Goal: Information Seeking & Learning: Learn about a topic

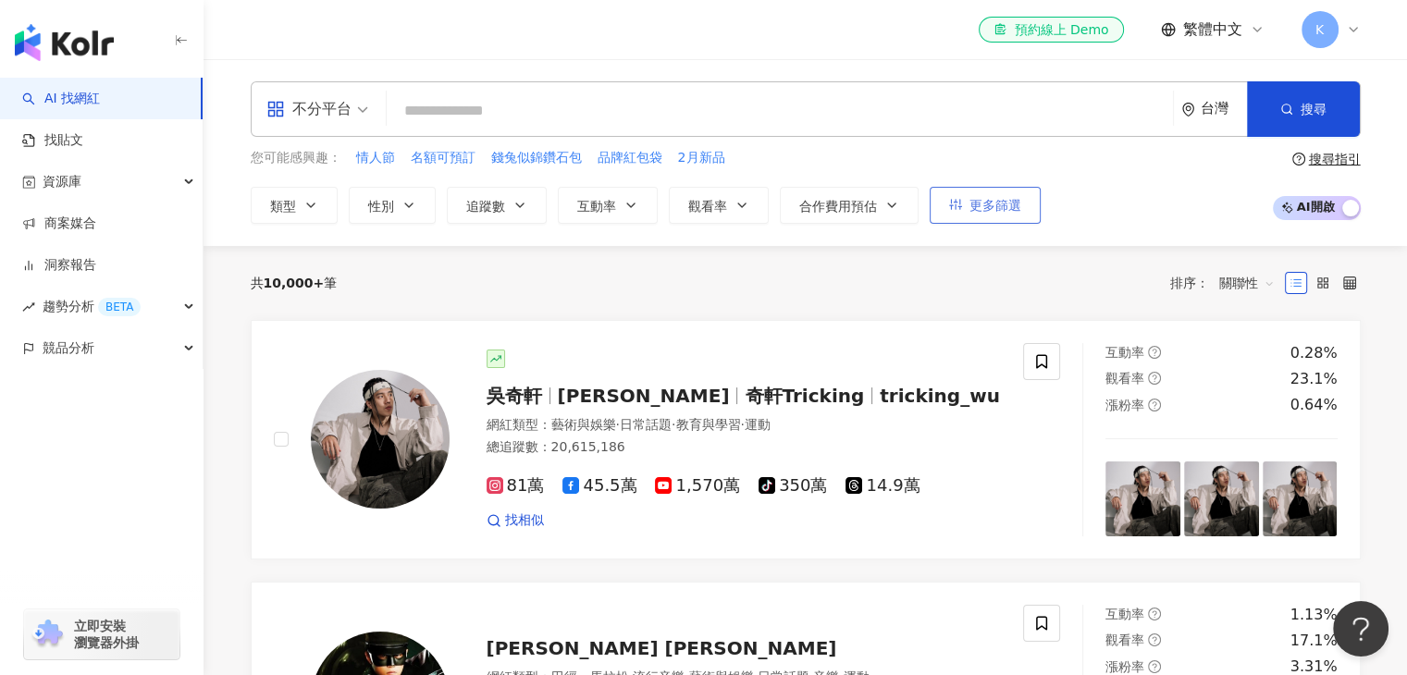
click at [980, 204] on span "更多篩選" at bounding box center [995, 205] width 52 height 15
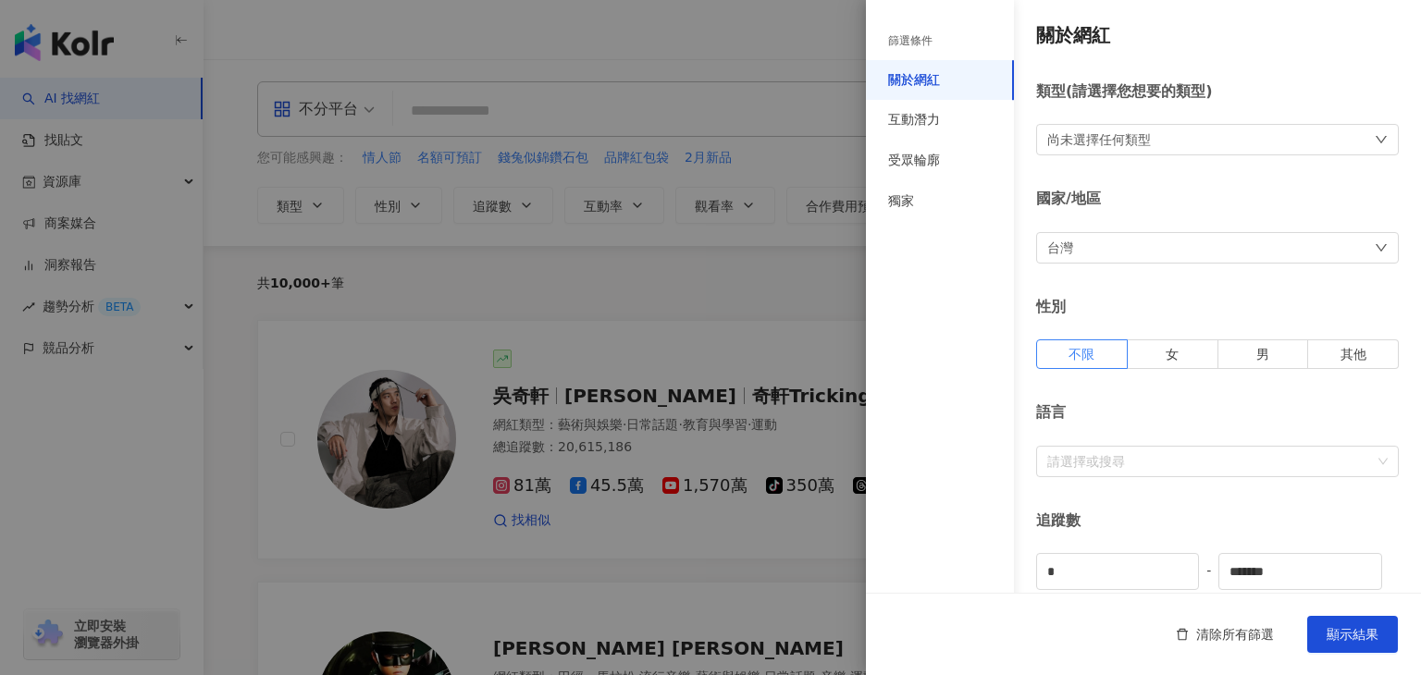
click at [1157, 142] on div "尚未選擇任何類型" at bounding box center [1217, 139] width 363 height 31
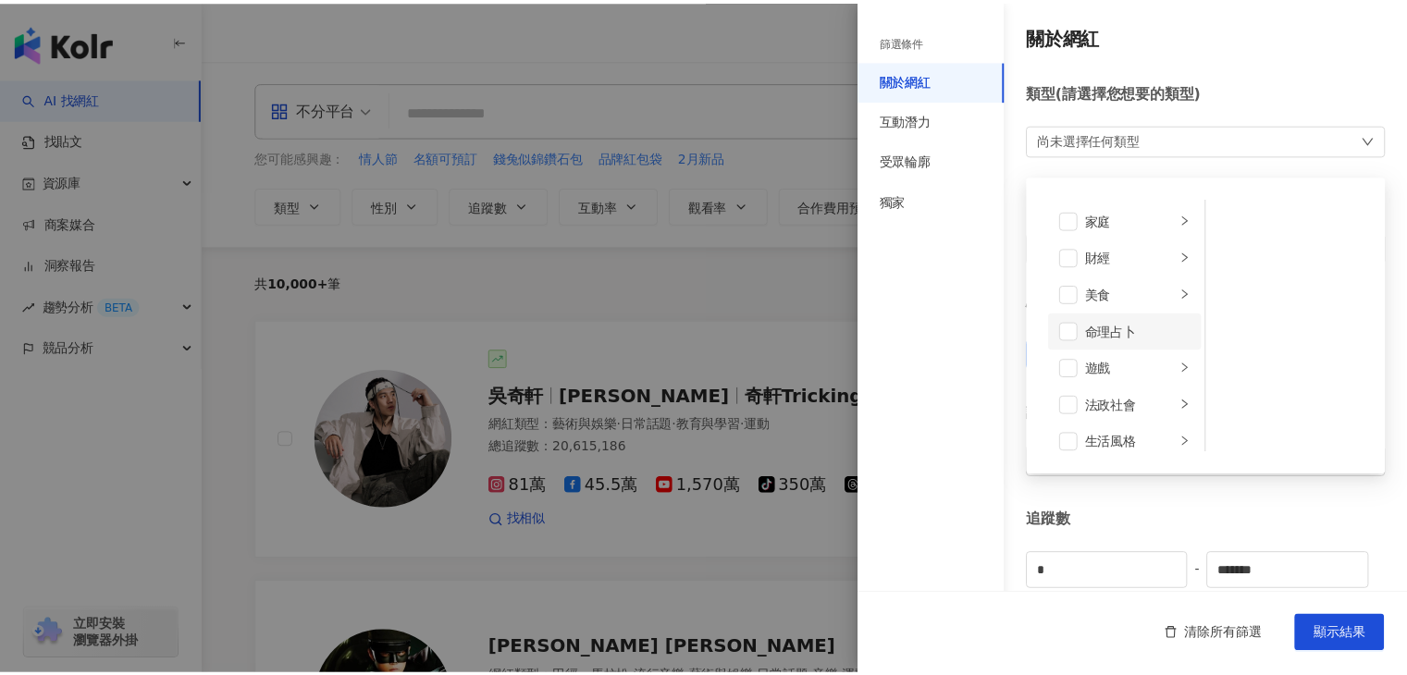
scroll to position [185, 0]
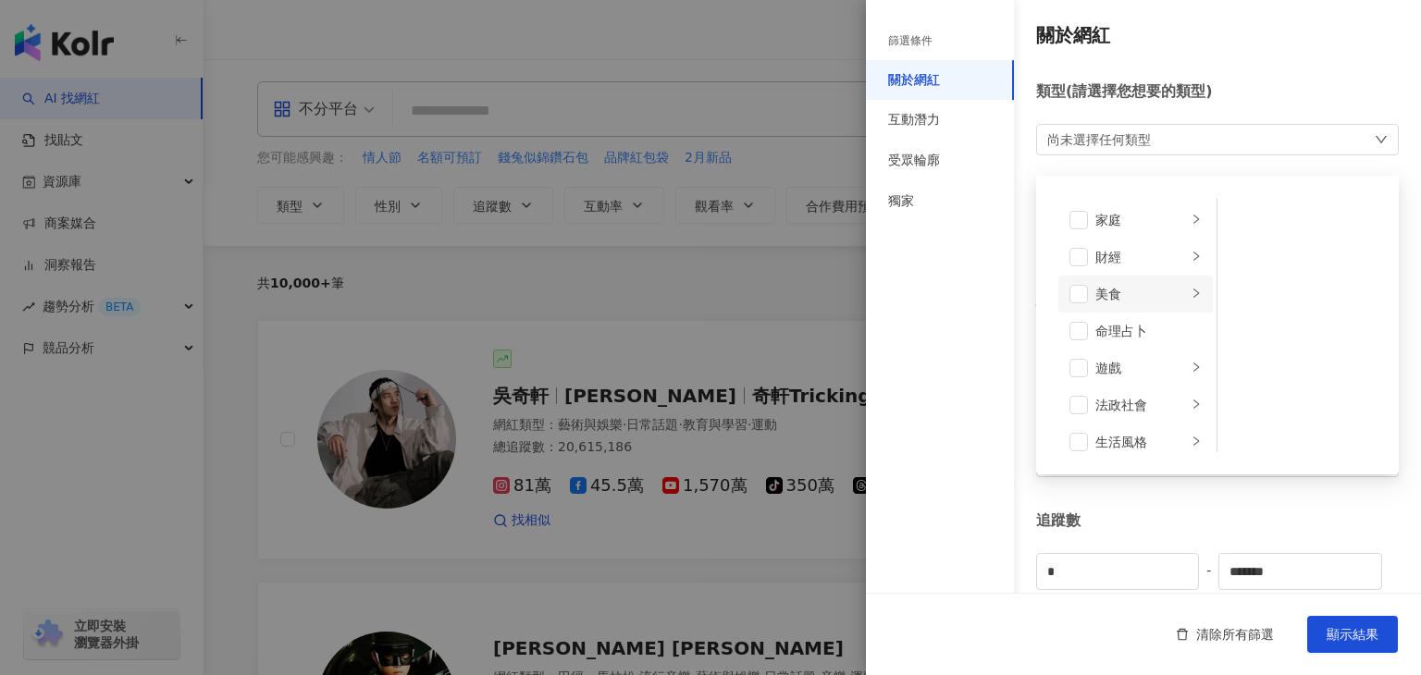
click at [1091, 293] on li "美食" at bounding box center [1135, 294] width 154 height 37
click at [1085, 301] on span at bounding box center [1078, 294] width 19 height 19
click at [1234, 223] on span at bounding box center [1241, 220] width 19 height 19
click at [1247, 256] on li "大胃王" at bounding box center [1298, 257] width 155 height 37
drag, startPoint x: 1240, startPoint y: 302, endPoint x: 1237, endPoint y: 312, distance: 9.7
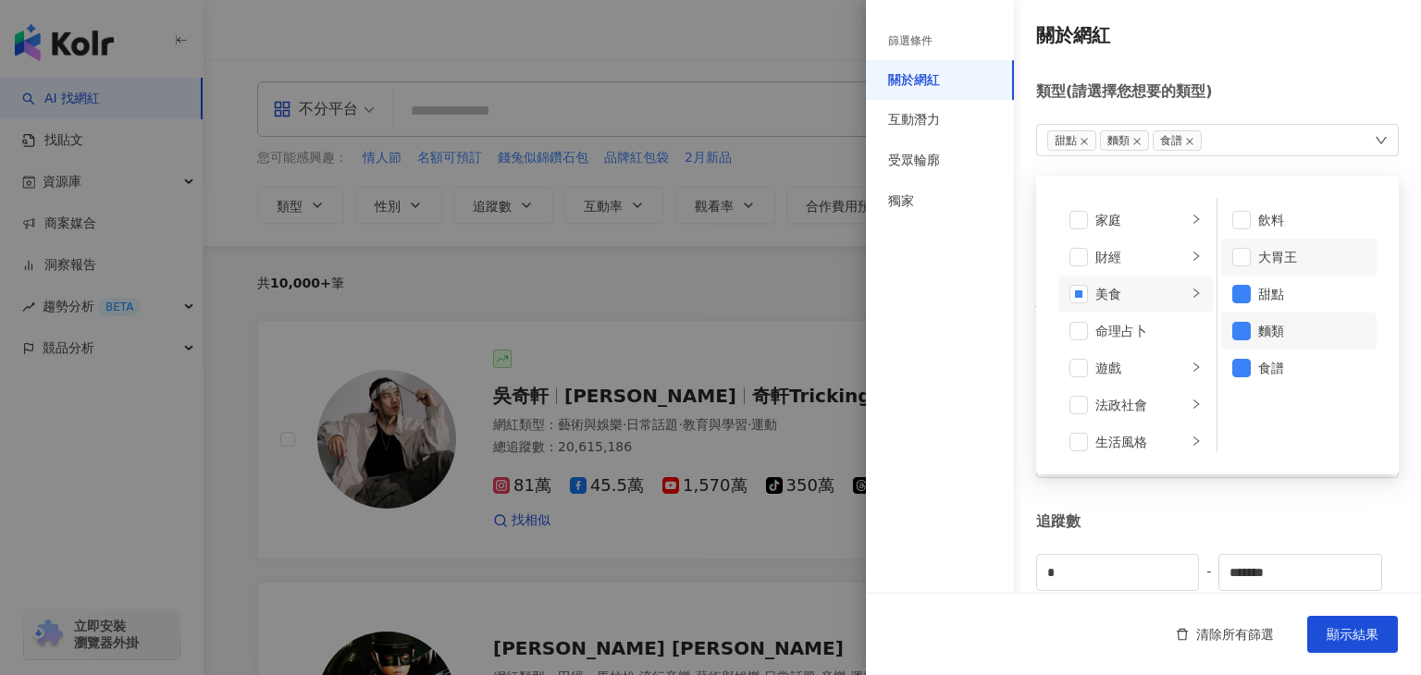
click at [1239, 302] on span at bounding box center [1241, 294] width 19 height 19
click at [1235, 340] on li "麵類" at bounding box center [1298, 331] width 155 height 37
click at [1237, 370] on span at bounding box center [1241, 368] width 19 height 19
click at [1232, 253] on span at bounding box center [1241, 257] width 19 height 19
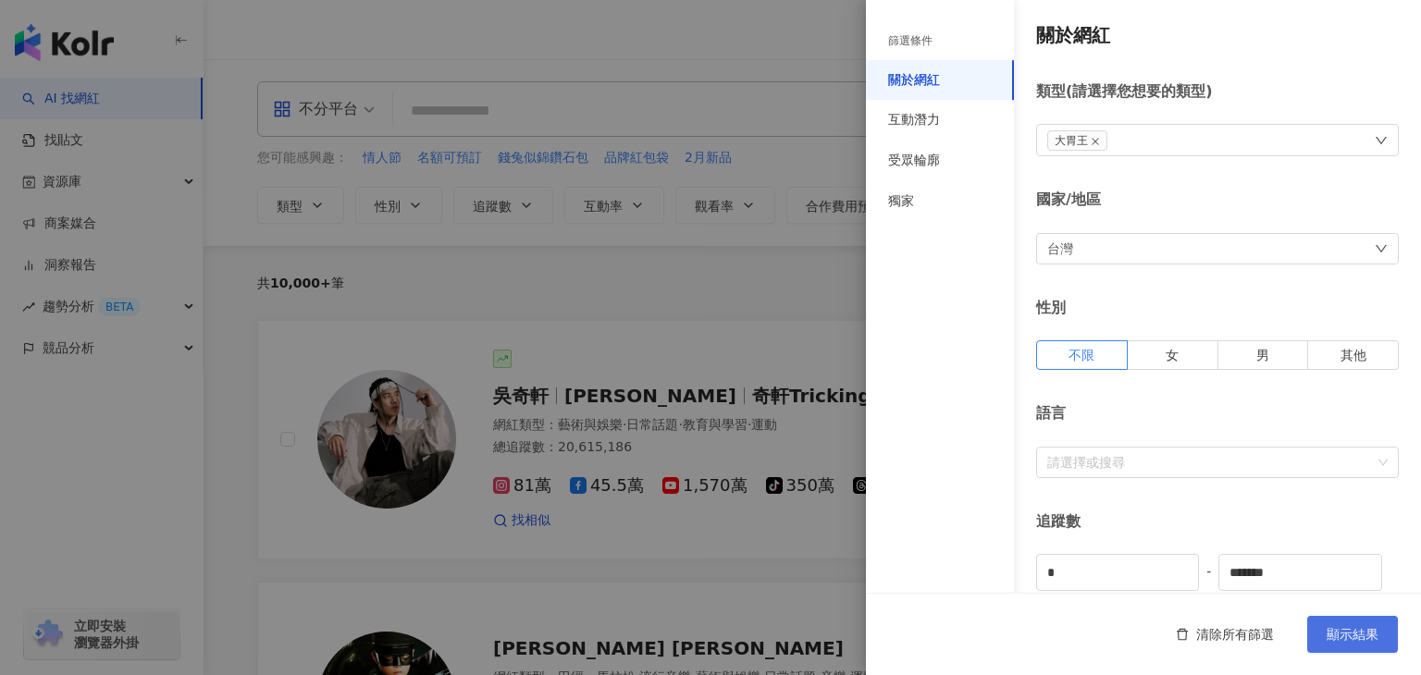
click at [1342, 635] on span "顯示結果" at bounding box center [1353, 634] width 52 height 15
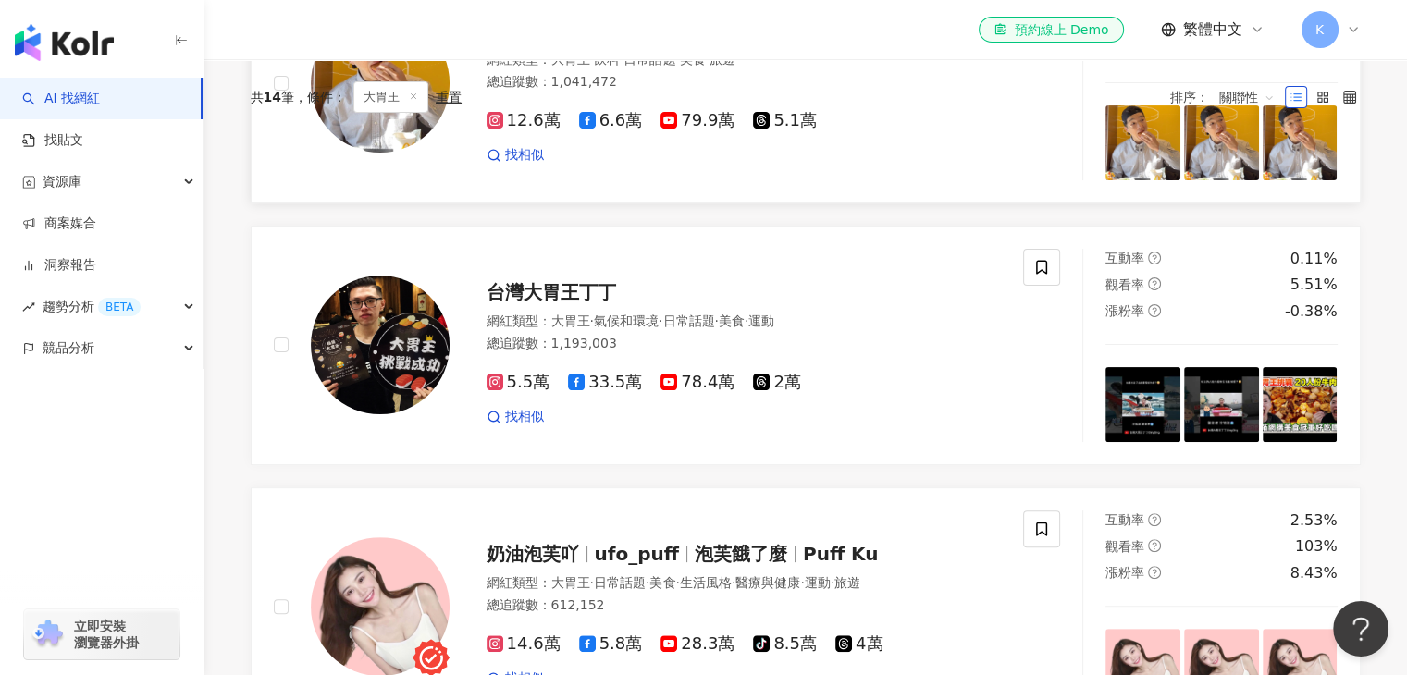
scroll to position [185, 0]
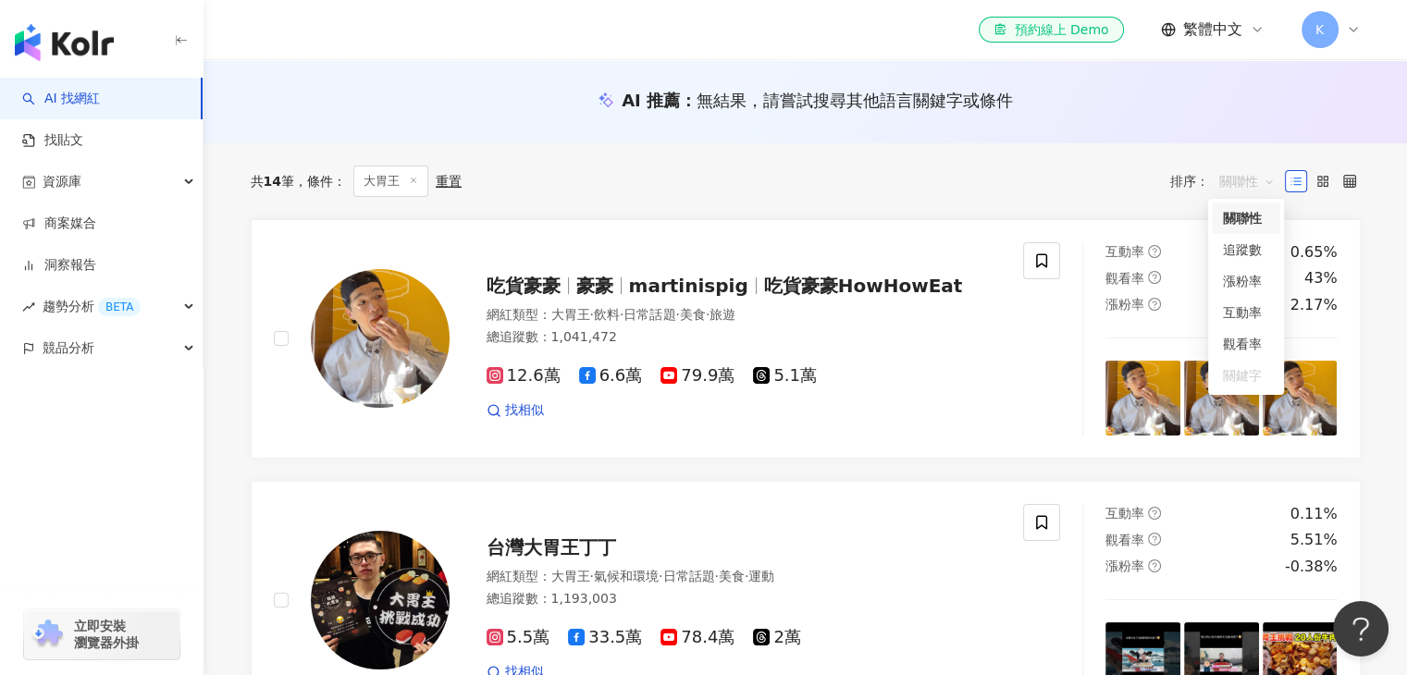
click at [1249, 175] on span "關聯性" at bounding box center [1247, 182] width 56 height 30
click at [1257, 251] on div "追蹤數" at bounding box center [1246, 250] width 46 height 20
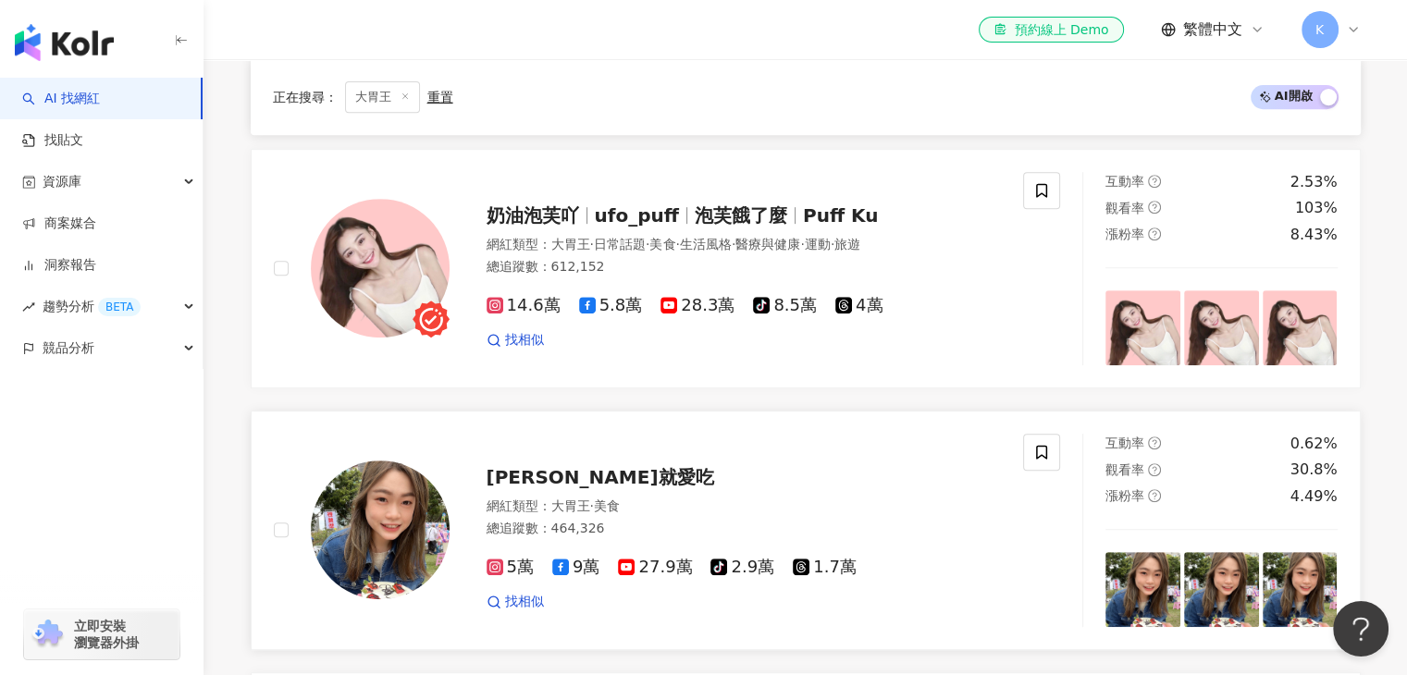
scroll to position [1018, 0]
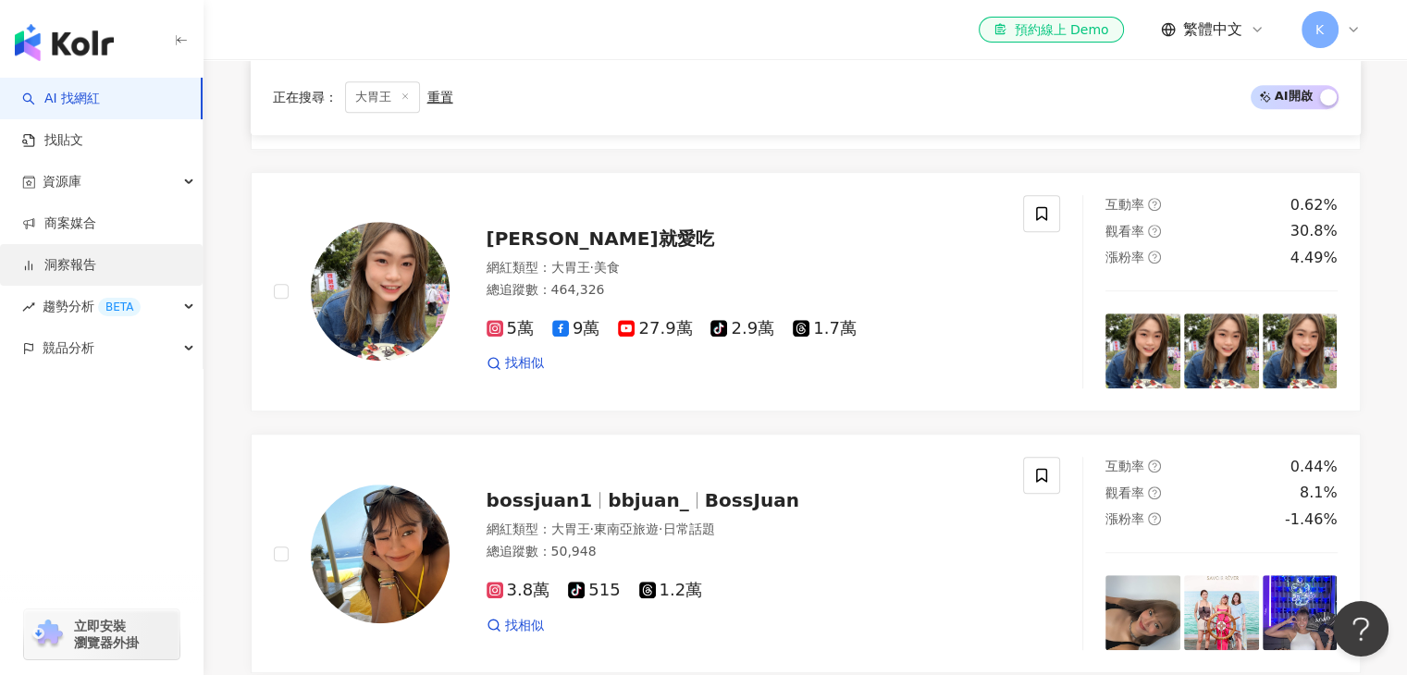
click at [94, 271] on link "洞察報告" at bounding box center [59, 265] width 74 height 19
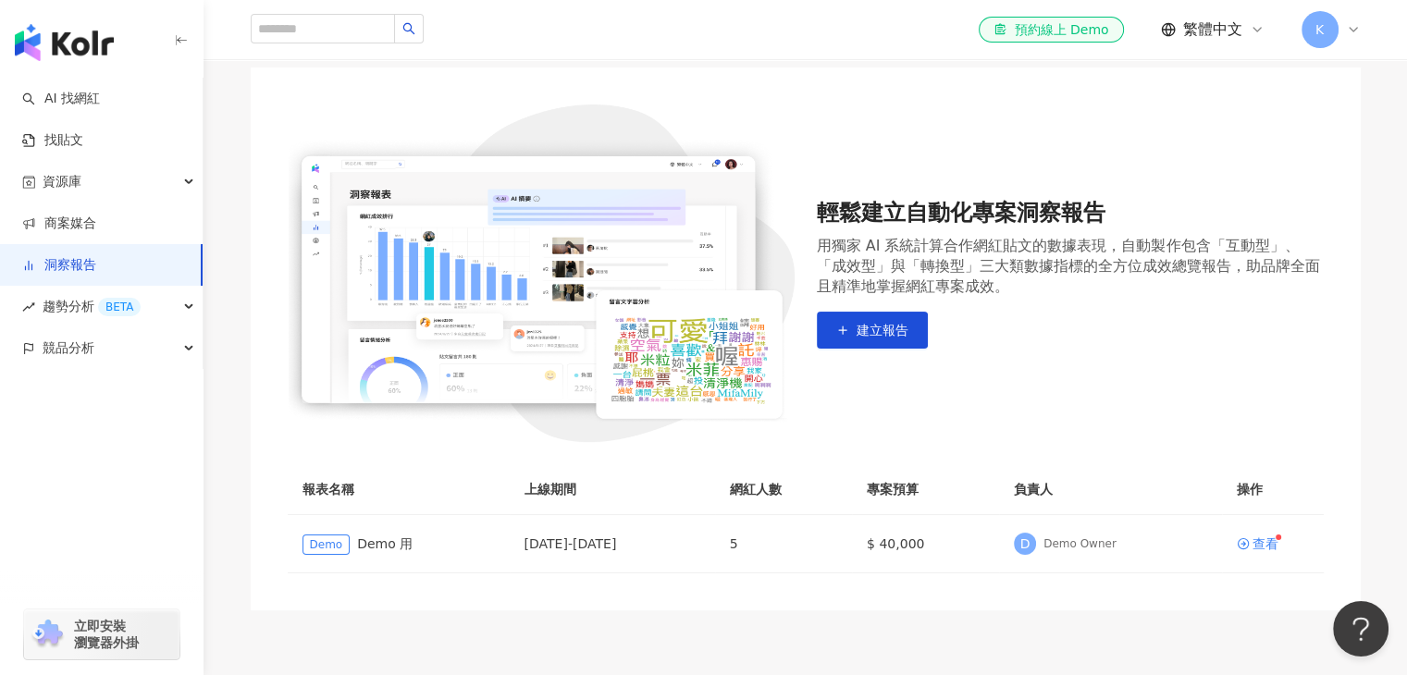
scroll to position [282, 0]
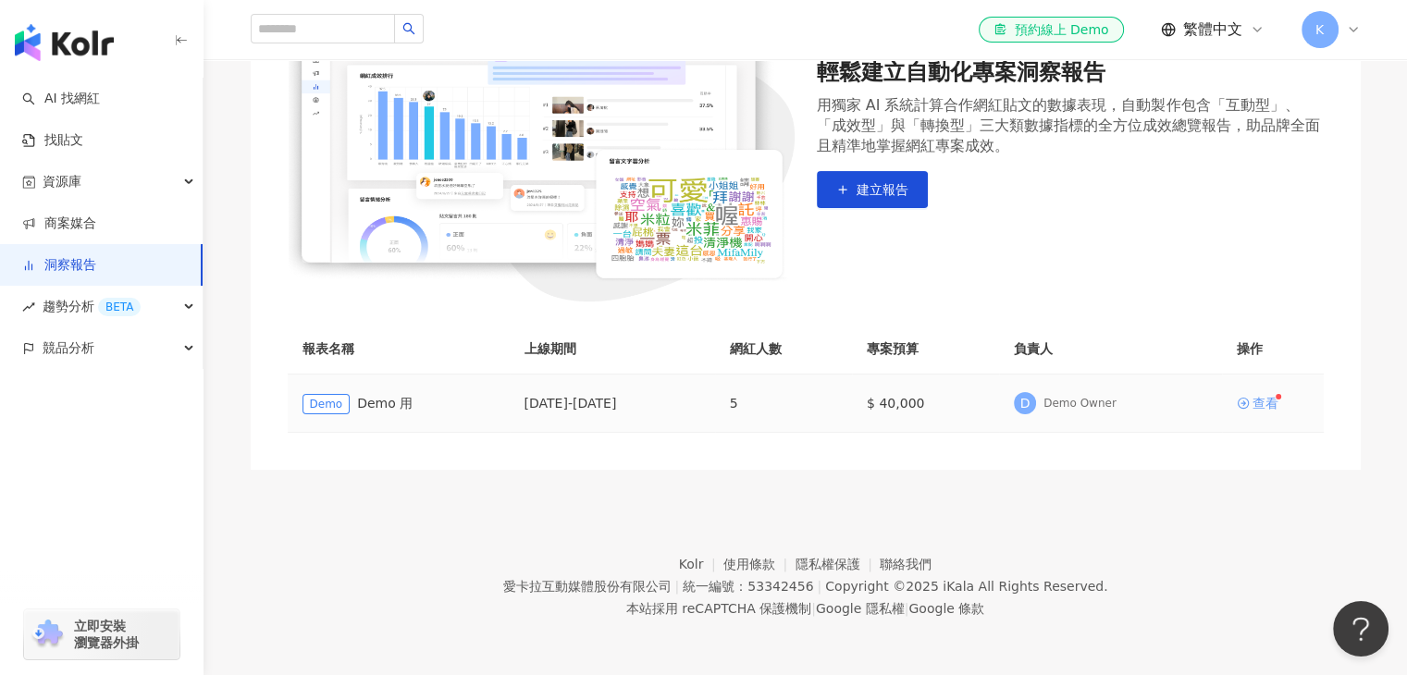
click at [1277, 404] on div "查看" at bounding box center [1266, 403] width 26 height 13
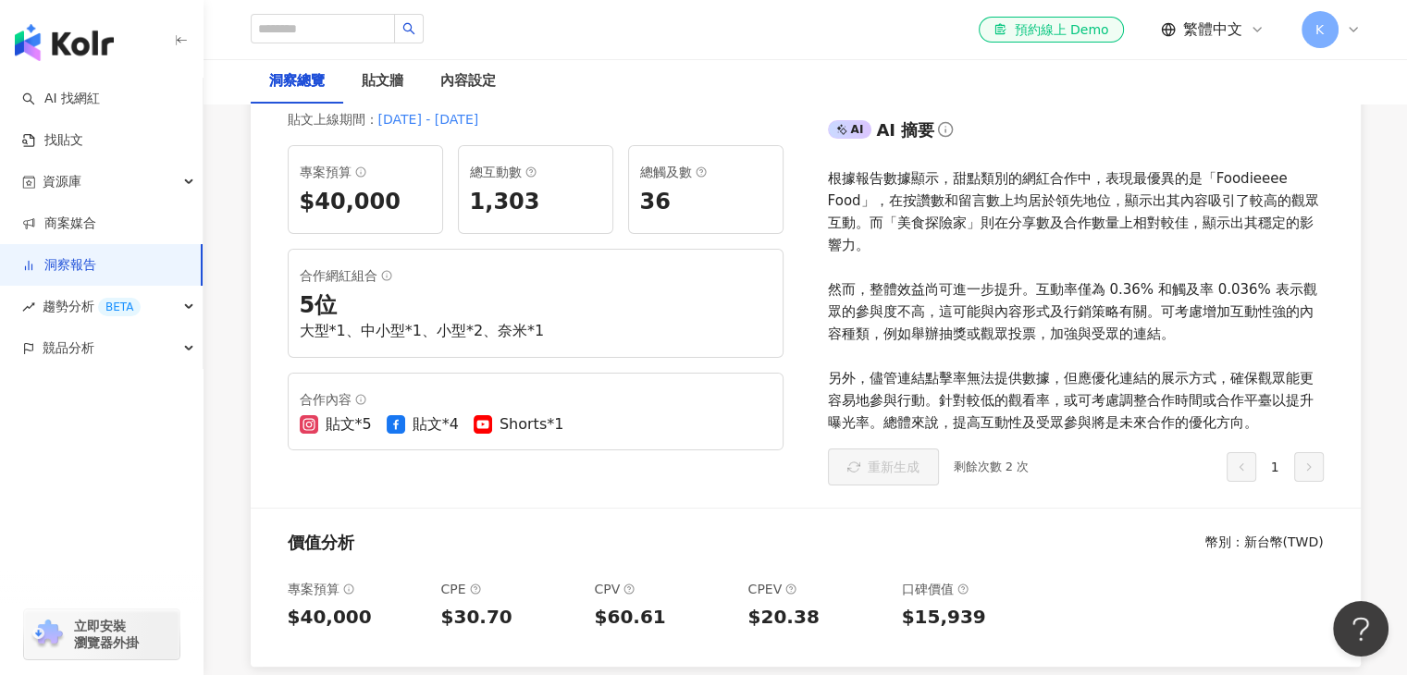
scroll to position [278, 0]
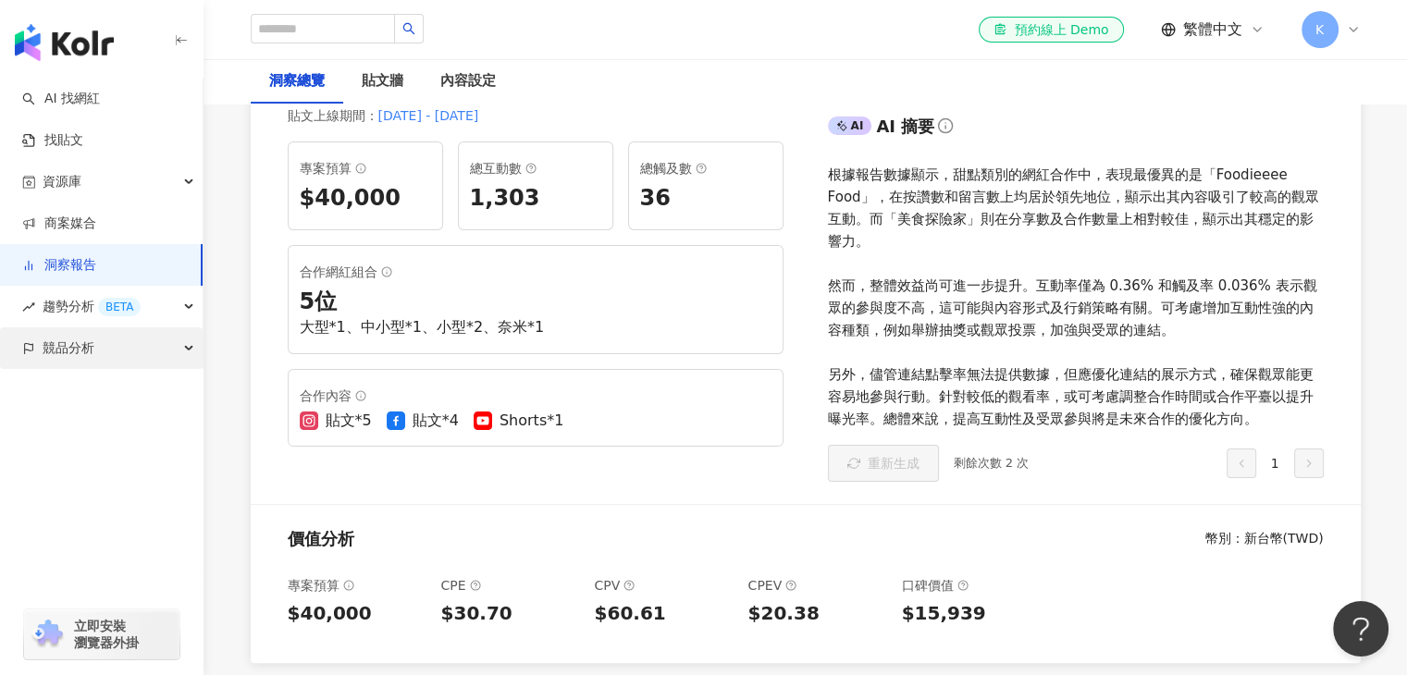
click at [80, 350] on span "競品分析" at bounding box center [69, 348] width 52 height 42
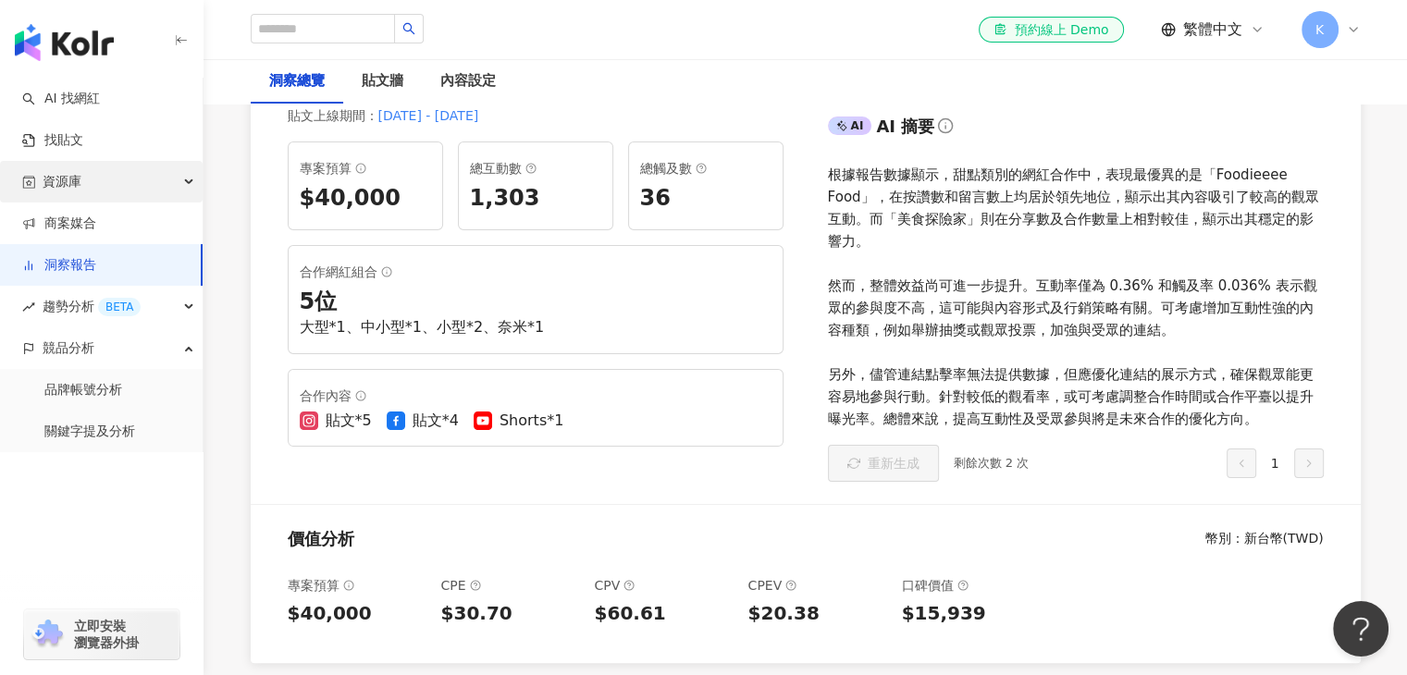
click at [109, 182] on div "資源庫" at bounding box center [101, 182] width 203 height 42
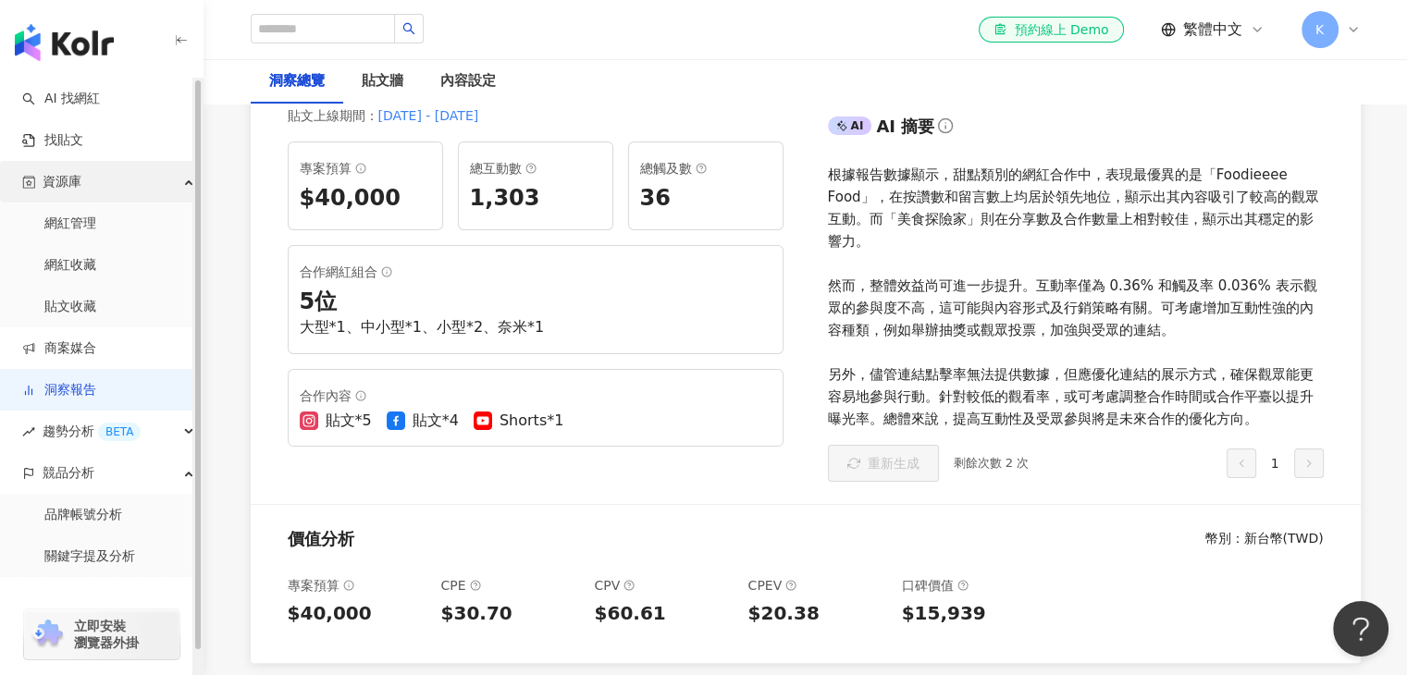
click at [90, 182] on div "資源庫" at bounding box center [101, 182] width 203 height 42
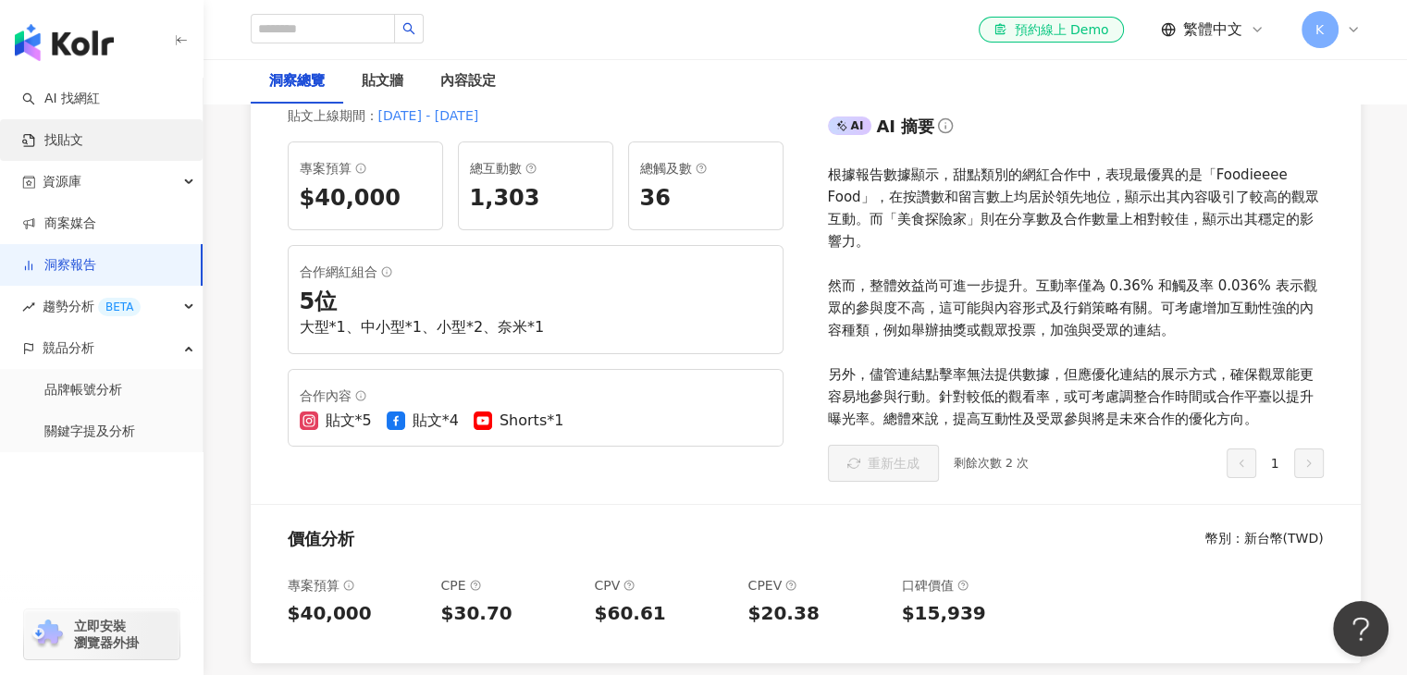
click at [83, 145] on link "找貼文" at bounding box center [52, 140] width 61 height 19
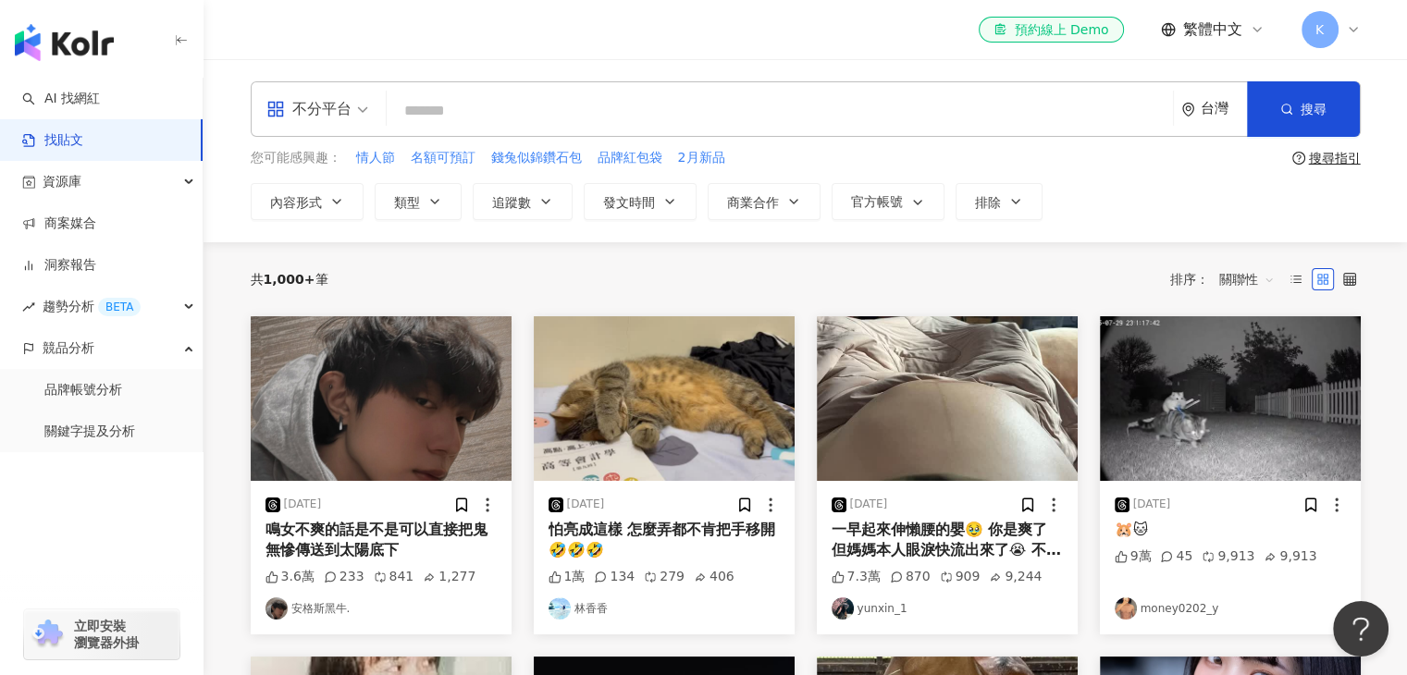
click at [511, 114] on input "search" at bounding box center [780, 111] width 772 height 40
type input "*"
type input "***"
click at [308, 202] on span "內容形式" at bounding box center [296, 202] width 52 height 15
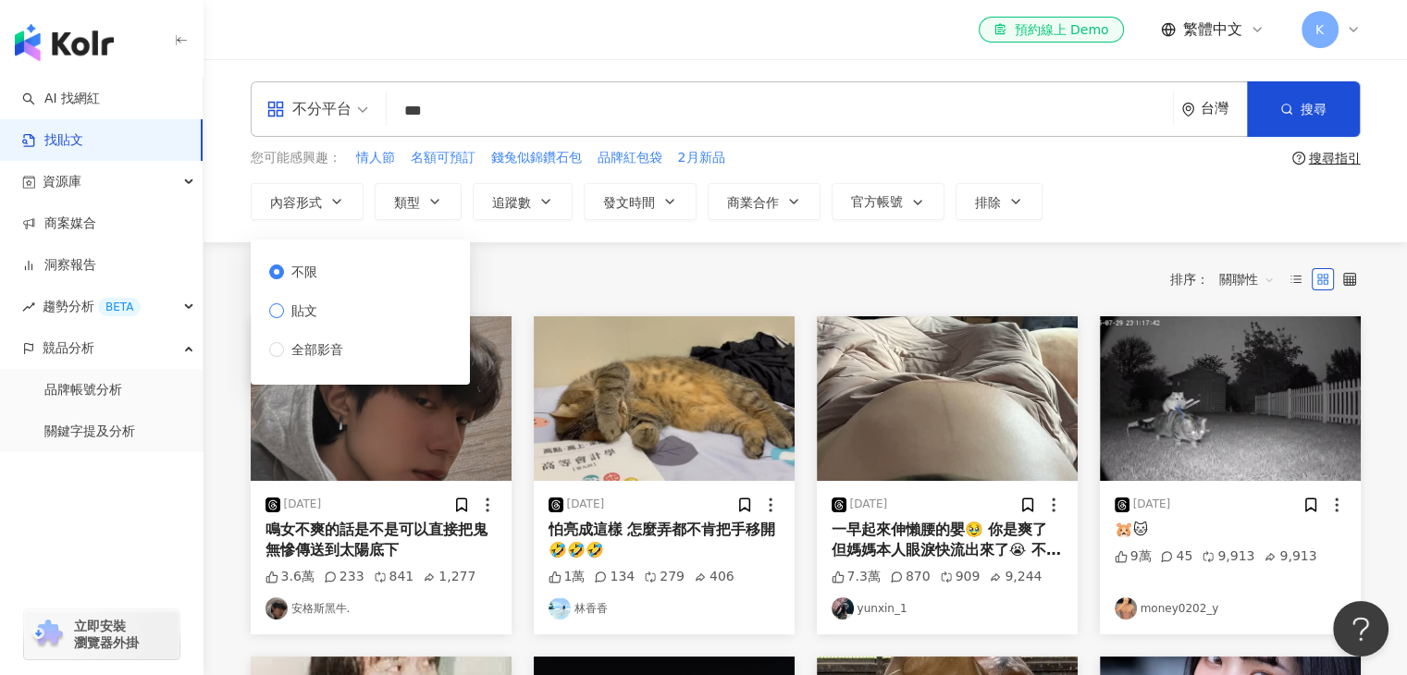
click at [302, 313] on span "貼文" at bounding box center [304, 311] width 41 height 20
click at [562, 278] on div "共 1,000+ 筆 排序： 關聯性" at bounding box center [806, 280] width 1110 height 30
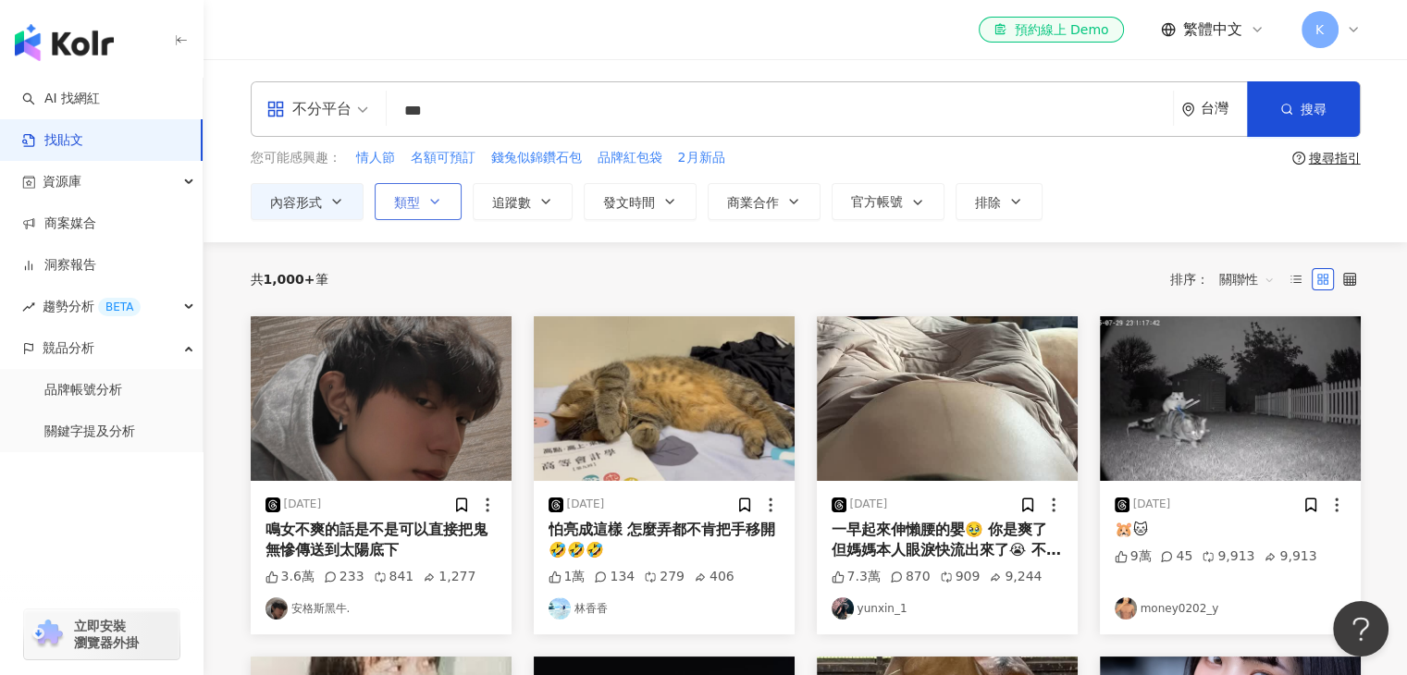
click at [422, 206] on button "類型" at bounding box center [418, 201] width 87 height 37
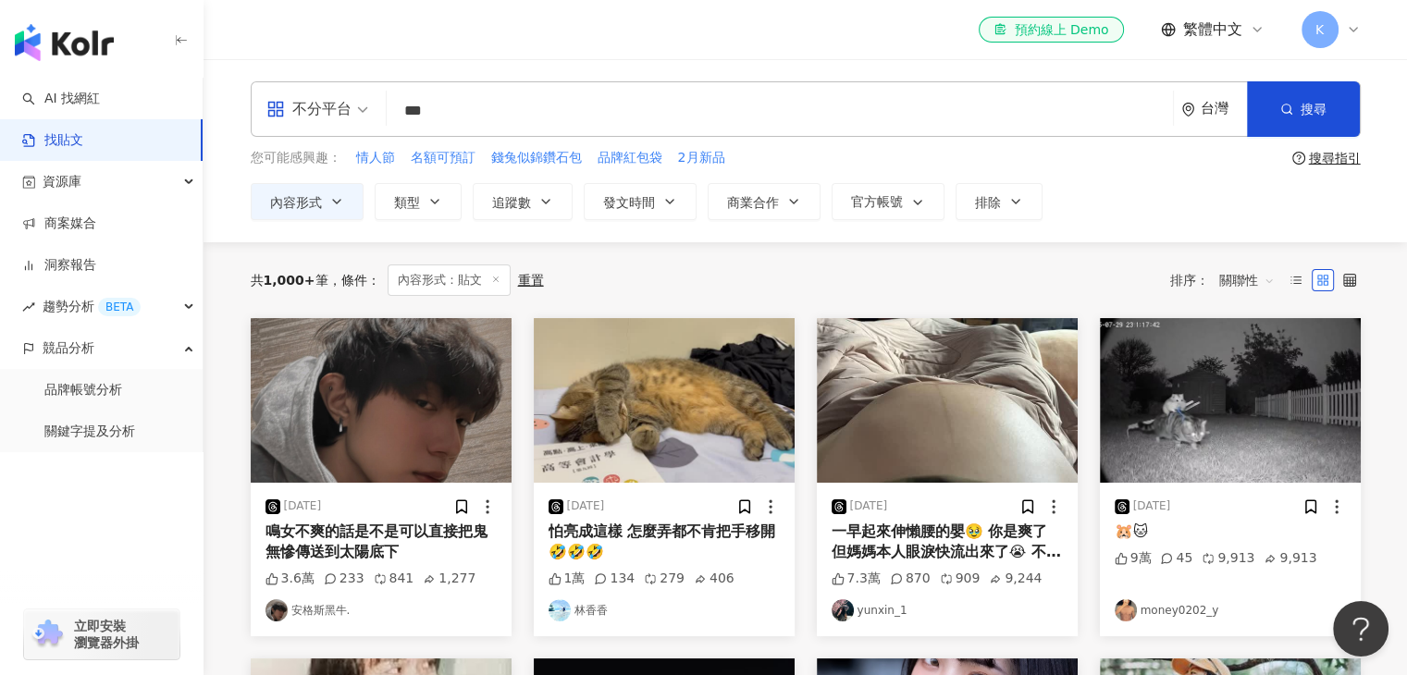
click at [636, 254] on div "共 1,000+ 筆 條件 ： 內容形式：貼文 重置 排序： 關聯性" at bounding box center [806, 280] width 1110 height 76
click at [540, 208] on button "追蹤數" at bounding box center [523, 201] width 100 height 37
click at [644, 42] on div "el-icon-cs 預約線上 Demo 繁體中文 K" at bounding box center [806, 29] width 1110 height 59
click at [431, 191] on button "類型" at bounding box center [418, 201] width 87 height 37
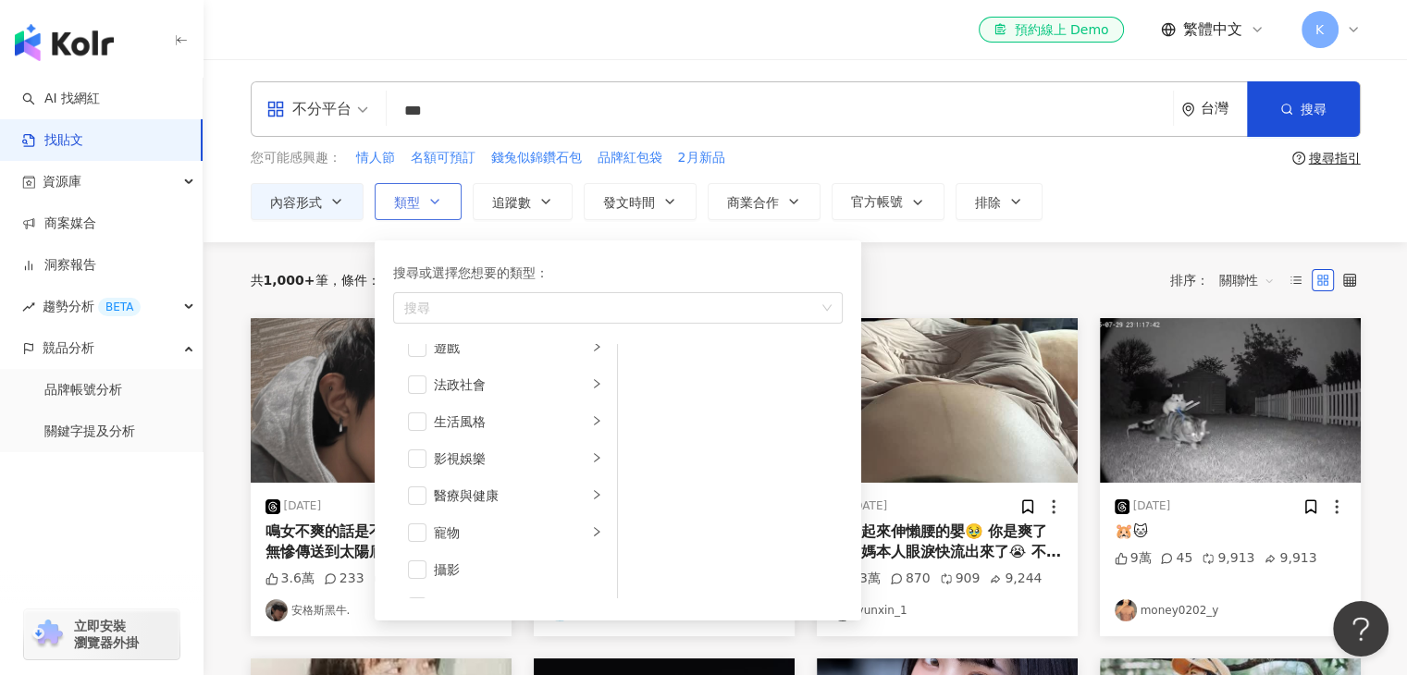
scroll to position [370, 0]
click at [474, 472] on div "醫療與健康" at bounding box center [511, 477] width 154 height 20
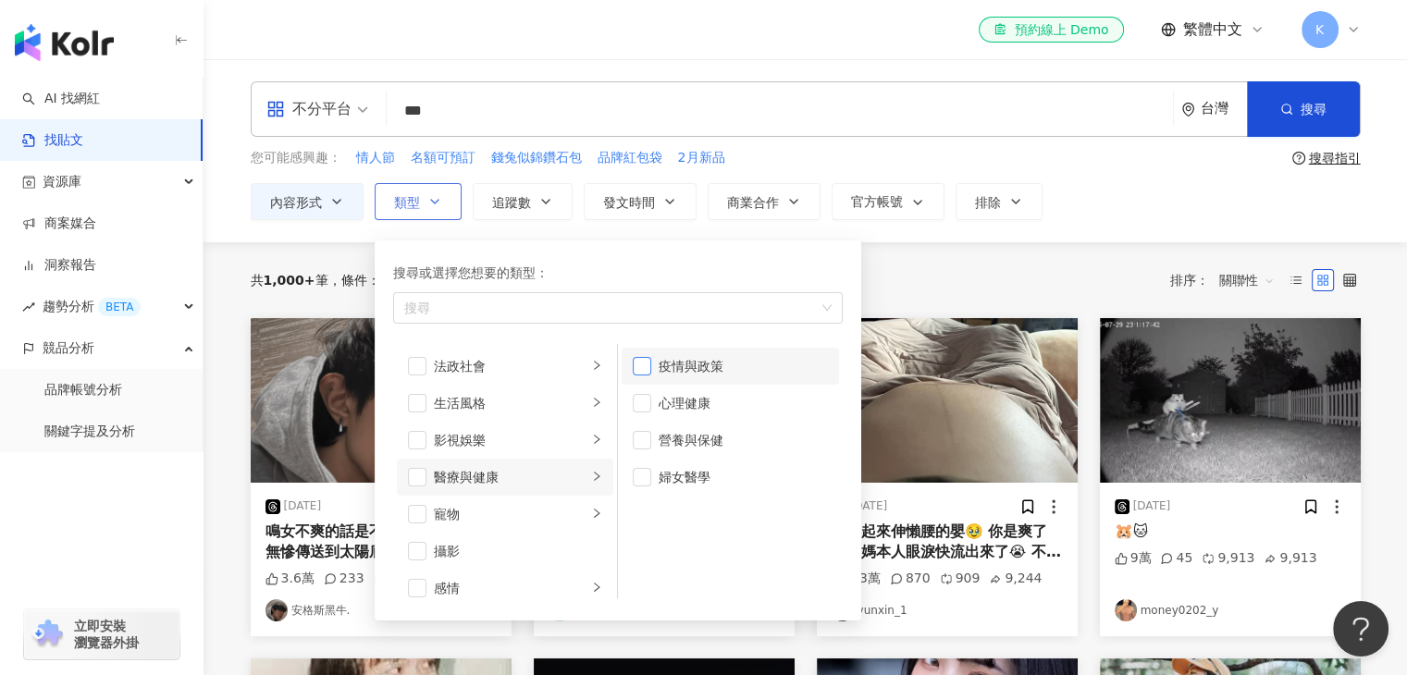
click at [644, 369] on span "button" at bounding box center [642, 366] width 19 height 19
click at [643, 395] on span "button" at bounding box center [642, 403] width 19 height 19
click at [645, 442] on span "button" at bounding box center [642, 440] width 19 height 19
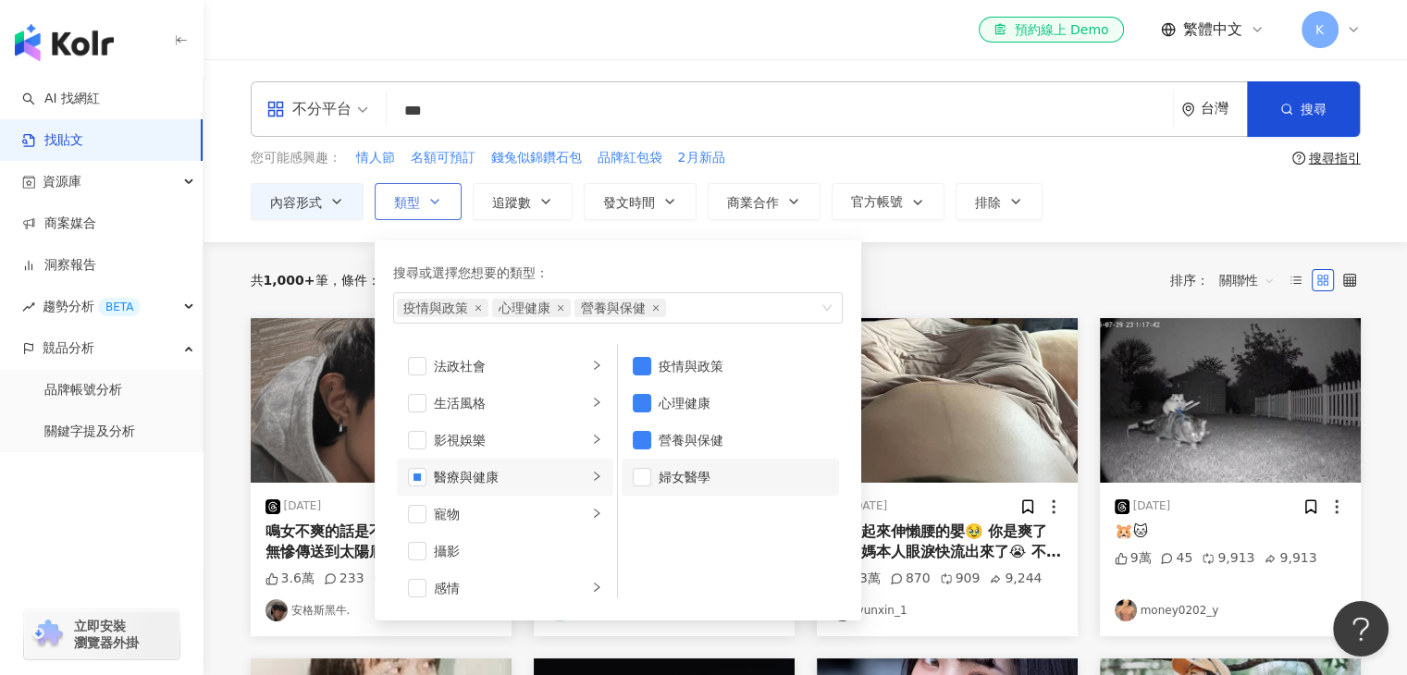
click at [647, 486] on li "婦女醫學" at bounding box center [730, 477] width 217 height 37
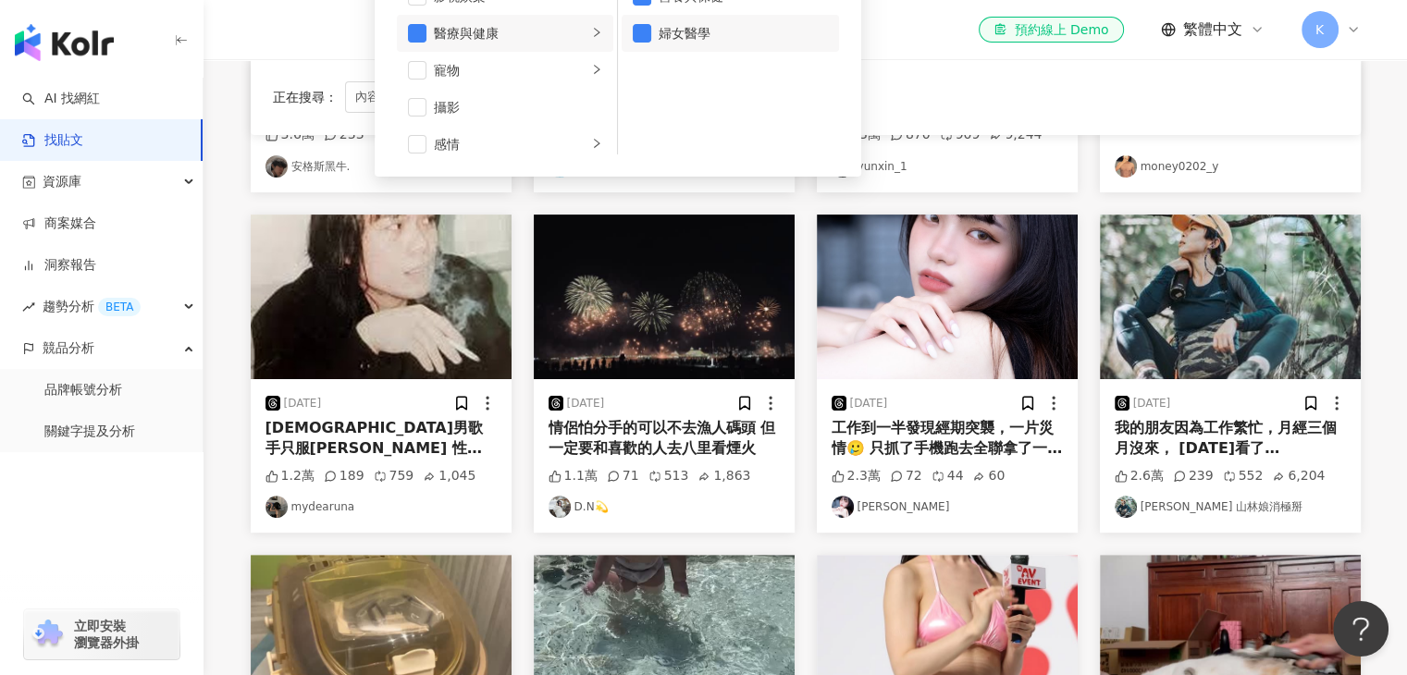
scroll to position [0, 0]
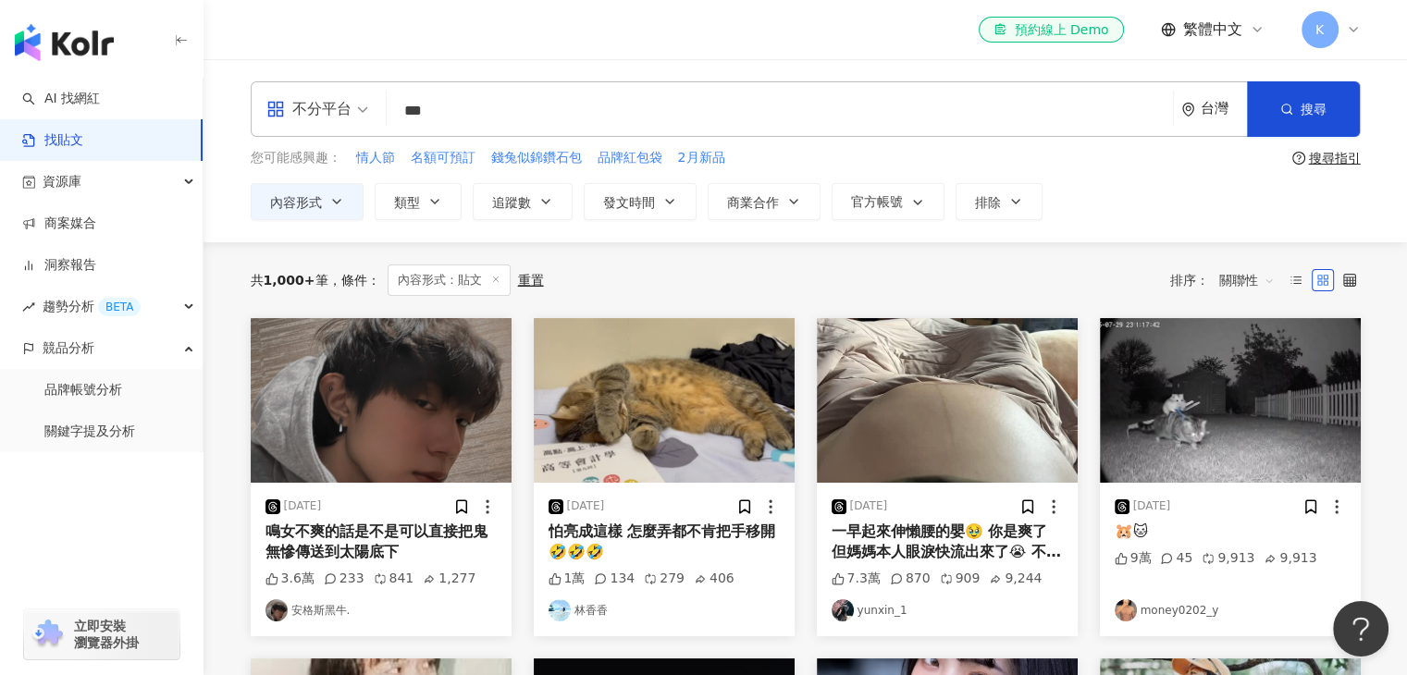
click at [932, 151] on div "您可能感興趣： 情人節 名額可預訂 錢兔似錦鑽石包 品牌紅包袋 2月新品" at bounding box center [768, 158] width 1034 height 20
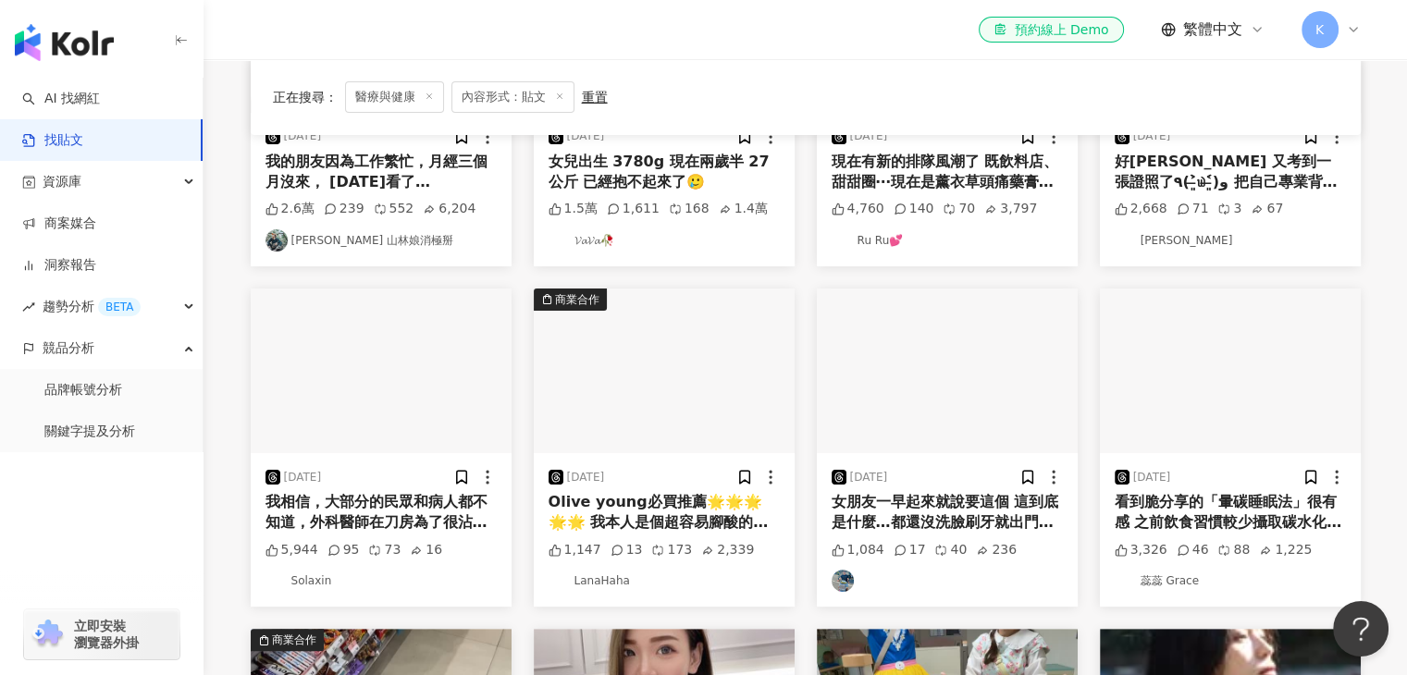
scroll to position [833, 0]
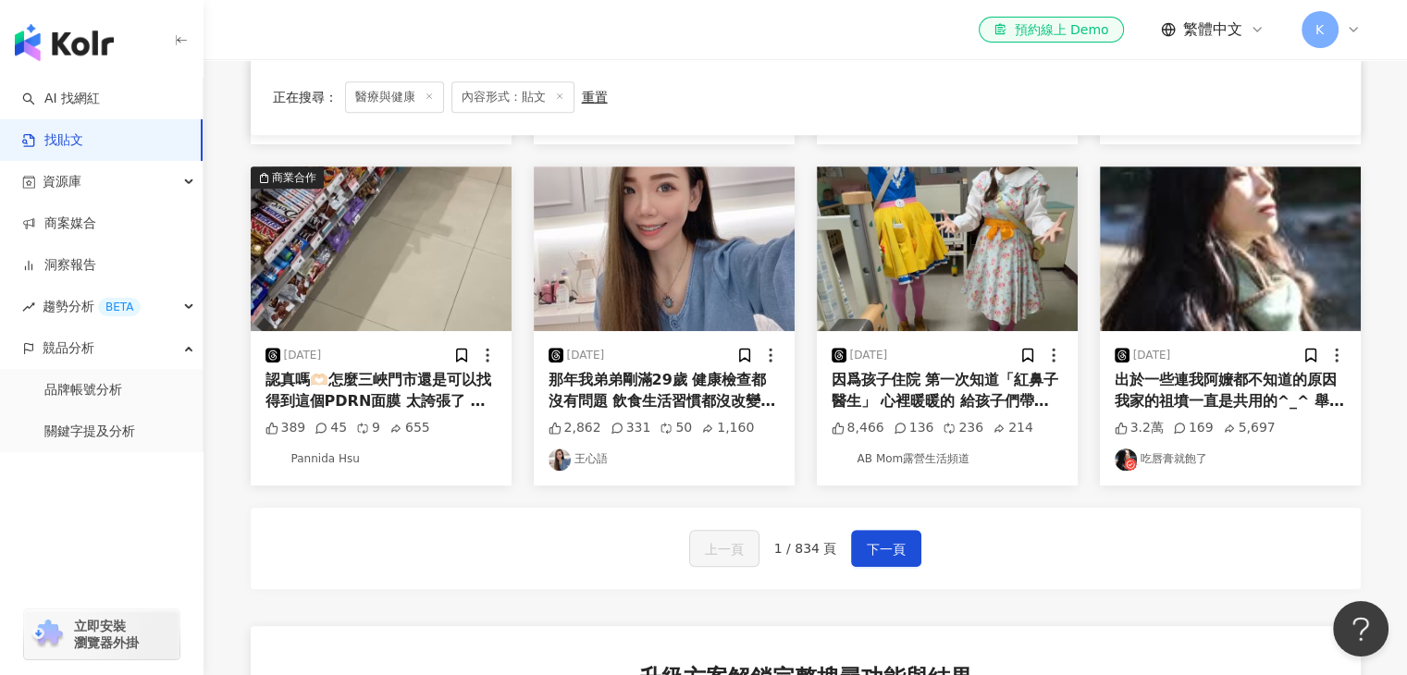
click at [786, 254] on img at bounding box center [664, 249] width 261 height 165
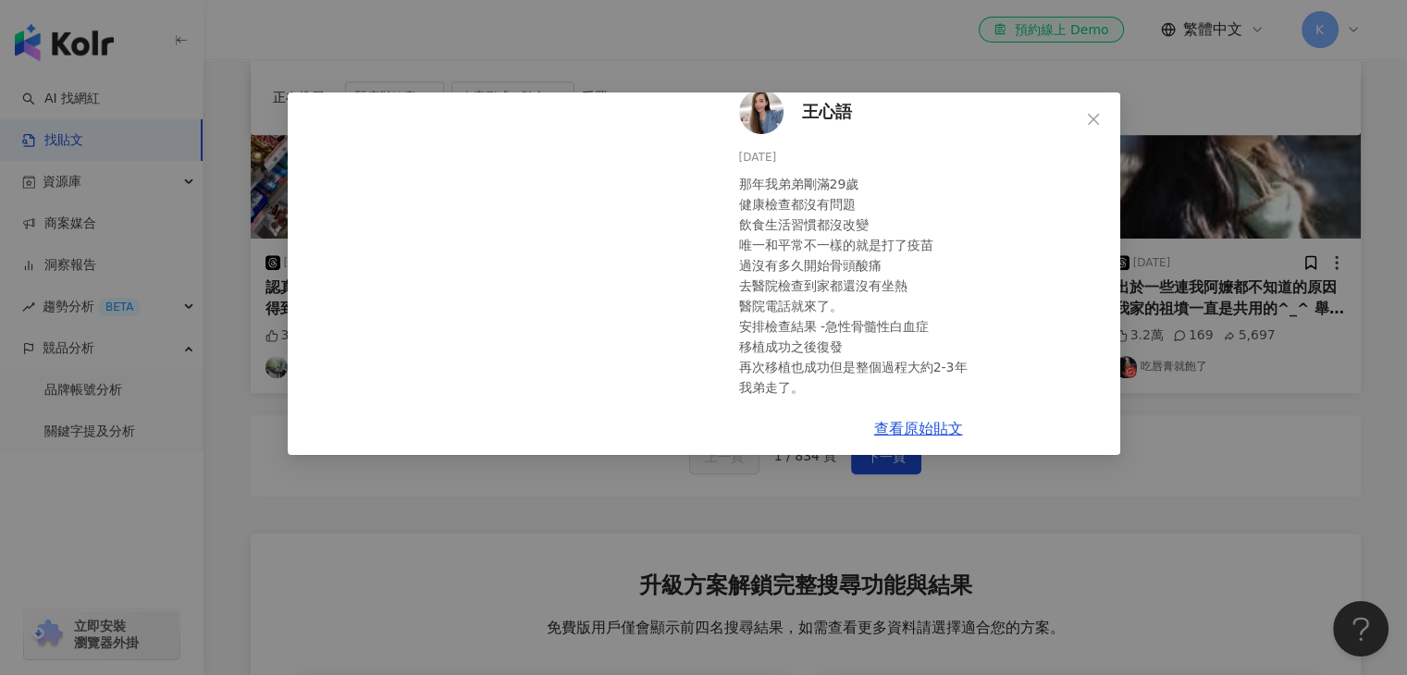
scroll to position [41, 0]
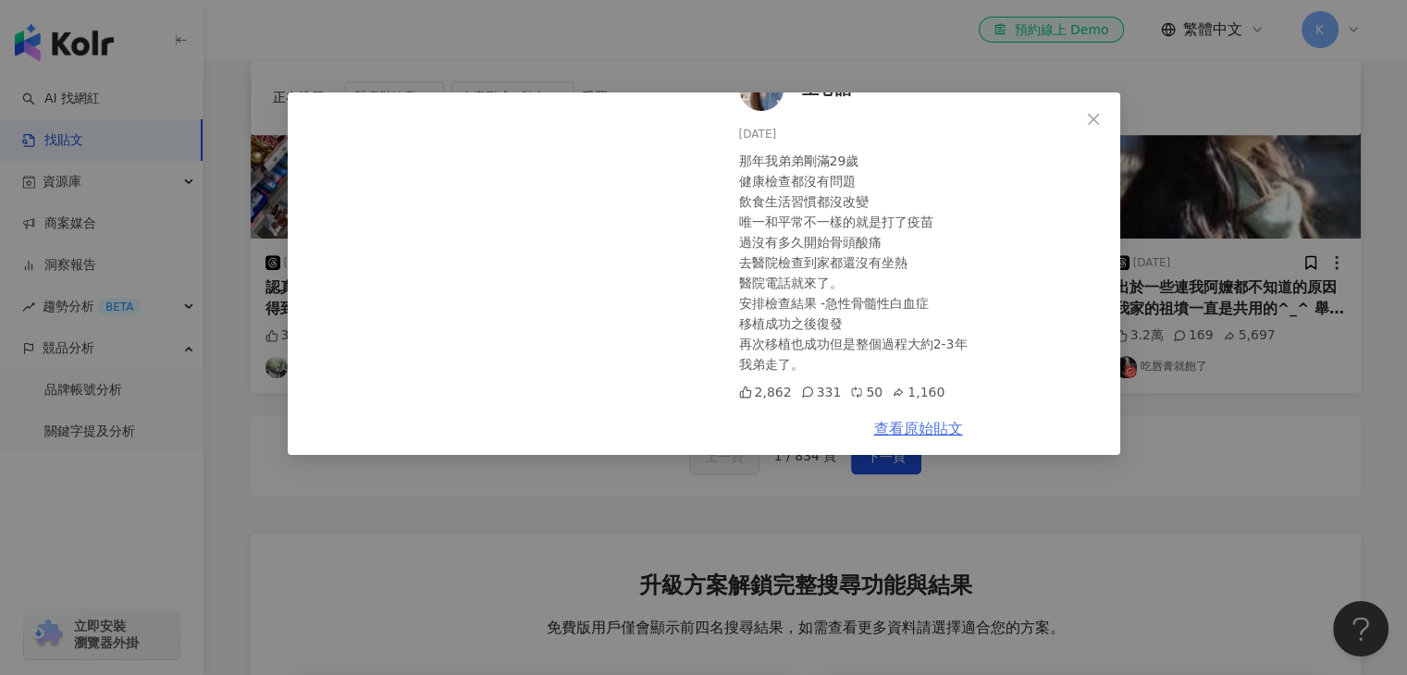
click at [924, 424] on link "查看原始貼文" at bounding box center [918, 429] width 89 height 18
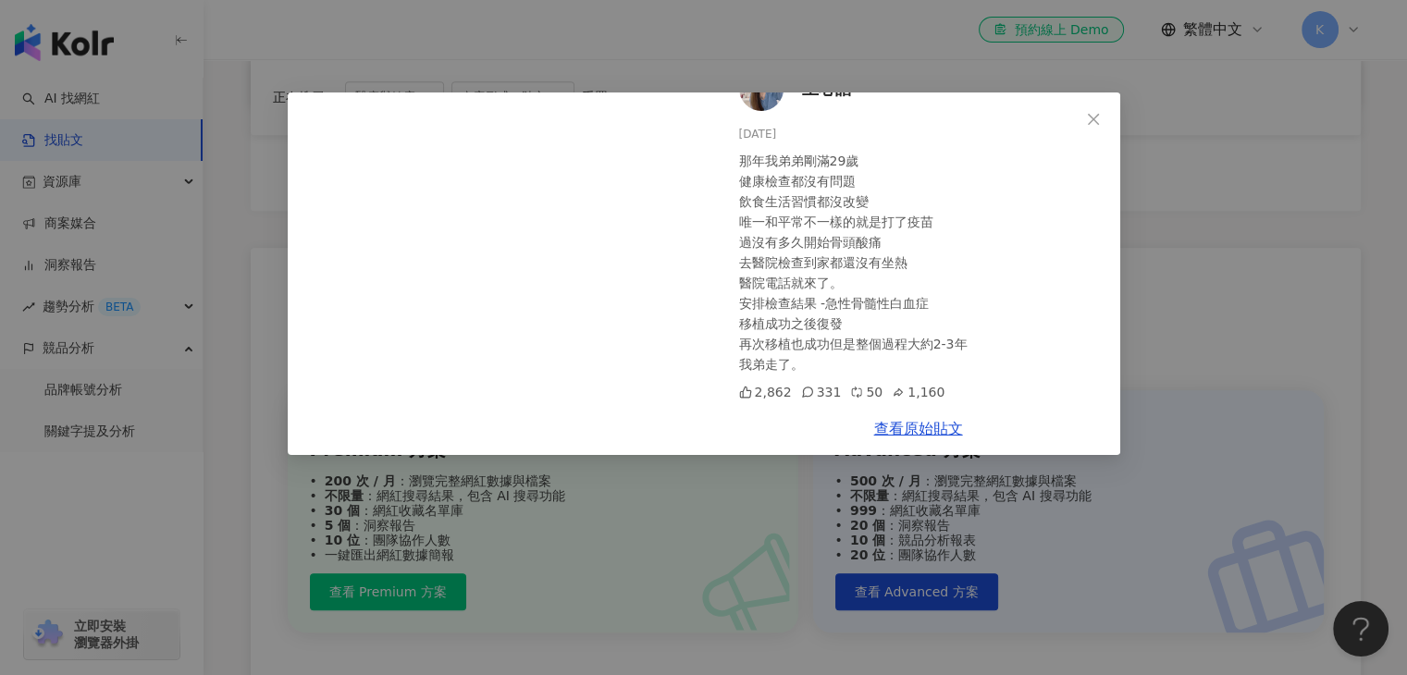
scroll to position [1018, 0]
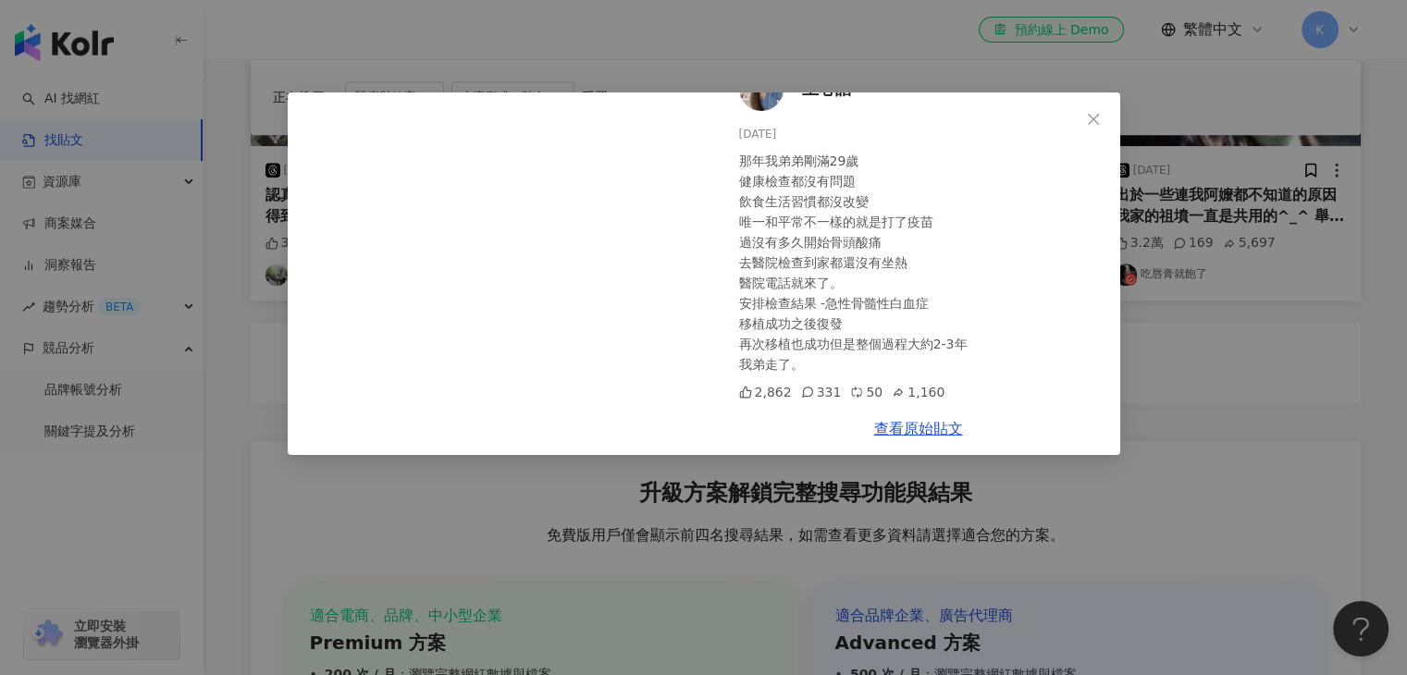
drag, startPoint x: 1089, startPoint y: 121, endPoint x: 1077, endPoint y: 124, distance: 12.3
click at [1089, 121] on icon "close" at bounding box center [1093, 119] width 15 height 15
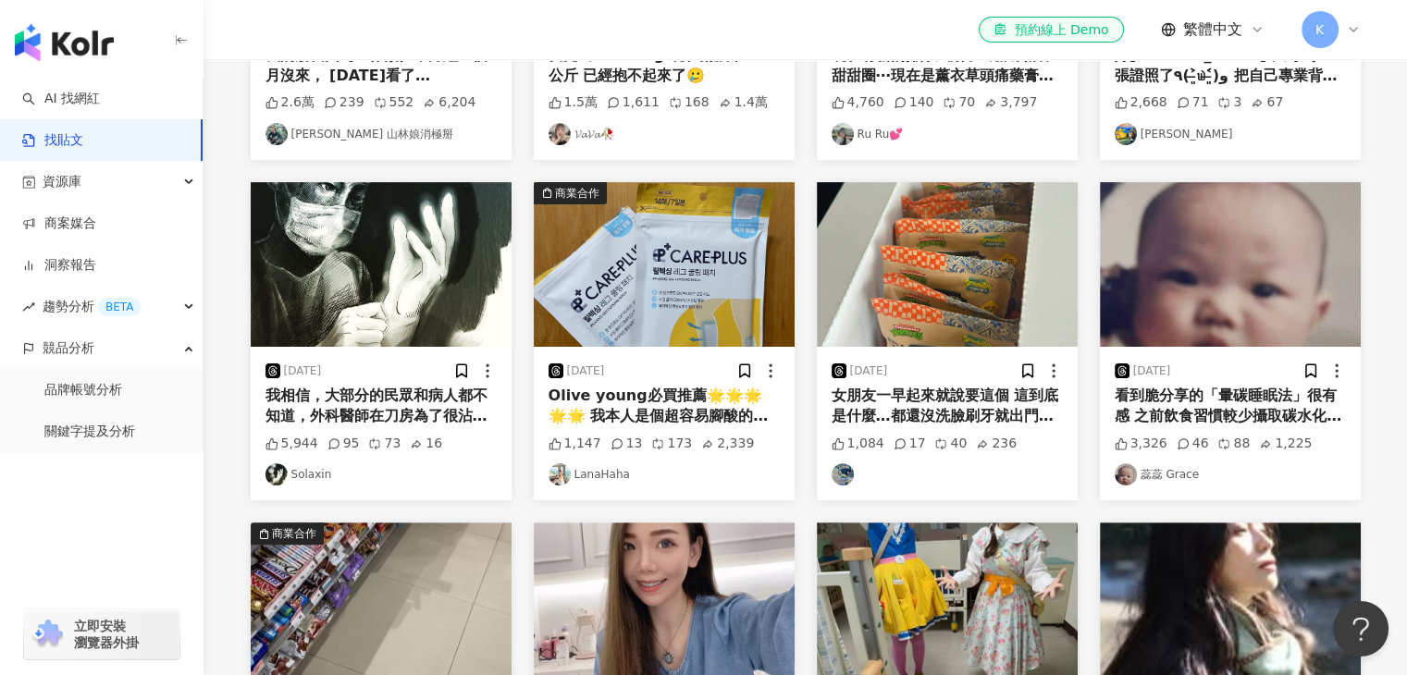
scroll to position [0, 0]
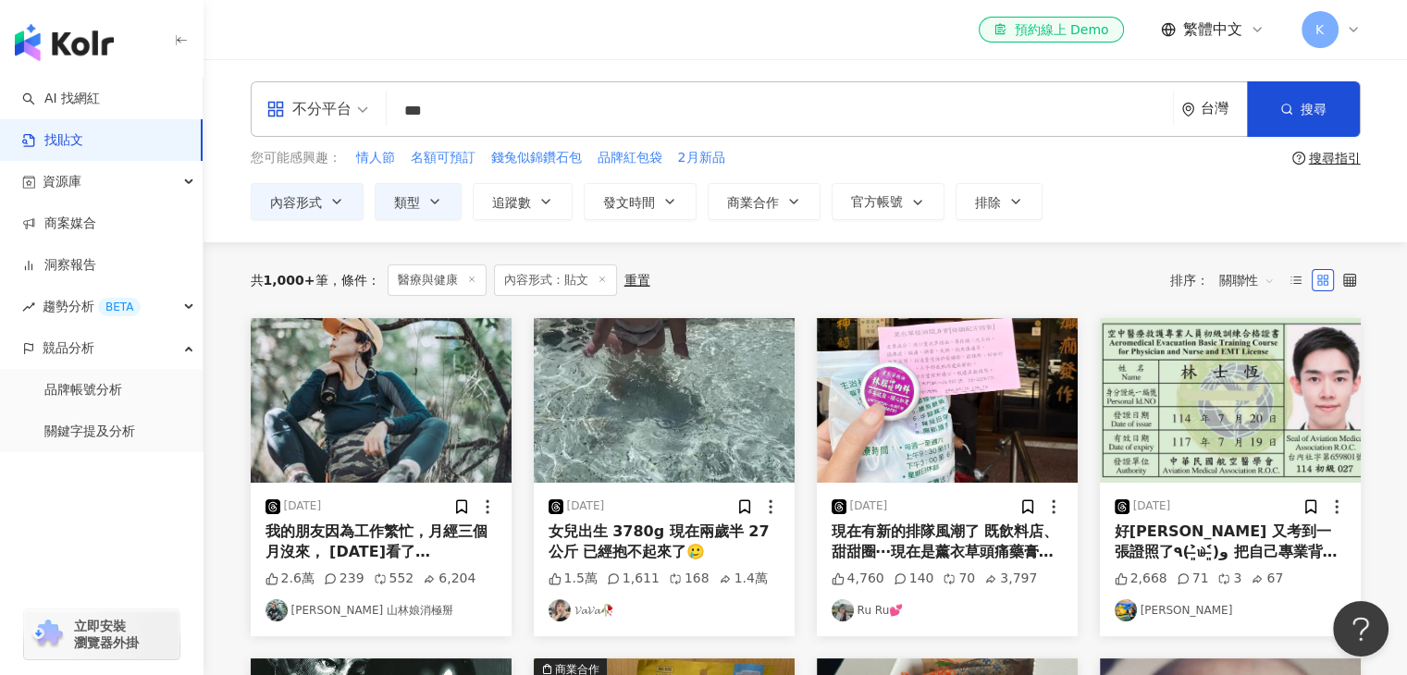
click at [673, 37] on div "el-icon-cs 預約線上 Demo 繁體中文 K" at bounding box center [806, 29] width 1110 height 59
click at [1181, 188] on div "內容形式 類型 追蹤數 發文時間 商業合作 官方帳號 排除 不限 貼文 全部影音 * - ******* 不限 小型 奈米網紅 (<1萬) 微型網紅 (1萬-…" at bounding box center [806, 201] width 1110 height 37
click at [1239, 284] on span "關聯性" at bounding box center [1247, 280] width 56 height 30
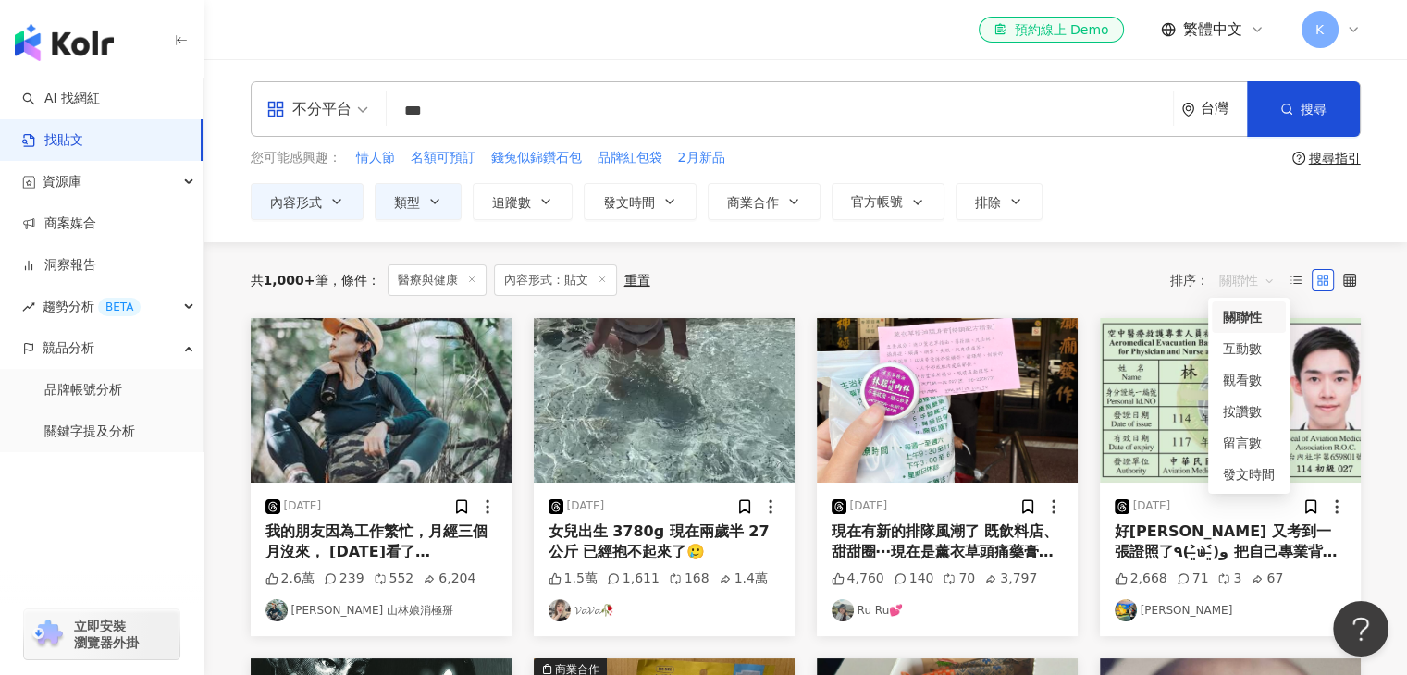
click at [1239, 282] on span "關聯性" at bounding box center [1247, 280] width 56 height 30
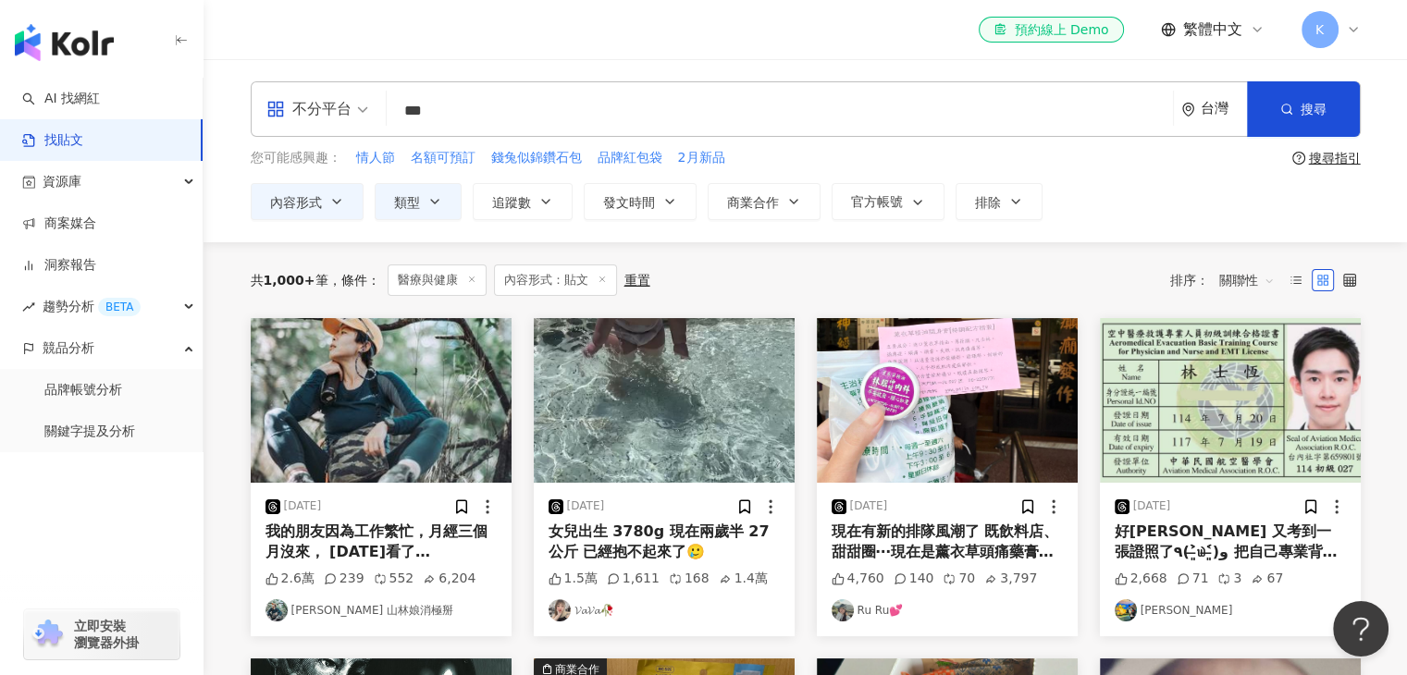
click at [1173, 221] on div "不分平台 *** 台灣 搜尋 您可能感興趣： 情人節 名額可預訂 錢兔似錦鑽石包 品牌紅包袋 2月新品 搜尋指引 內容形式 類型 追蹤數 發文時間 商業合作 …" at bounding box center [806, 150] width 1204 height 183
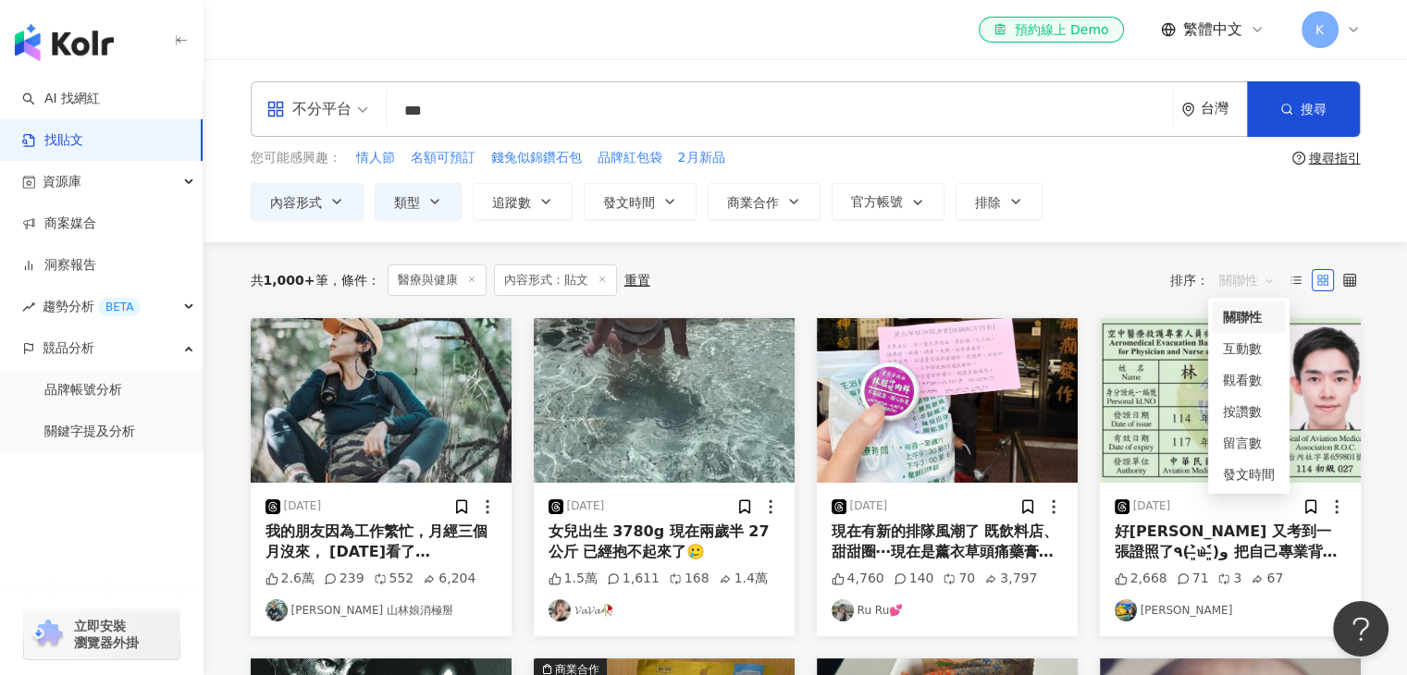
click at [1243, 274] on span "關聯性" at bounding box center [1247, 280] width 56 height 30
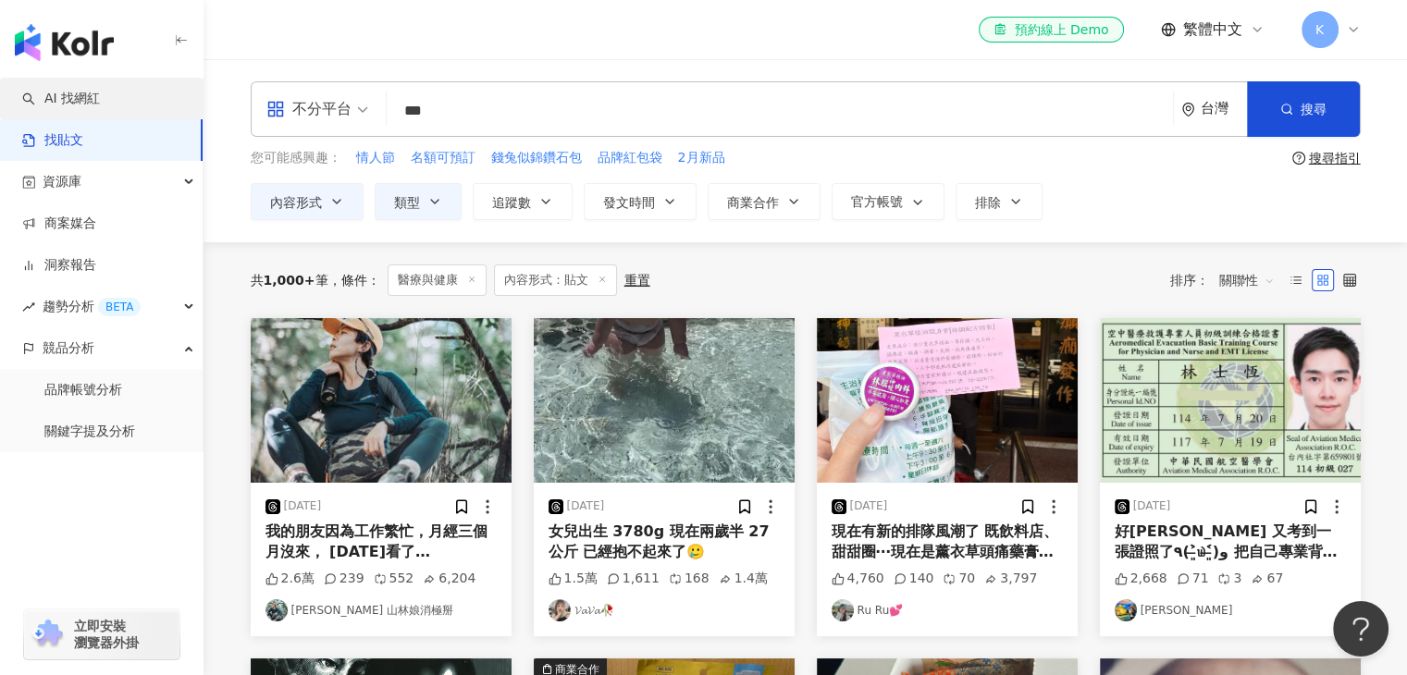
click at [86, 105] on link "AI 找網紅" at bounding box center [61, 99] width 78 height 19
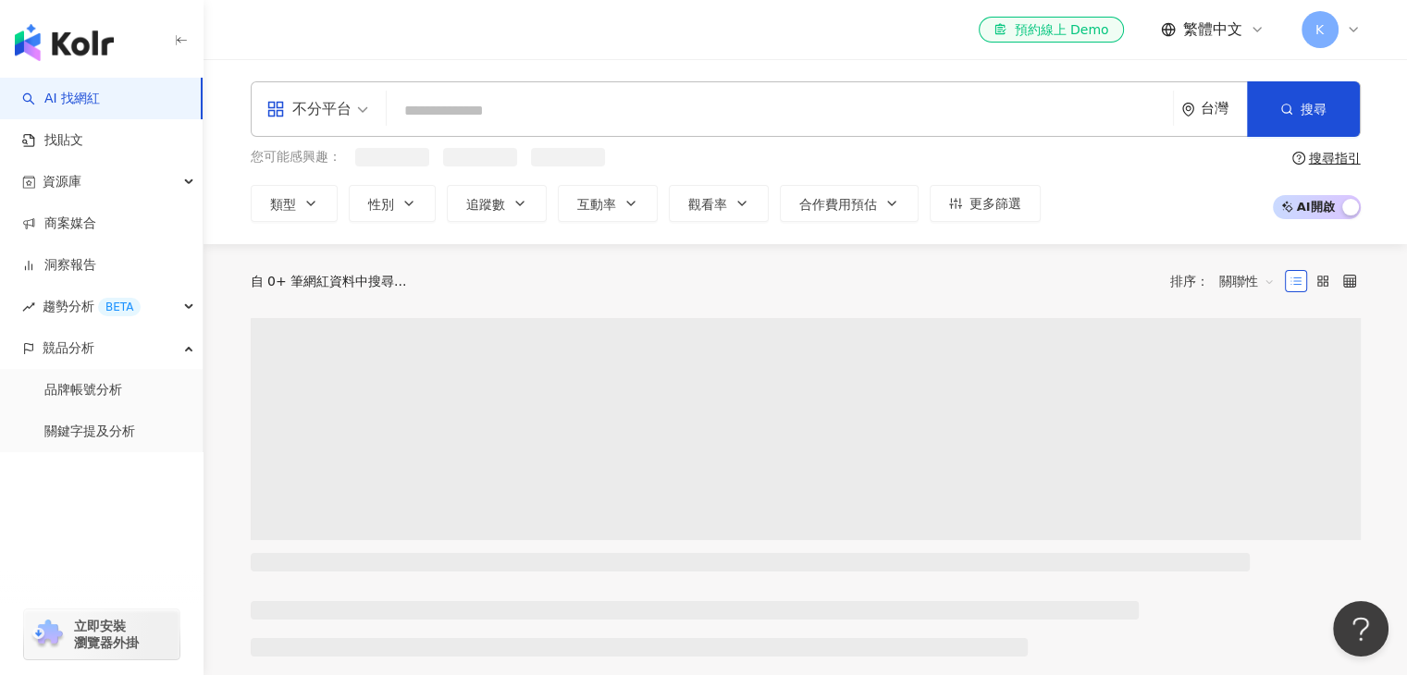
click at [1256, 278] on span "關聯性" at bounding box center [1247, 281] width 56 height 30
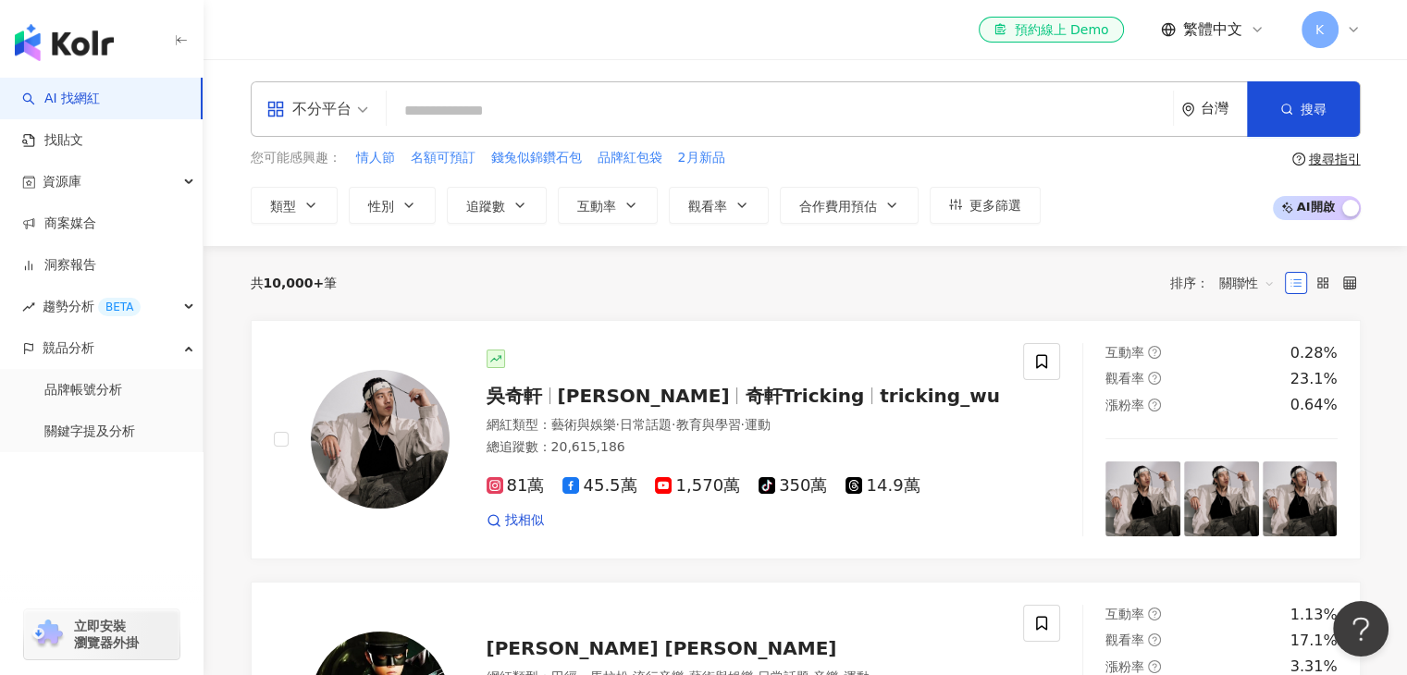
click at [918, 52] on div "el-icon-cs 預約線上 Demo 繁體中文 K" at bounding box center [806, 29] width 1110 height 59
click at [83, 146] on link "找貼文" at bounding box center [52, 140] width 61 height 19
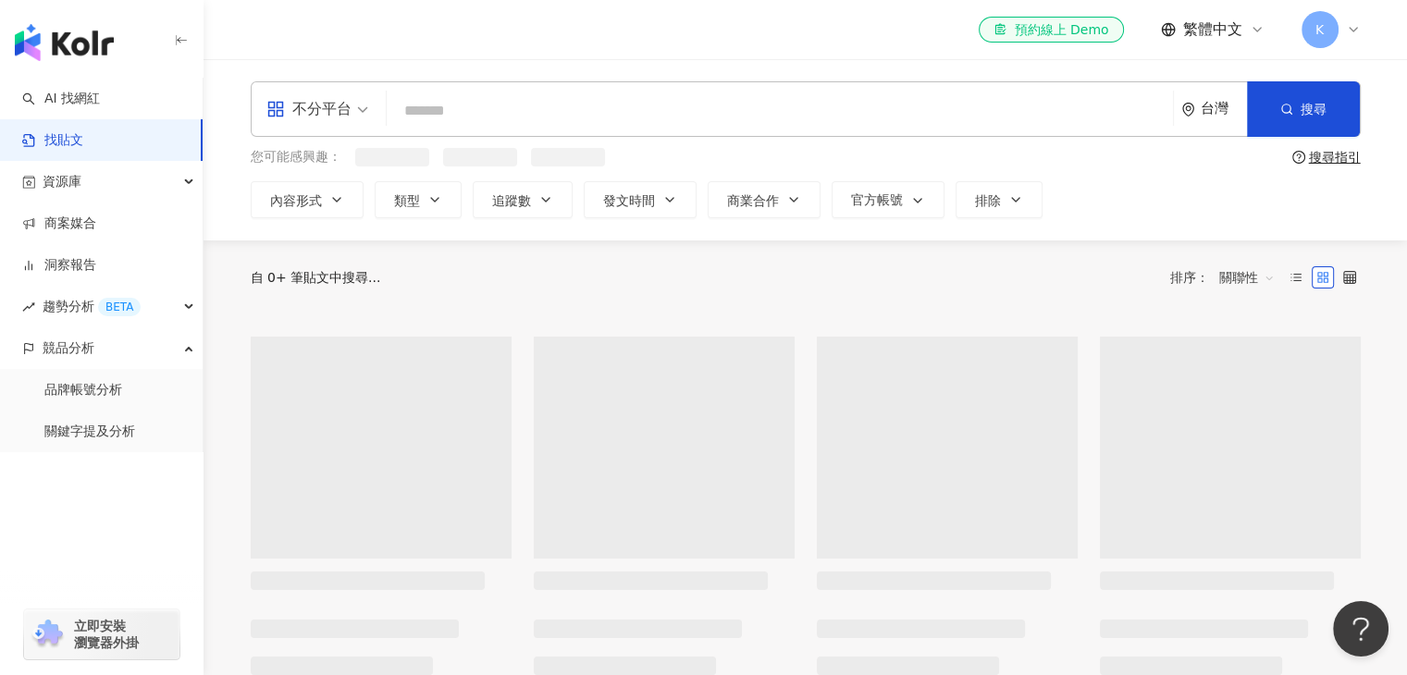
click at [500, 108] on input "search" at bounding box center [780, 111] width 772 height 40
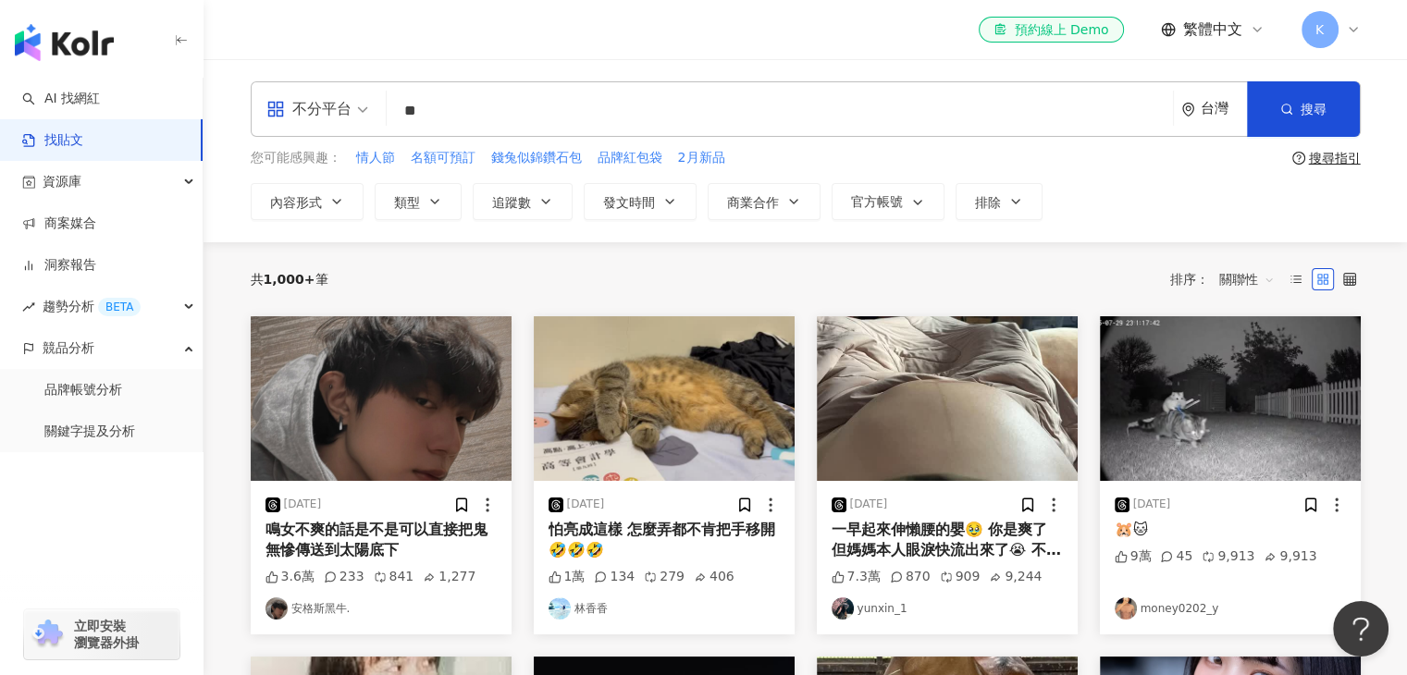
type input "*"
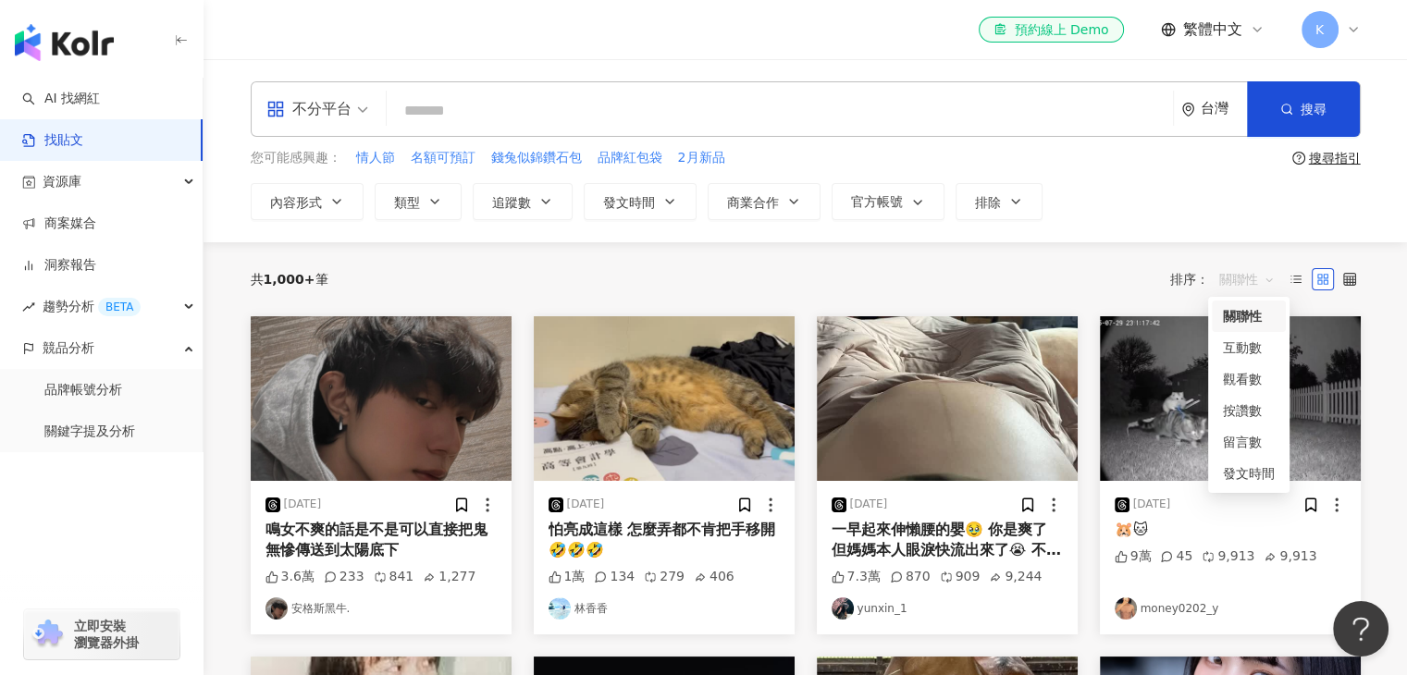
click at [1247, 289] on span "關聯性" at bounding box center [1247, 280] width 56 height 30
click at [1130, 203] on div "內容形式 類型 追蹤數 發文時間 商業合作 官方帳號 排除" at bounding box center [806, 201] width 1110 height 37
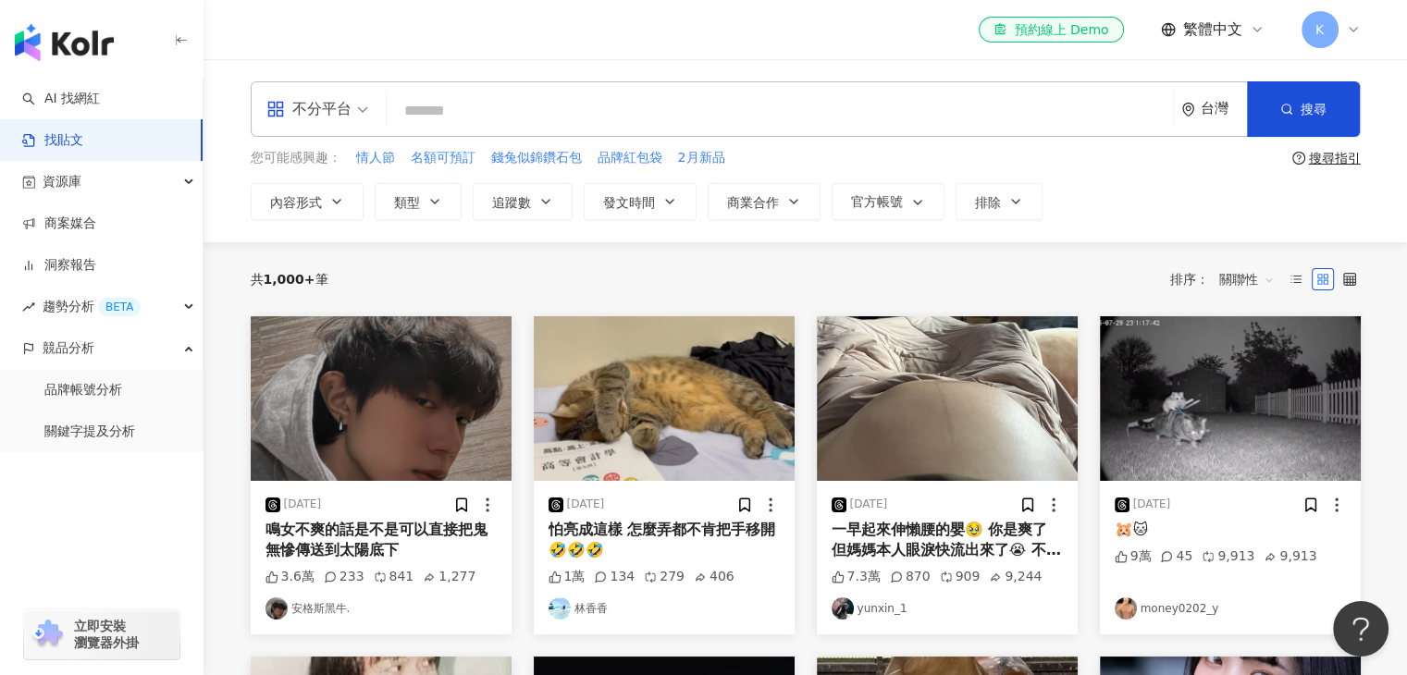
click at [527, 113] on input "search" at bounding box center [780, 111] width 772 height 40
type input "*"
type input "***"
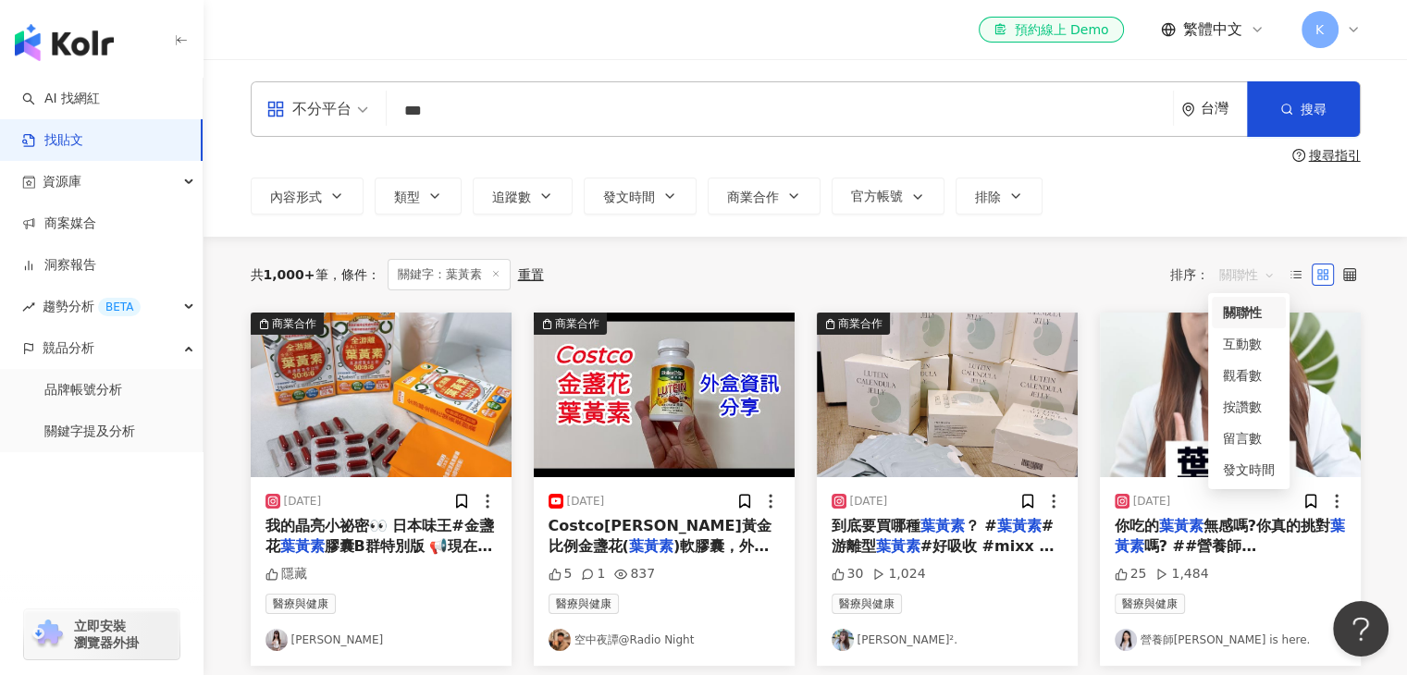
click at [1246, 281] on span "關聯性" at bounding box center [1247, 275] width 56 height 30
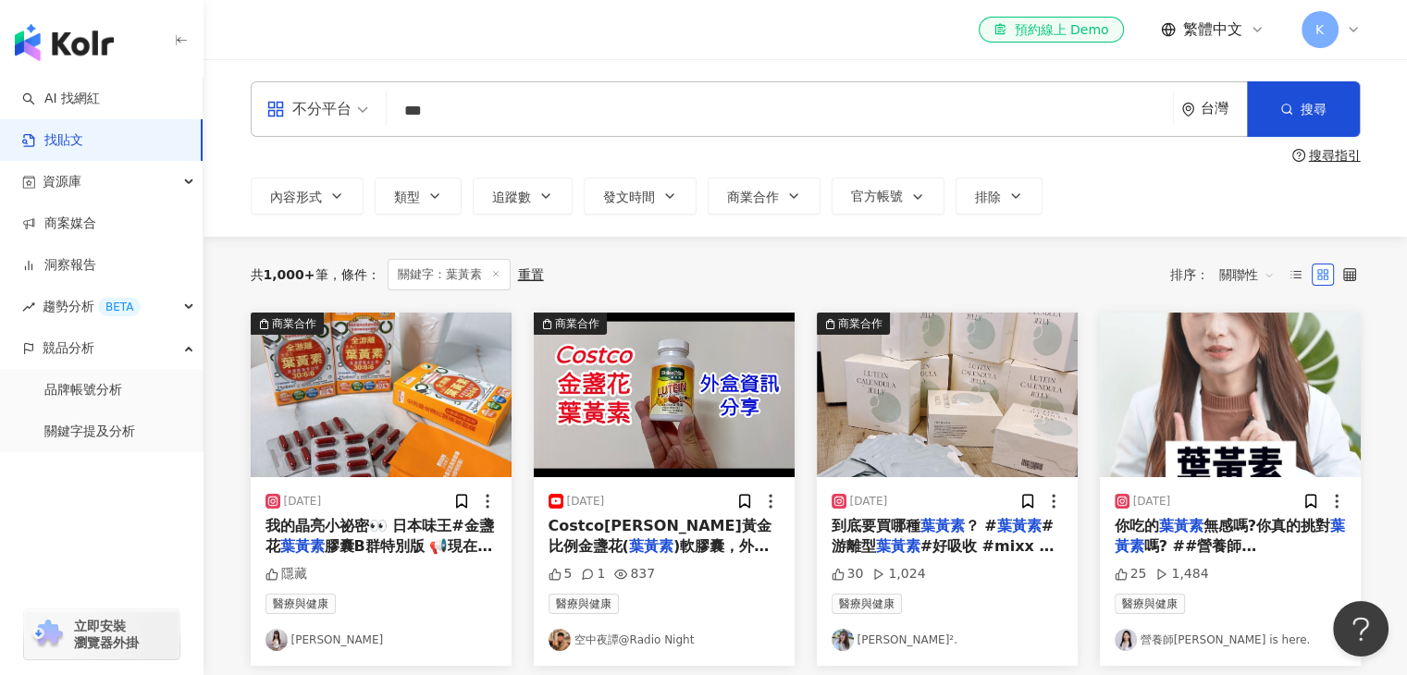
click at [1107, 275] on div "共 1,000+ 筆 條件 ： 關鍵字：葉[PERSON_NAME]置 排序： 關聯性" at bounding box center [806, 274] width 1110 height 31
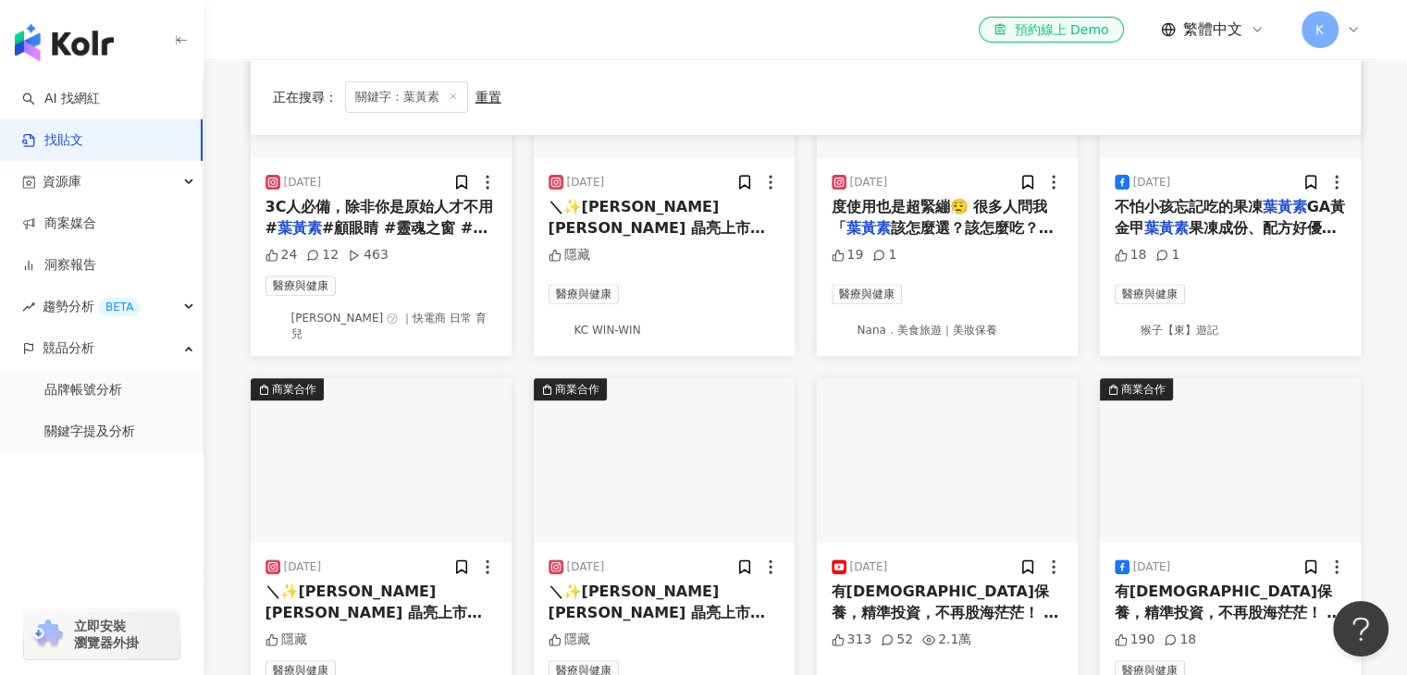
scroll to position [925, 0]
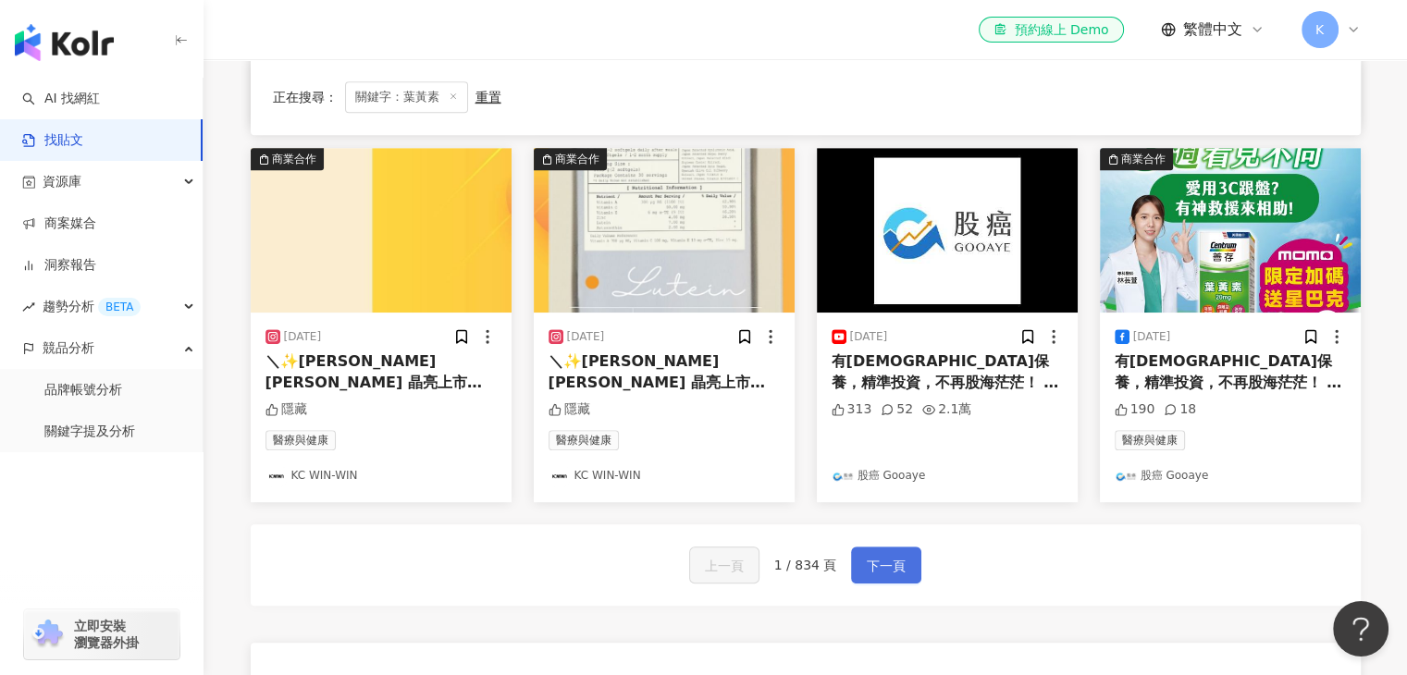
click at [875, 557] on span "下一頁" at bounding box center [886, 566] width 39 height 22
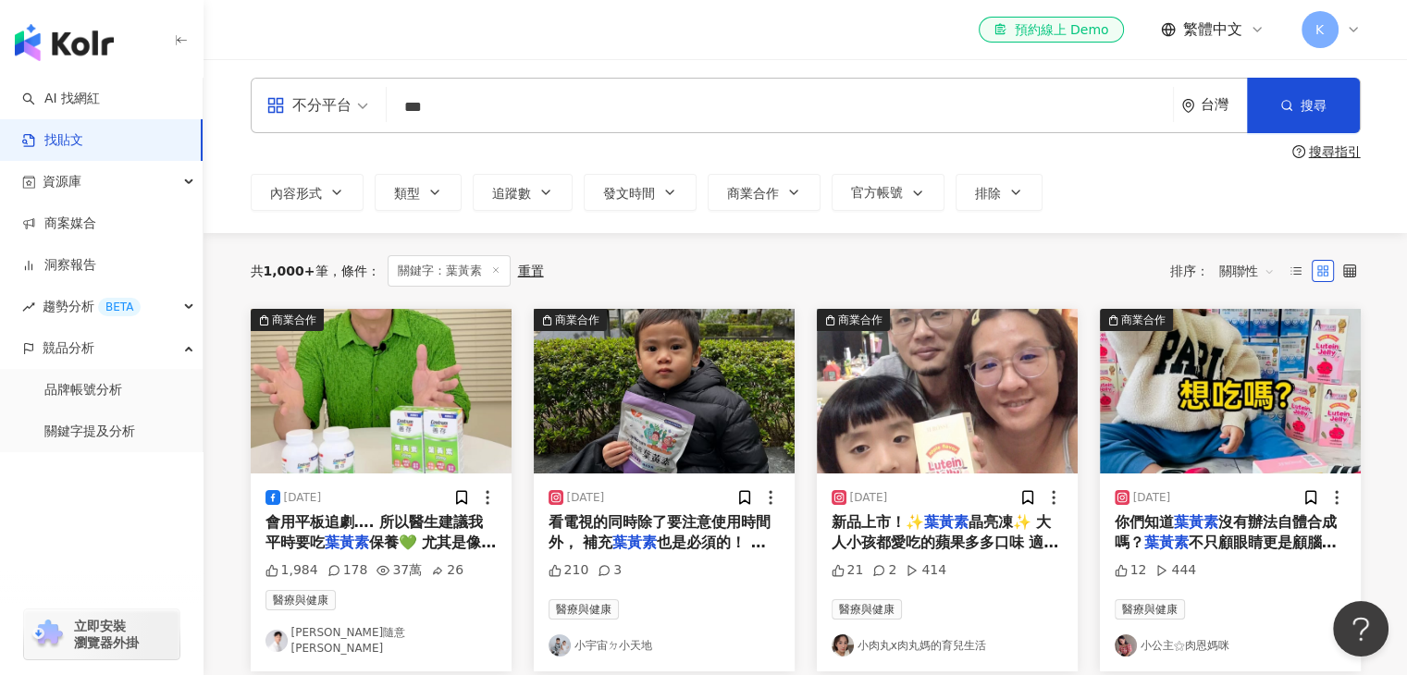
scroll to position [0, 0]
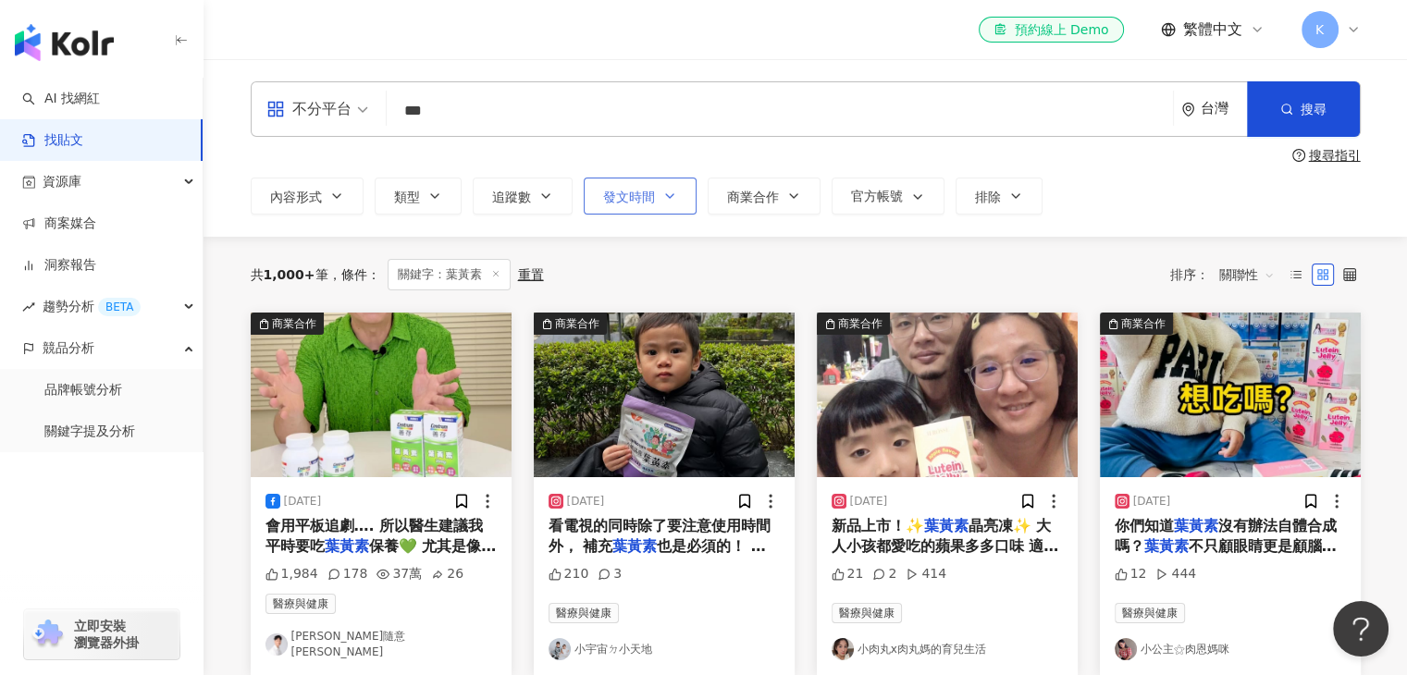
click at [664, 209] on button "發文時間" at bounding box center [640, 196] width 113 height 37
click at [1019, 138] on div "不分平台 *** 台灣 搜尋 searchOperator 插入語法 完全符合 "" 聯集 OR 交集 AND 排除 - 群組 {} 搜尋指引 內容形式 類型…" at bounding box center [806, 147] width 1184 height 133
click at [1248, 278] on span "關聯性" at bounding box center [1247, 275] width 56 height 30
click at [1145, 191] on div "內容形式 類型 追蹤數 發文時間 [DATE] Su Mo Tu We Th Fr Sa 27 28 29 30 31 1 2 3 4 5 6 7 8 9 1…" at bounding box center [806, 196] width 1110 height 37
click at [1243, 285] on span "關聯性" at bounding box center [1247, 275] width 56 height 30
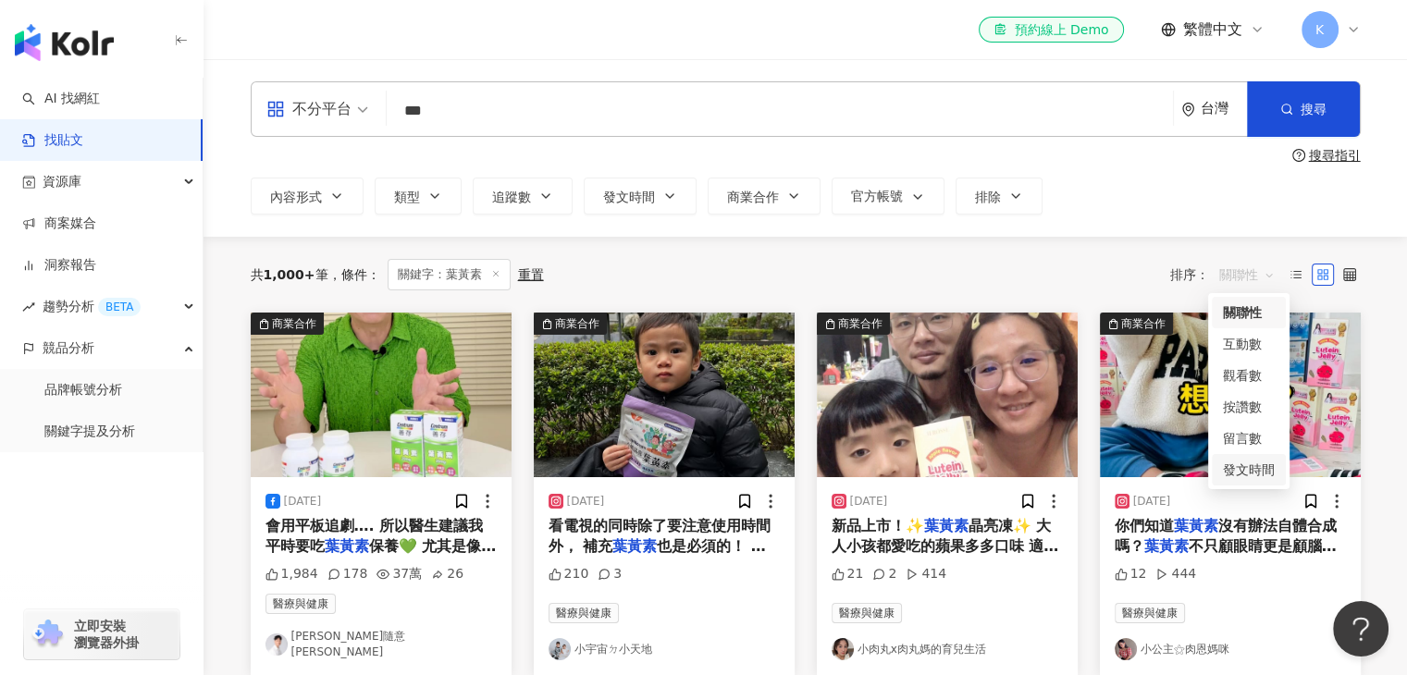
click at [1244, 468] on div "發文時間" at bounding box center [1249, 470] width 52 height 20
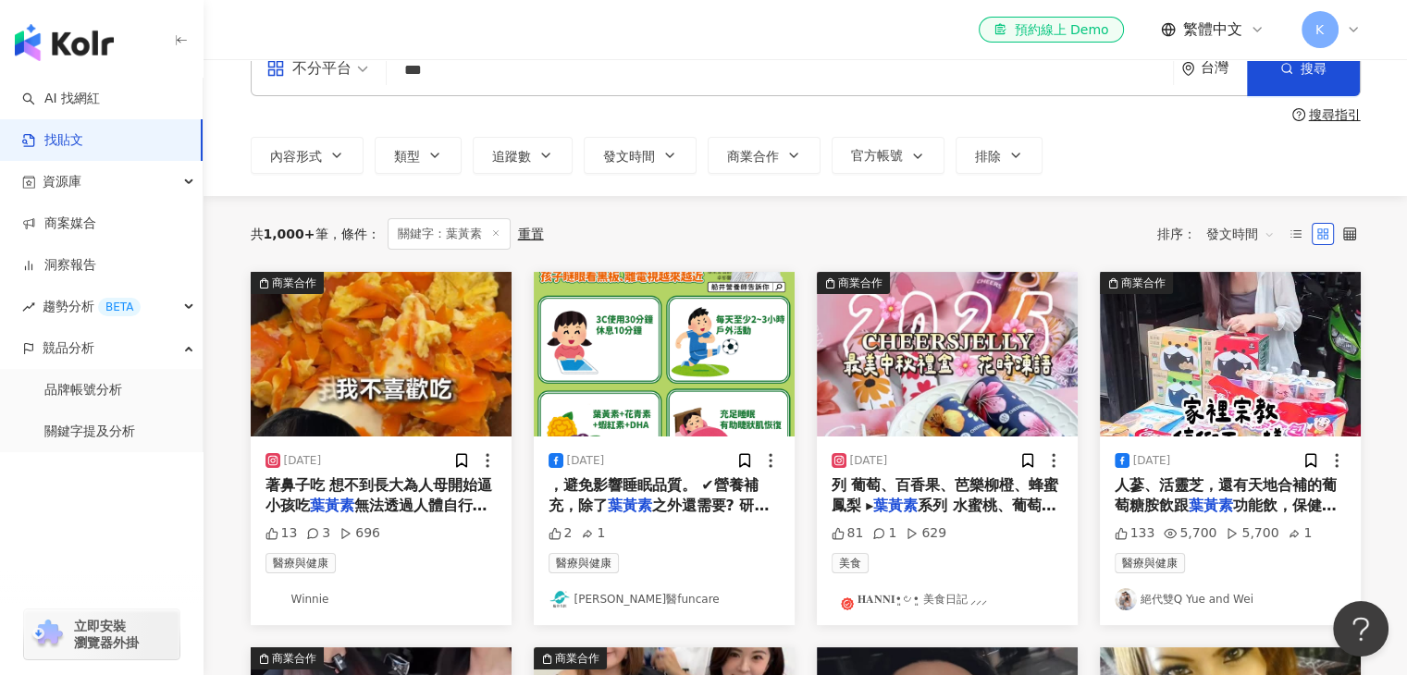
scroll to position [93, 0]
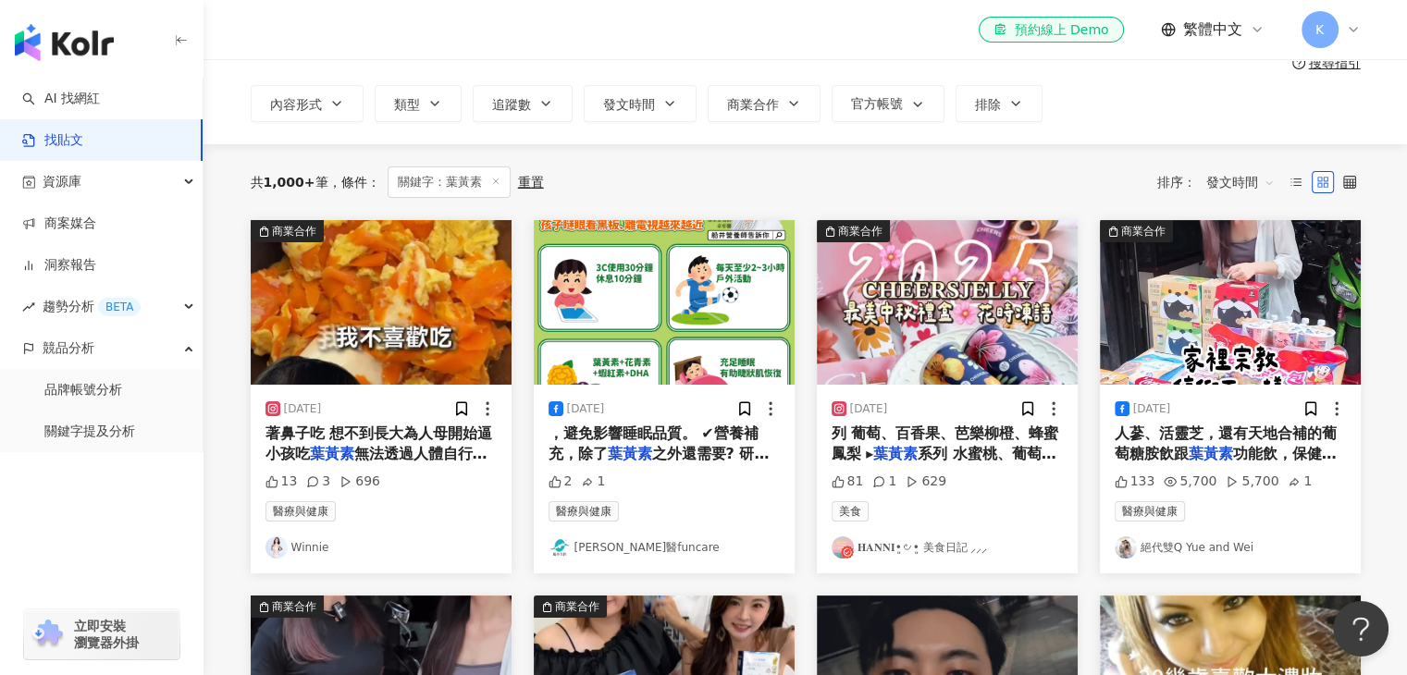
click at [969, 315] on img at bounding box center [947, 302] width 261 height 165
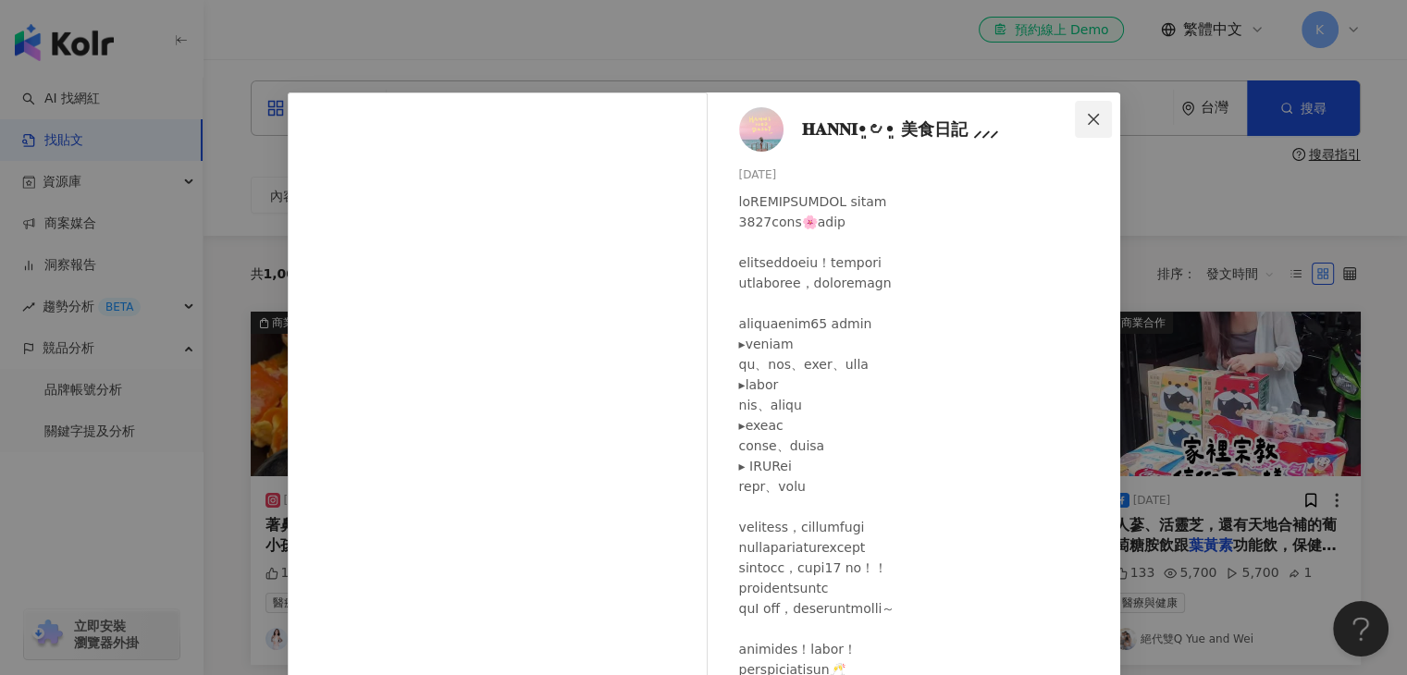
scroll to position [0, 0]
click at [1087, 116] on icon "close" at bounding box center [1093, 119] width 15 height 15
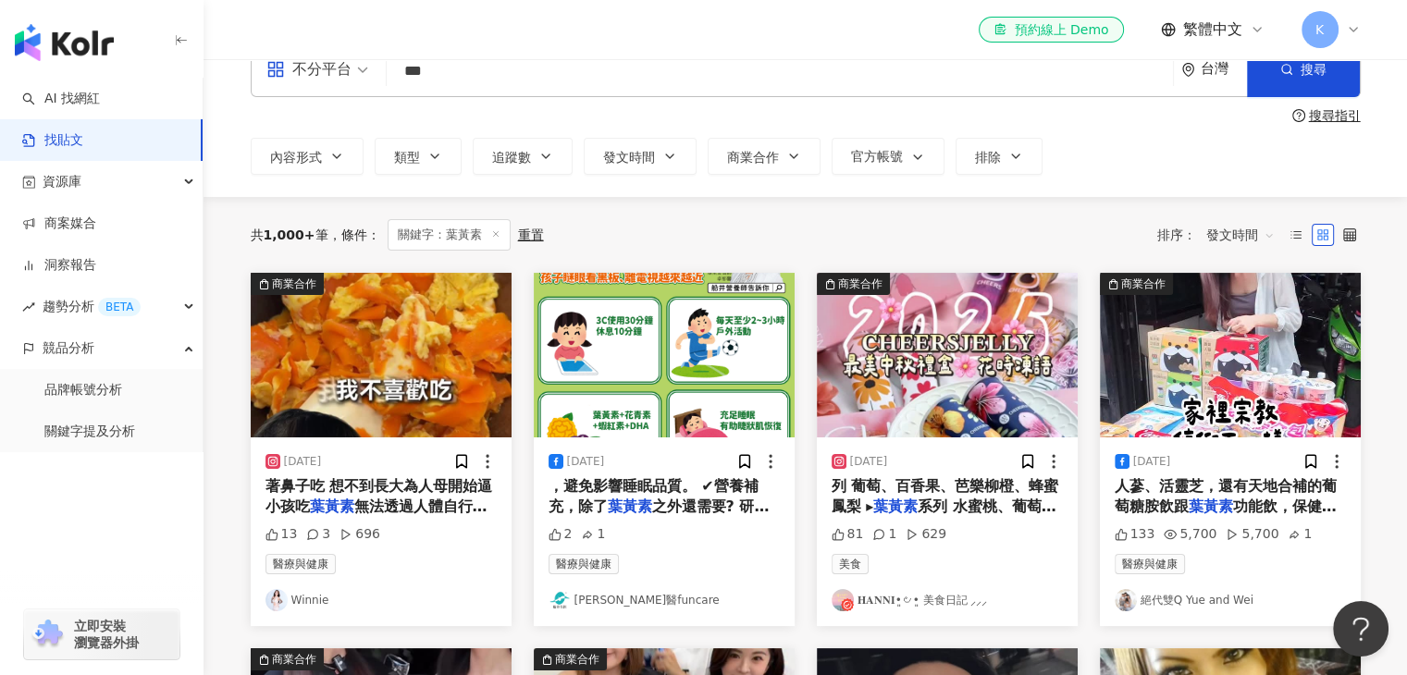
scroll to position [93, 0]
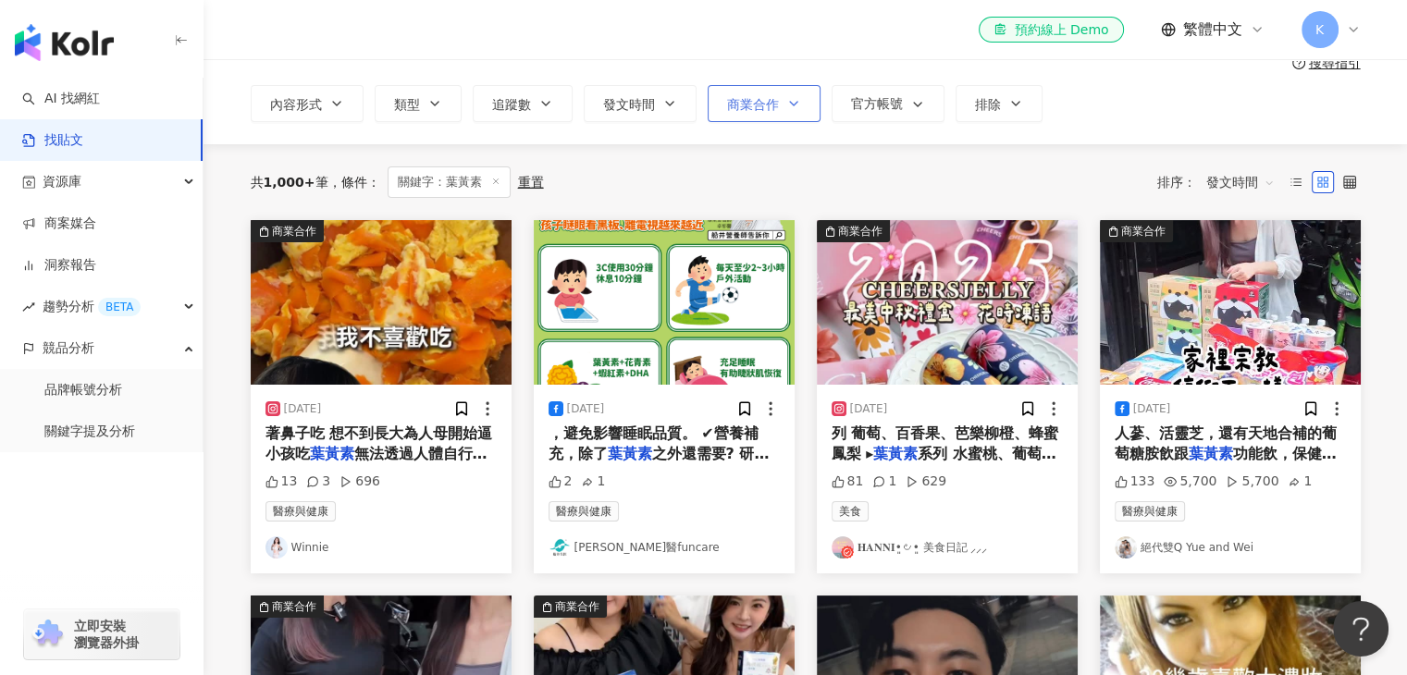
click at [761, 102] on span "商業合作" at bounding box center [753, 104] width 52 height 15
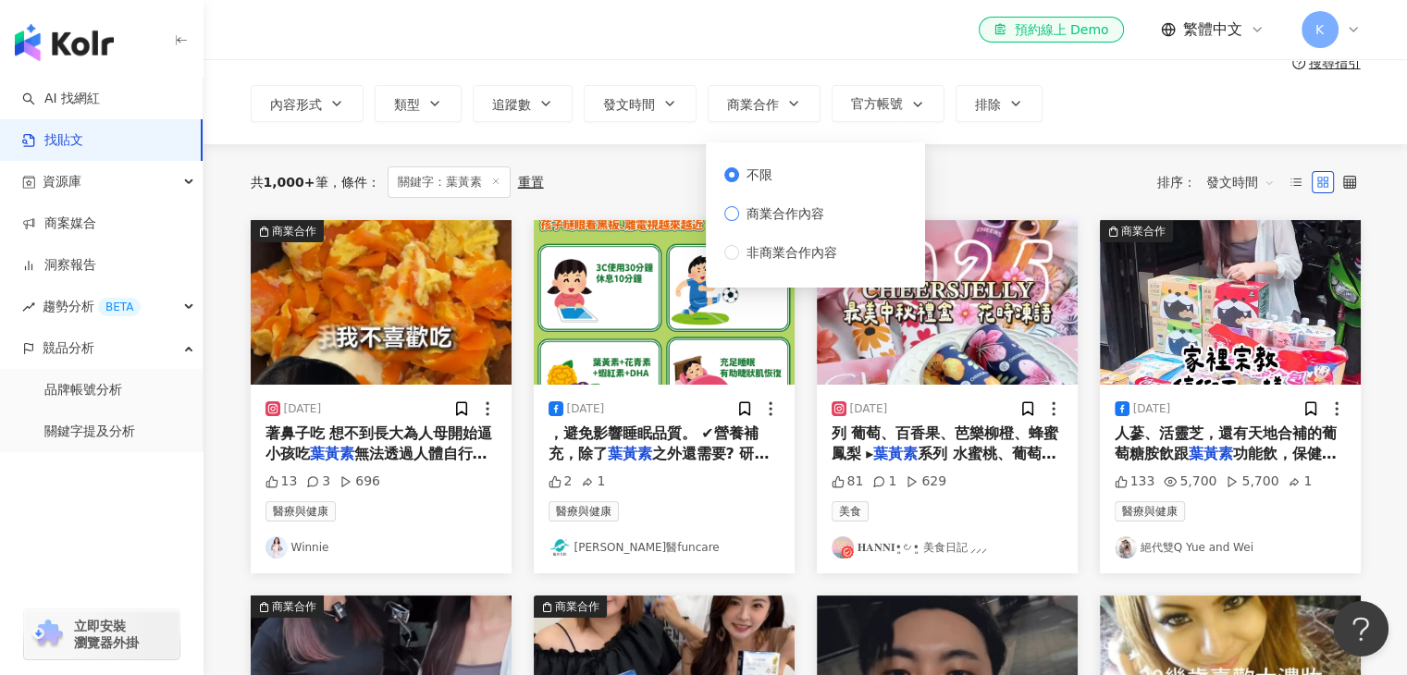
click at [770, 216] on span "商業合作內容" at bounding box center [785, 214] width 93 height 20
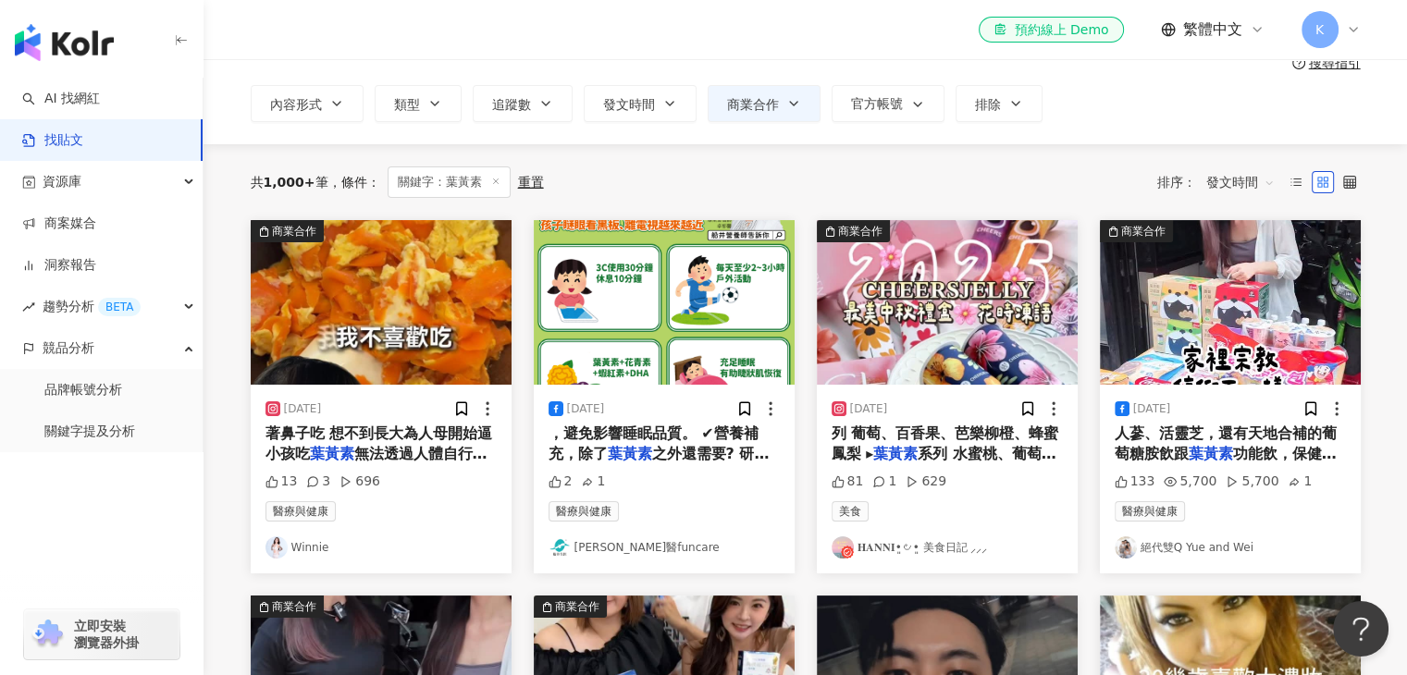
click at [988, 182] on div "共 1,000+ 筆 條件 ： 關鍵字：葉[PERSON_NAME]置 排序： 發文時間" at bounding box center [806, 182] width 1110 height 31
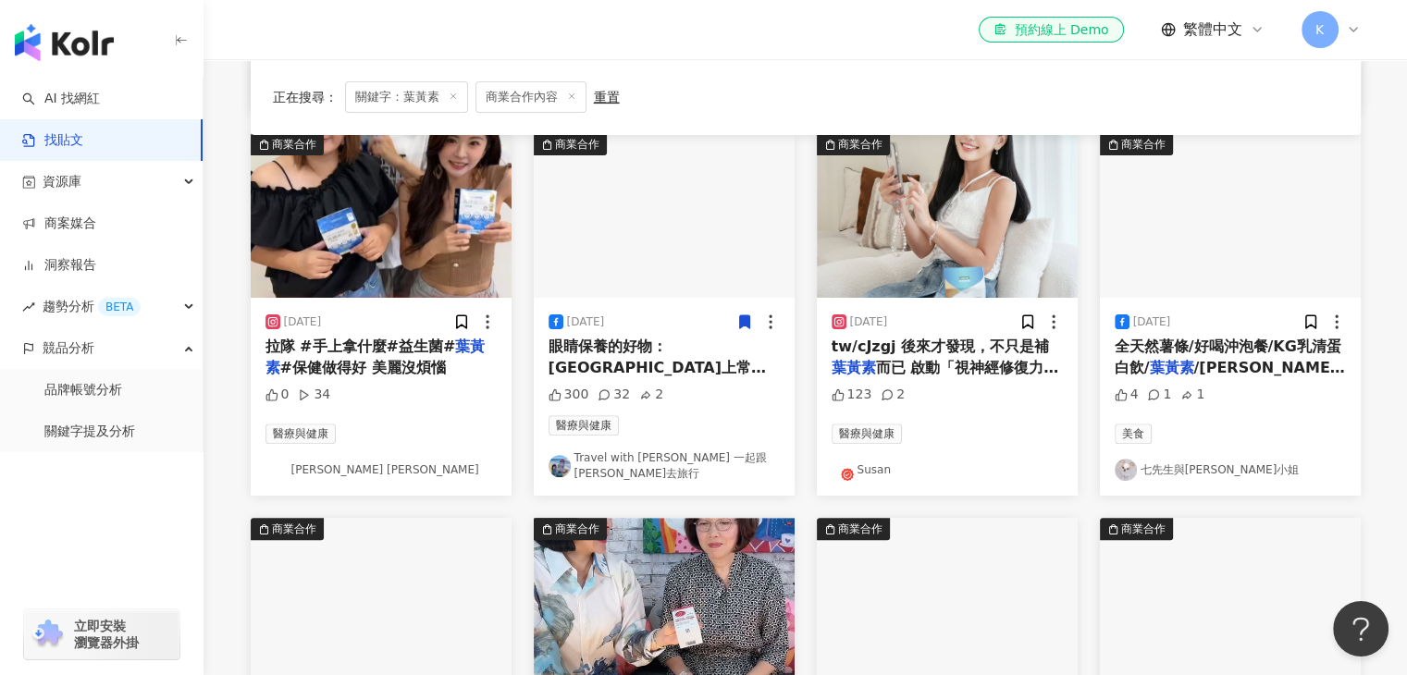
scroll to position [925, 0]
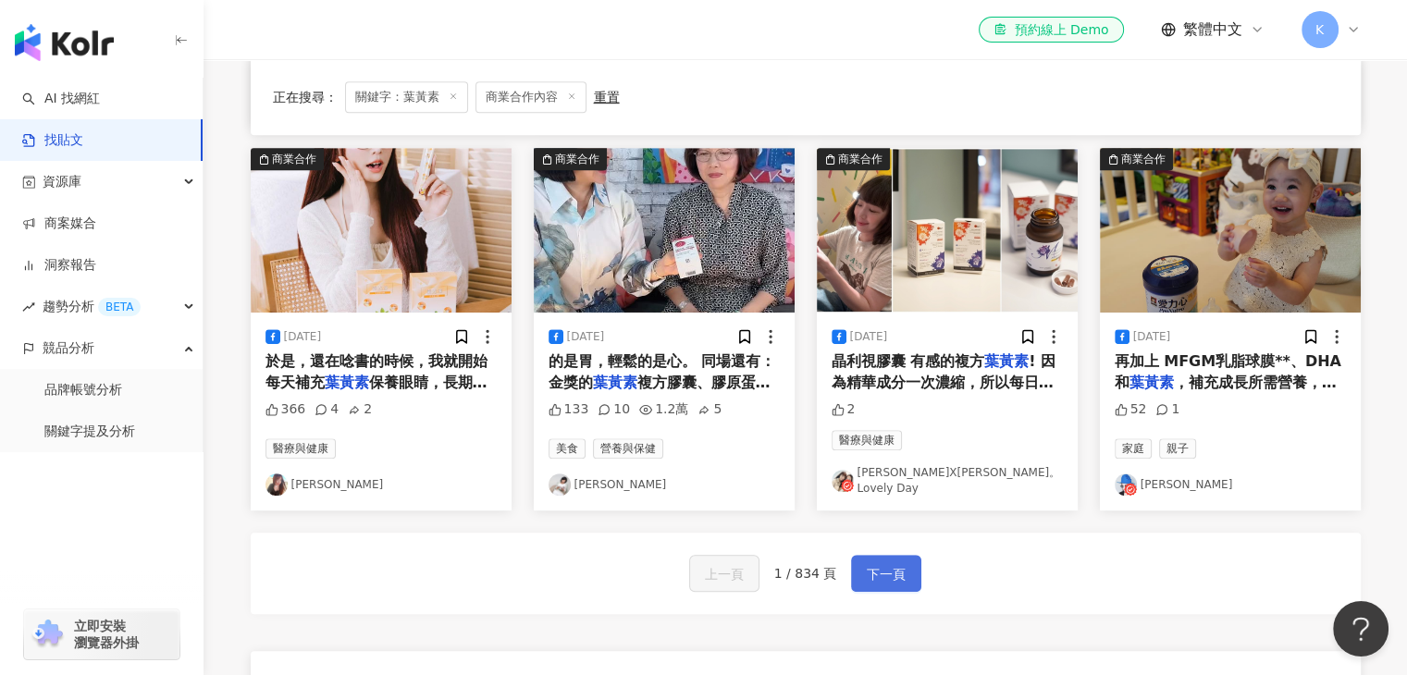
click at [880, 563] on span "下一頁" at bounding box center [886, 574] width 39 height 22
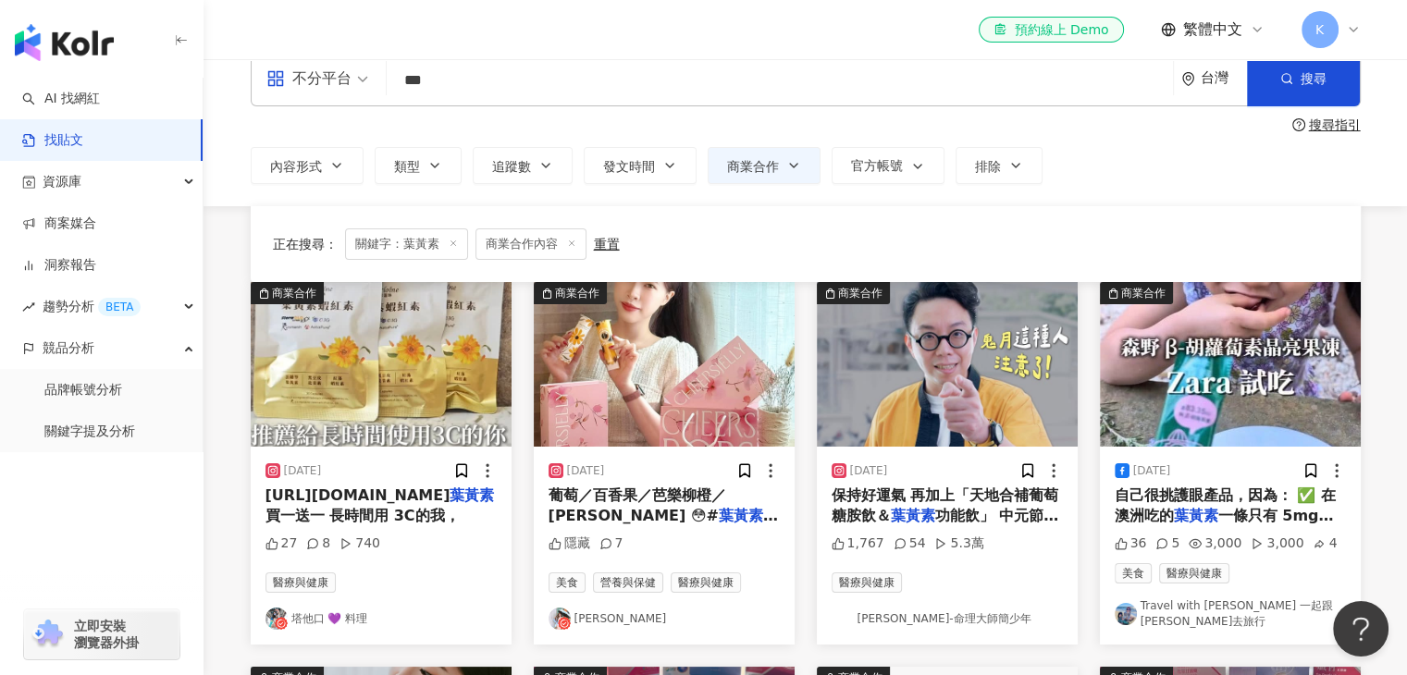
scroll to position [0, 0]
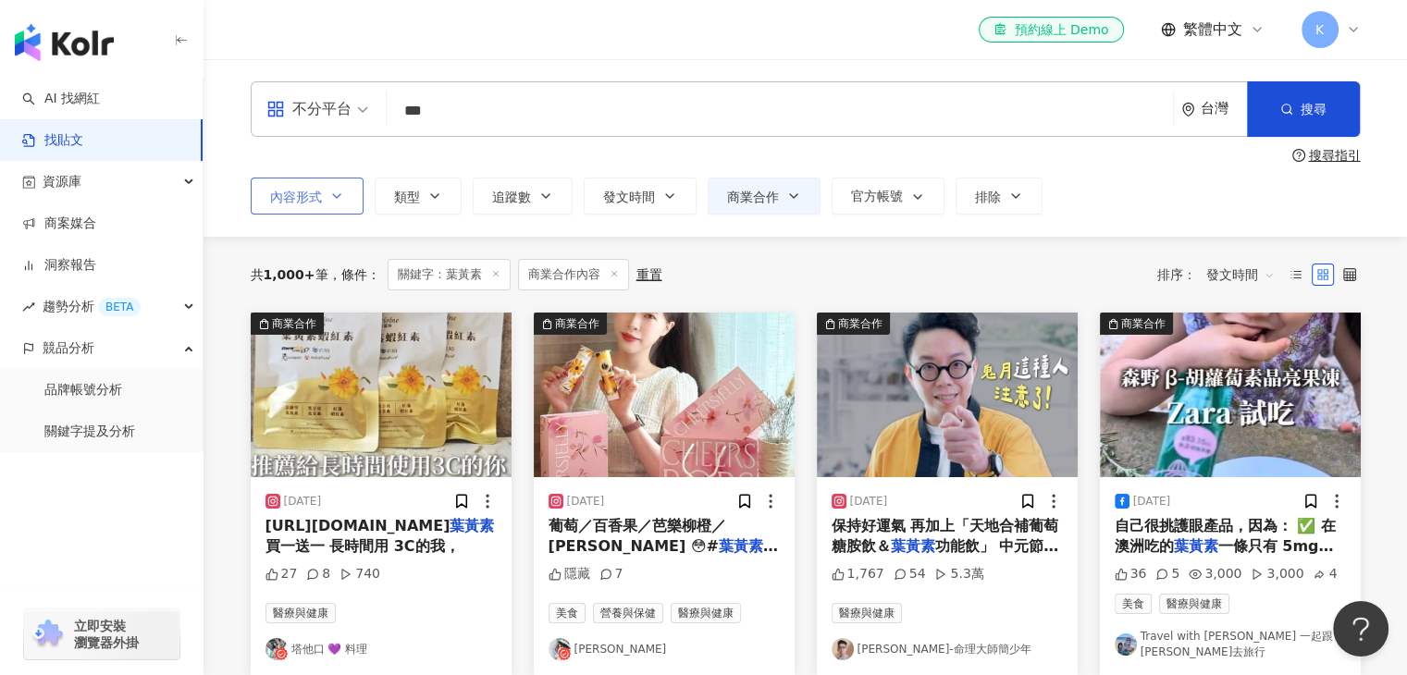
click at [332, 210] on button "內容形式" at bounding box center [307, 196] width 113 height 37
click at [966, 278] on div "共 1,000+ 筆 條件 ： 關鍵字：葉黃素 商業合作內容 重置 排序： 發文時間" at bounding box center [806, 274] width 1110 height 31
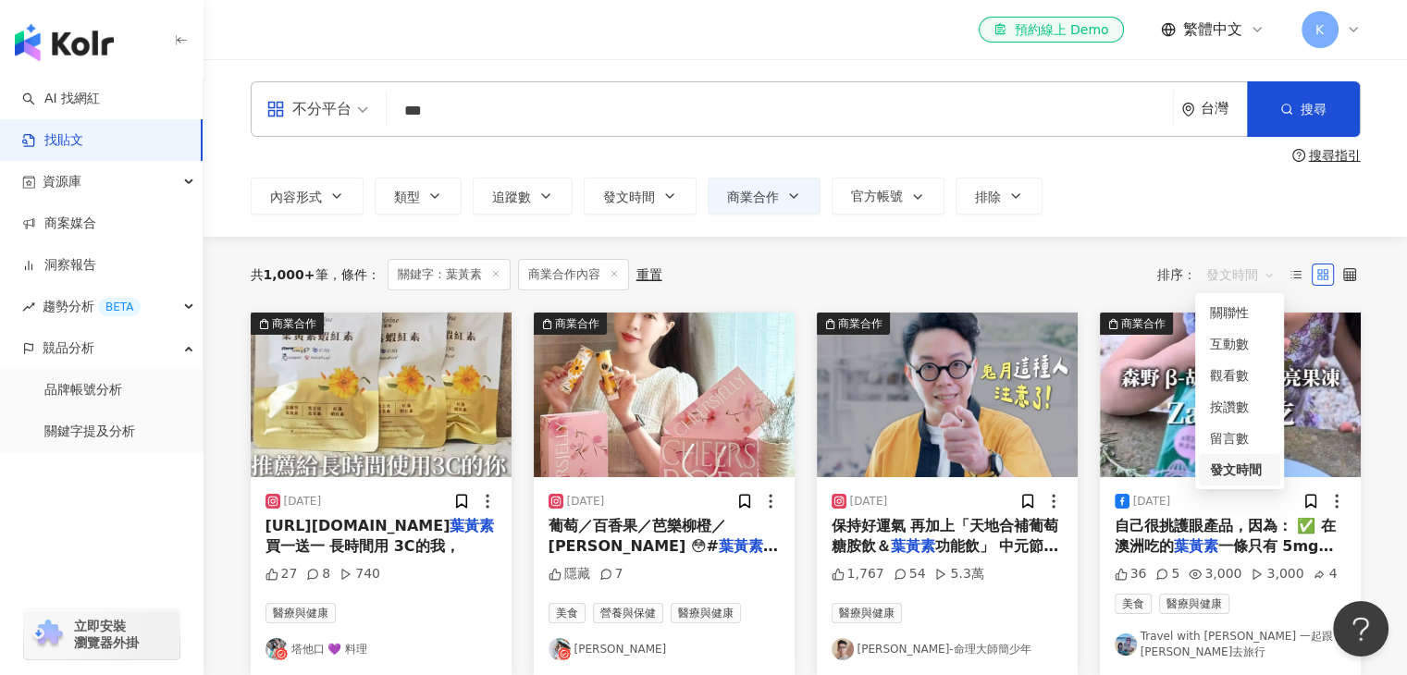
click at [1250, 278] on span "發文時間" at bounding box center [1240, 275] width 68 height 30
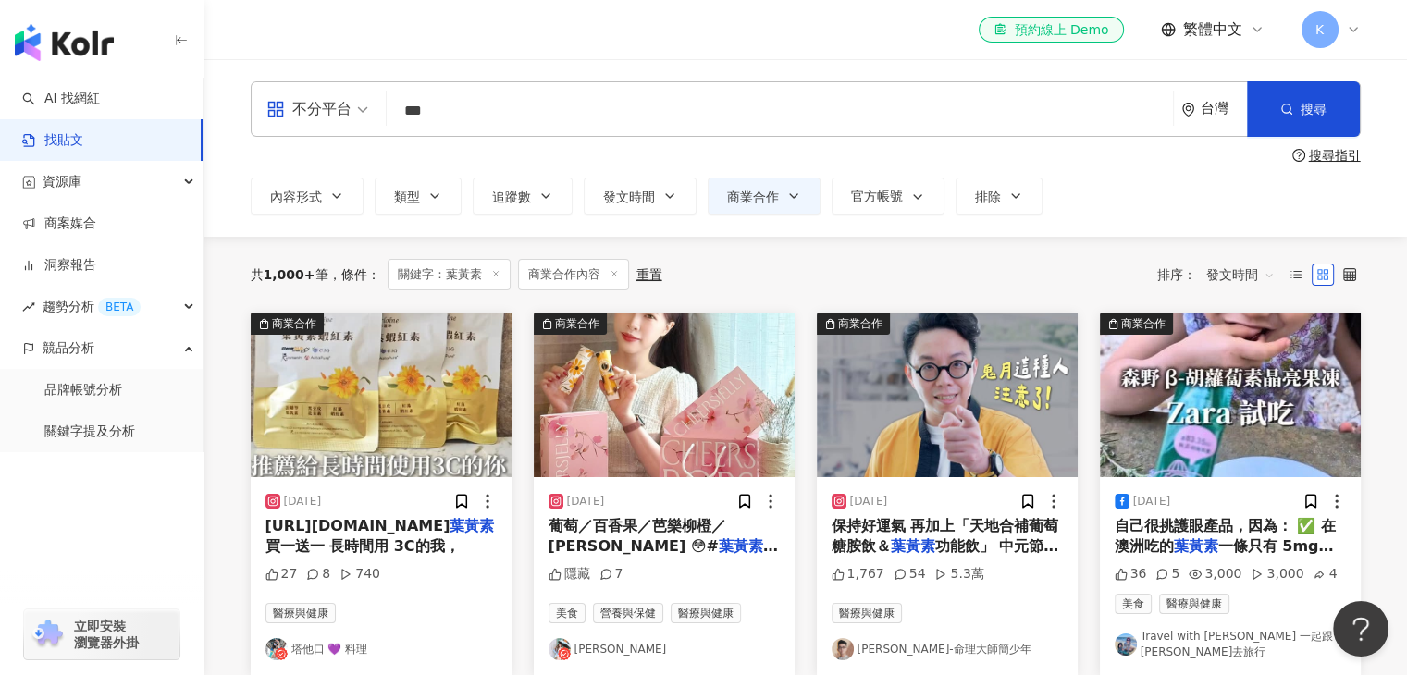
click at [799, 265] on div "共 1,000+ 筆 條件 ： 關鍵字：葉黃素 商業合作內容 重置 排序： 發文時間 發文時間" at bounding box center [806, 274] width 1110 height 31
click at [535, 190] on button "追蹤數" at bounding box center [523, 196] width 100 height 37
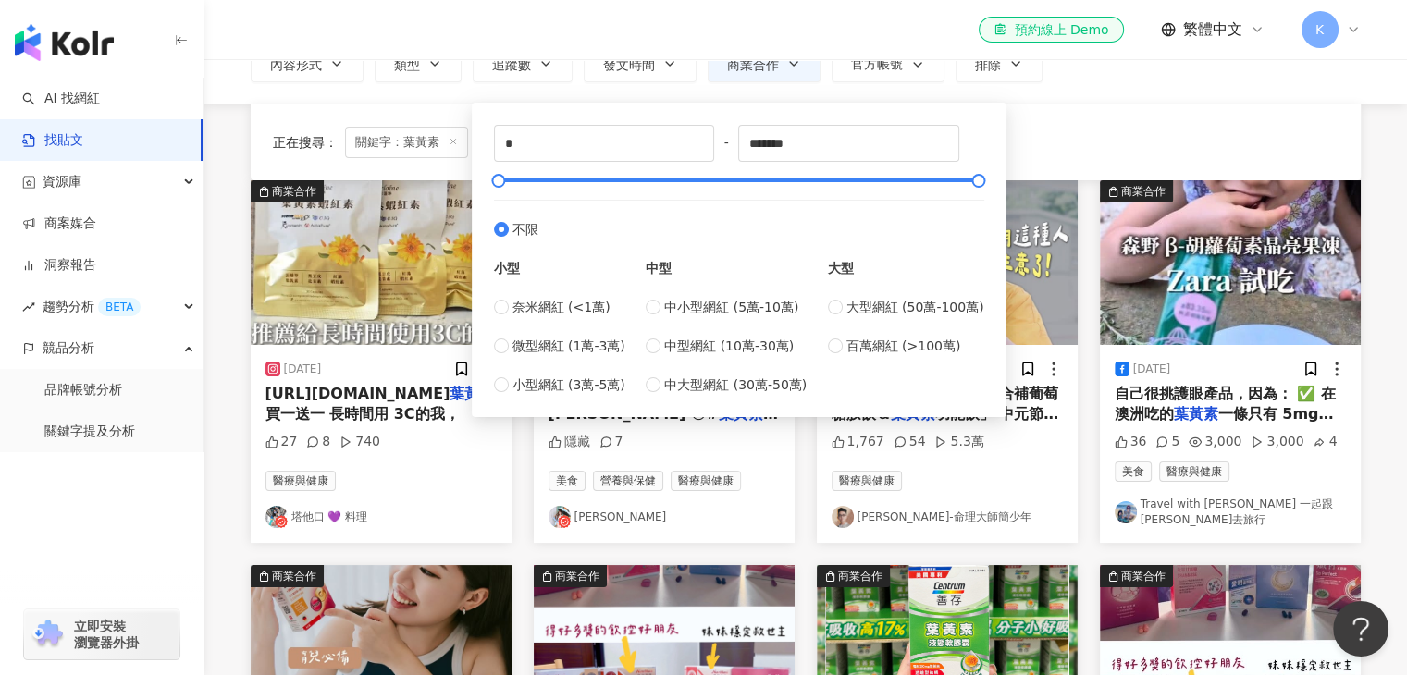
scroll to position [185, 0]
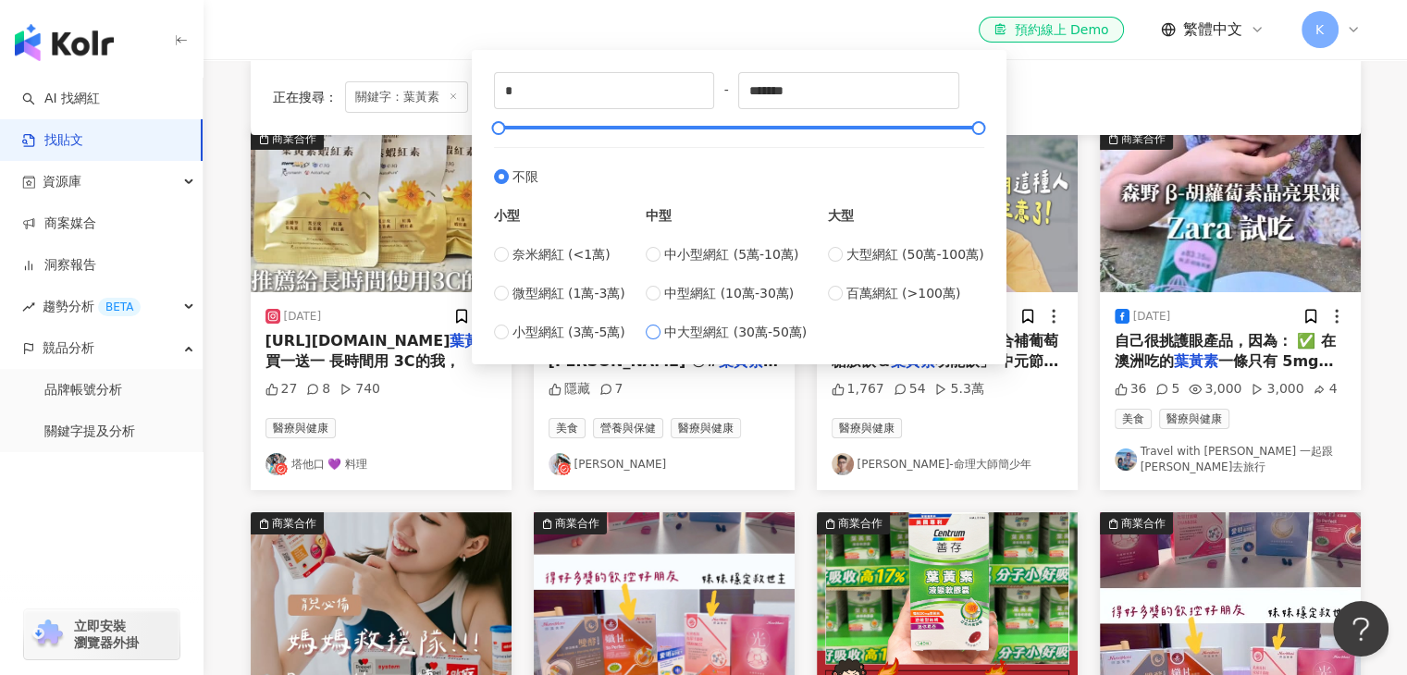
type input "******"
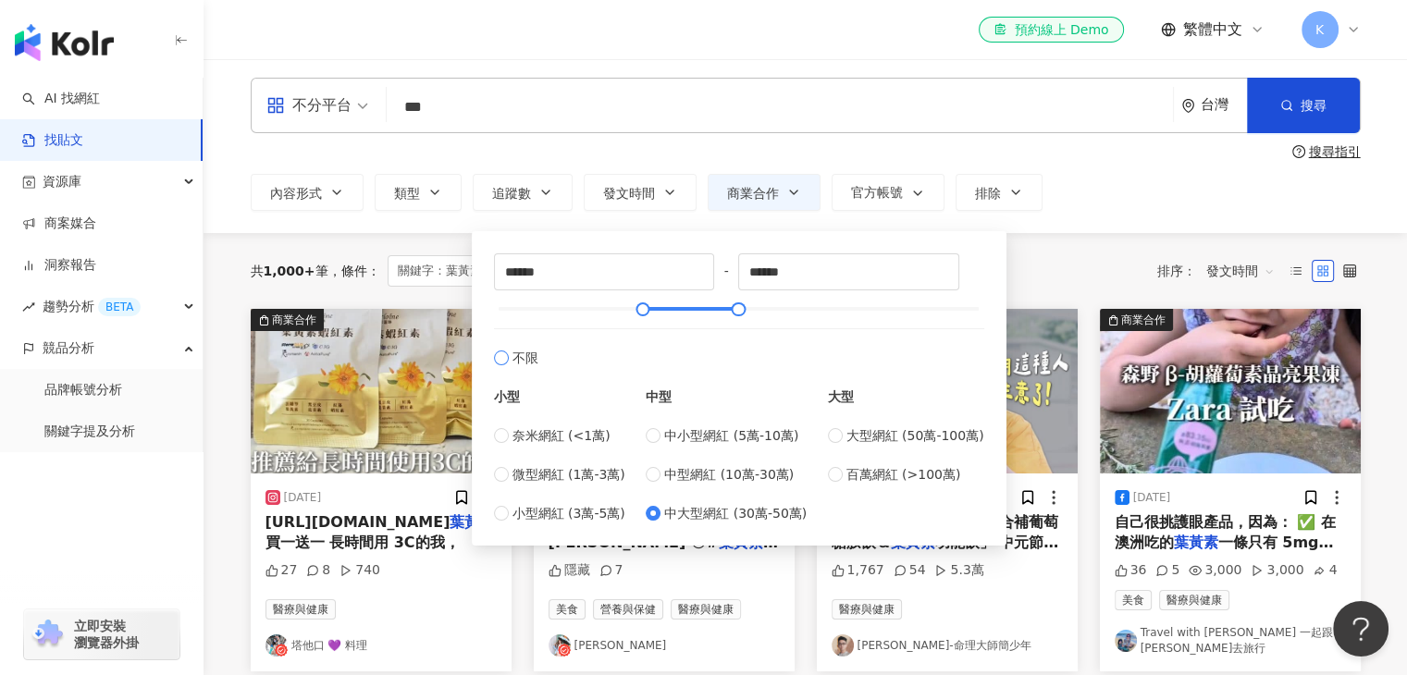
scroll to position [0, 0]
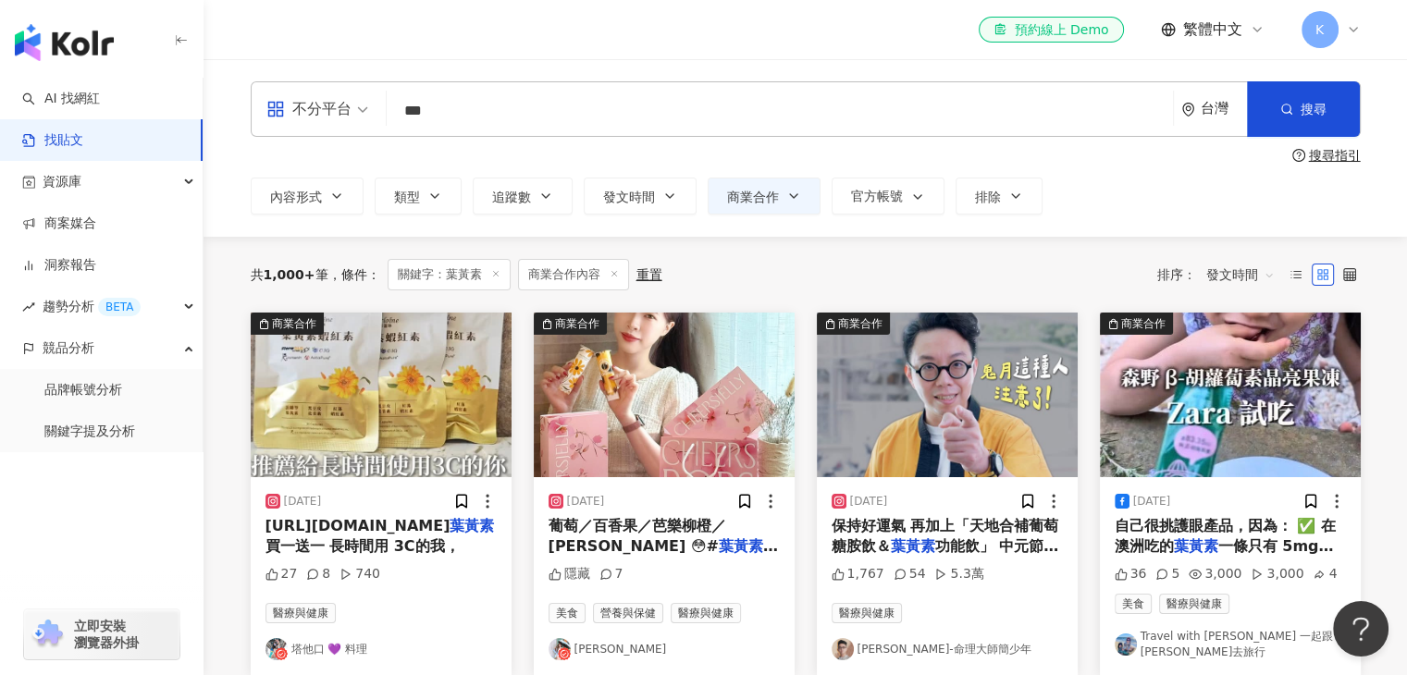
click at [1095, 191] on div "內容形式 類型 追蹤數 發文時間 [DATE] Su Mo Tu We Th Fr Sa 27 28 29 30 31 1 2 3 4 5 6 7 8 9 1…" at bounding box center [806, 196] width 1110 height 37
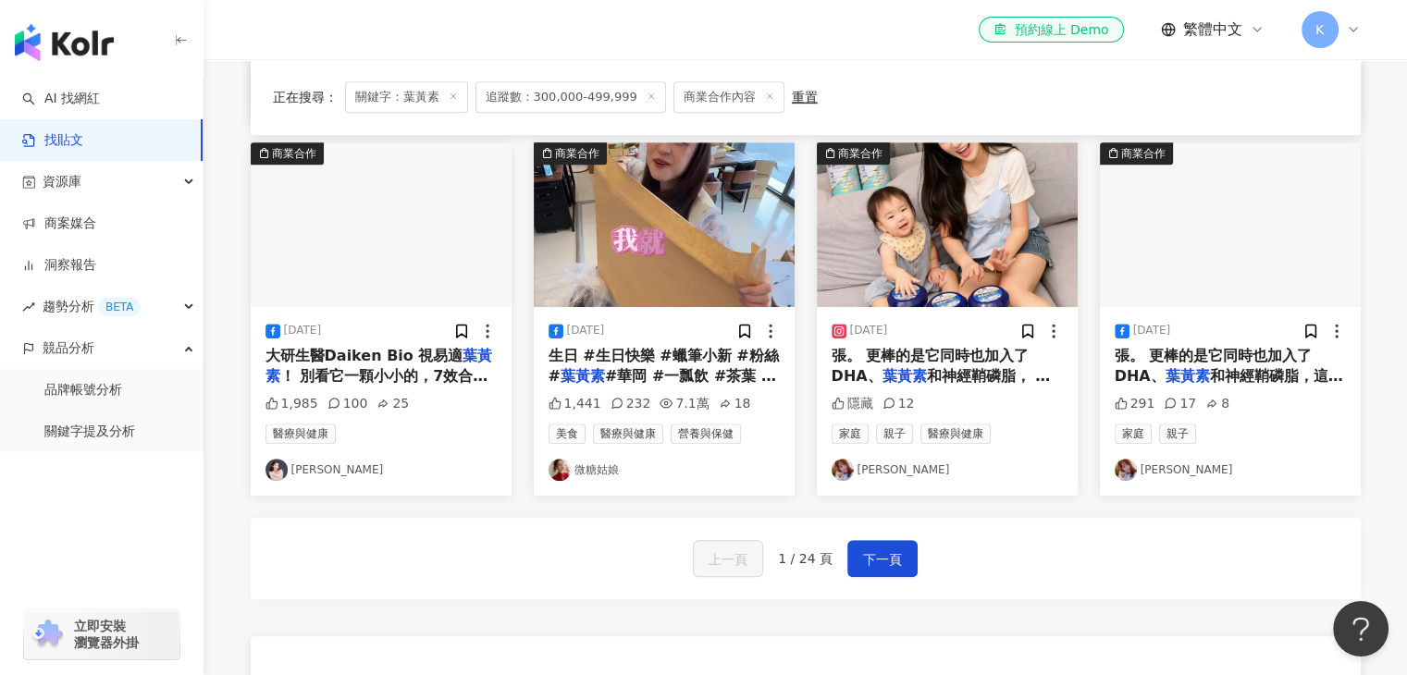
scroll to position [925, 0]
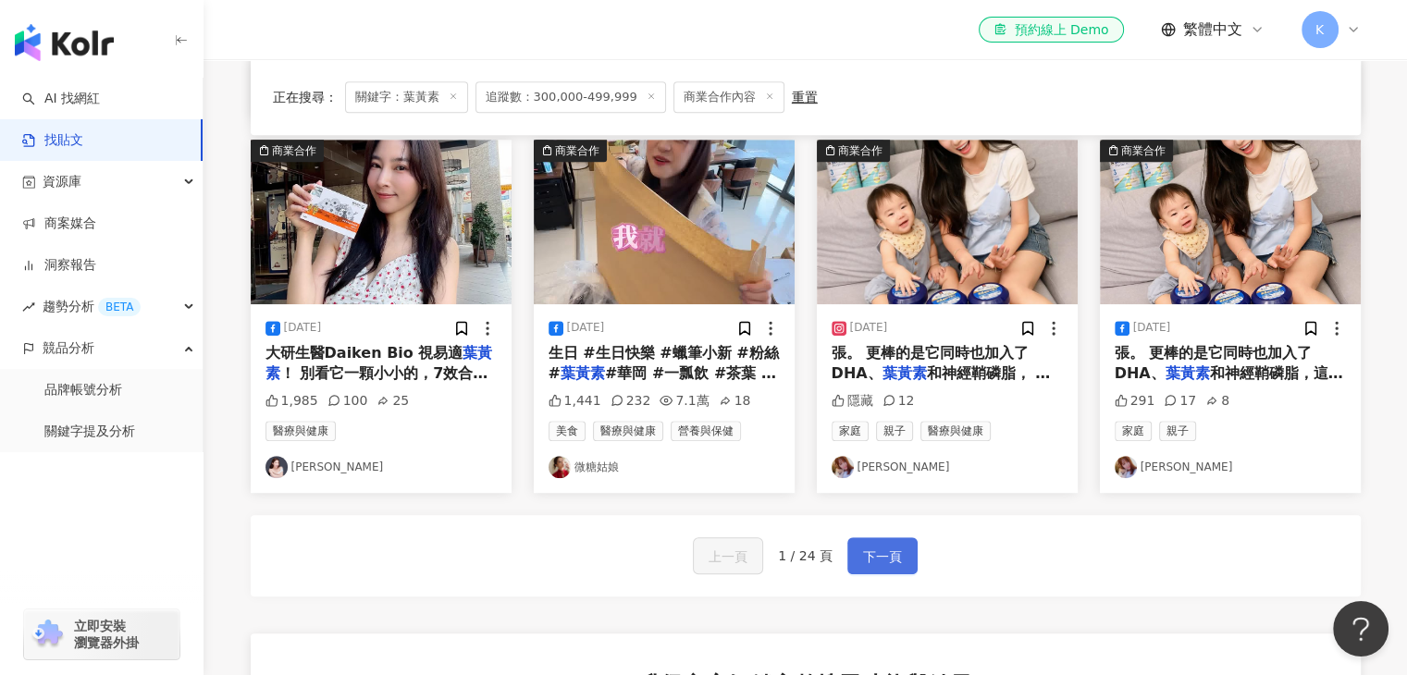
click at [866, 562] on span "下一頁" at bounding box center [882, 557] width 39 height 22
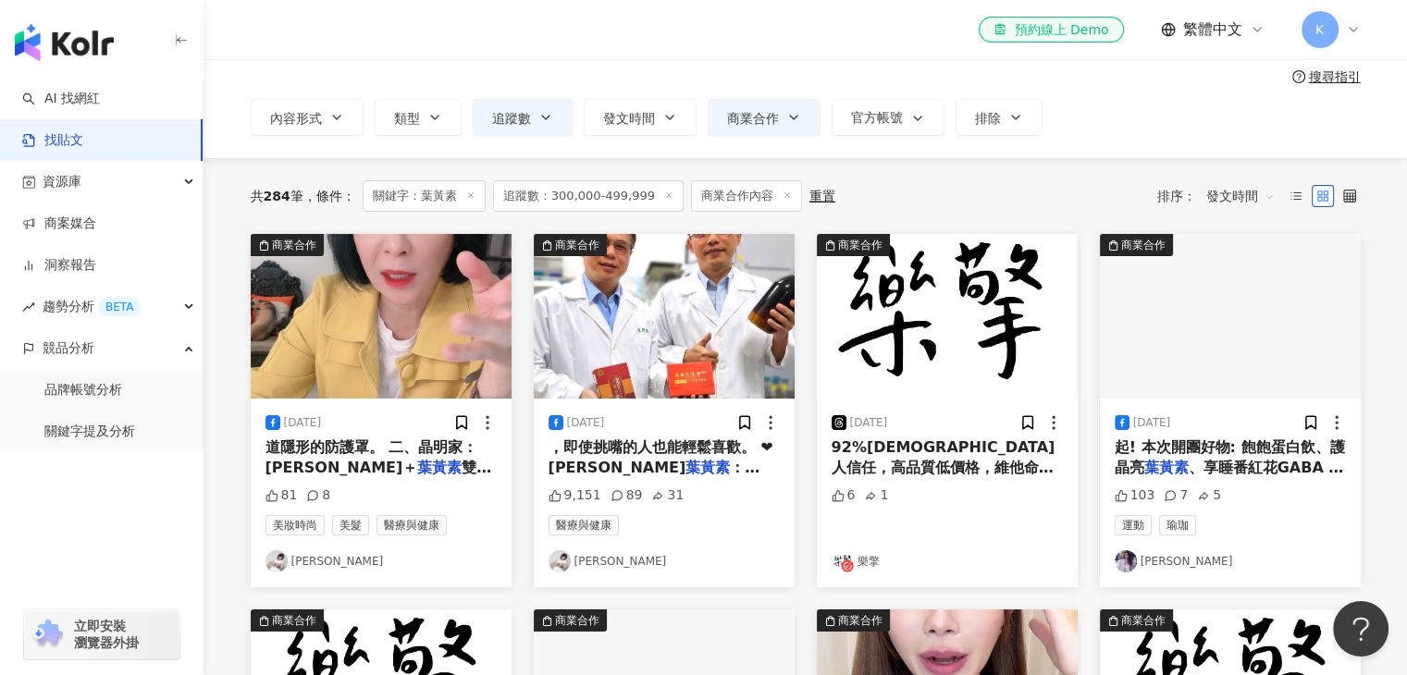
scroll to position [0, 0]
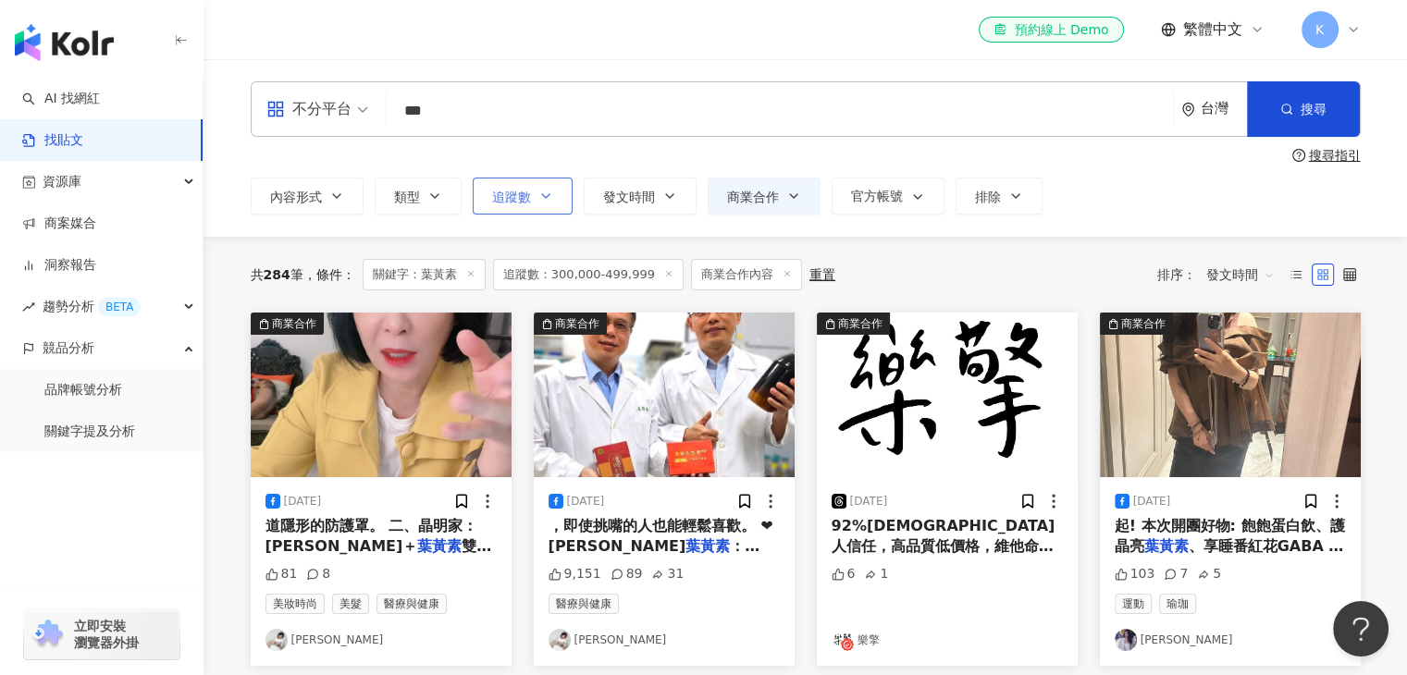
click at [540, 199] on icon "button" at bounding box center [545, 196] width 15 height 15
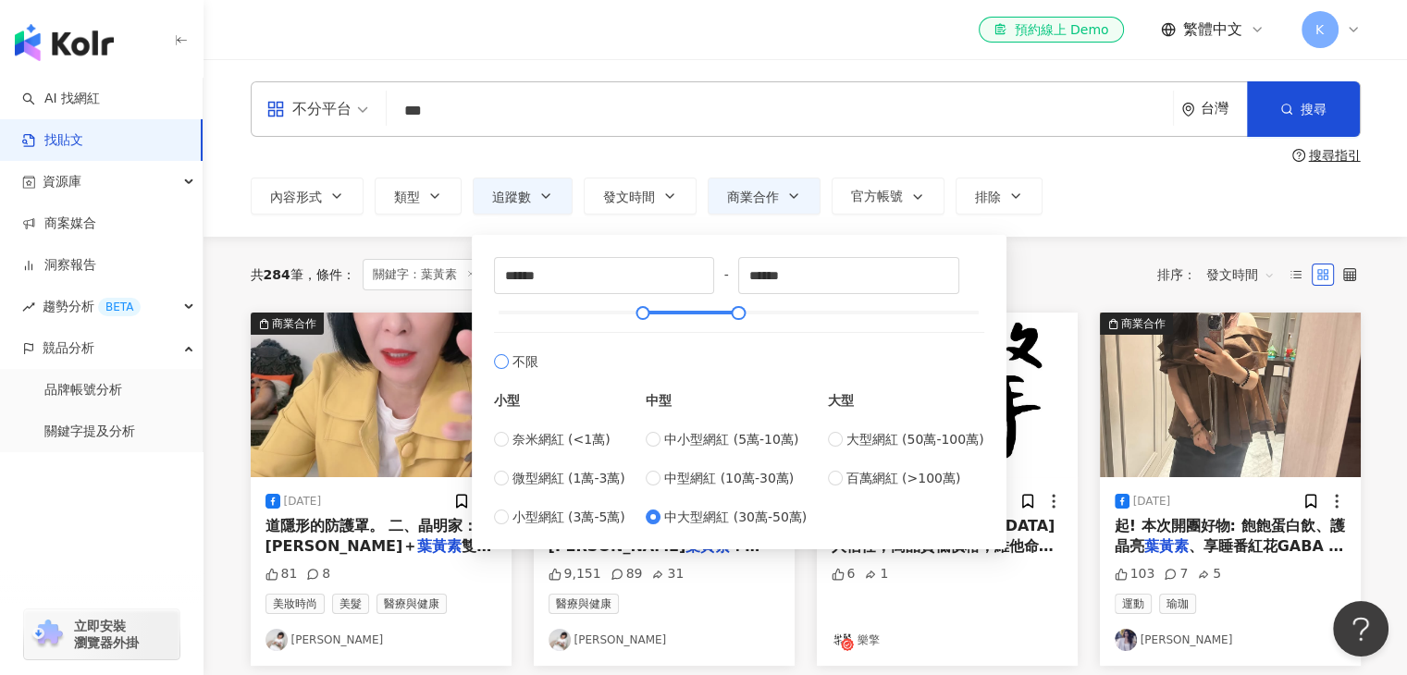
click at [525, 361] on span "不限" at bounding box center [525, 362] width 26 height 20
type input "*"
type input "*******"
click at [548, 144] on div "不分平台 *** 台灣 搜尋 searchOperator 插入語法 完全符合 "" 聯集 OR 交集 AND 排除 - 群組 {} 搜尋指引 內容形式 類型…" at bounding box center [806, 147] width 1184 height 133
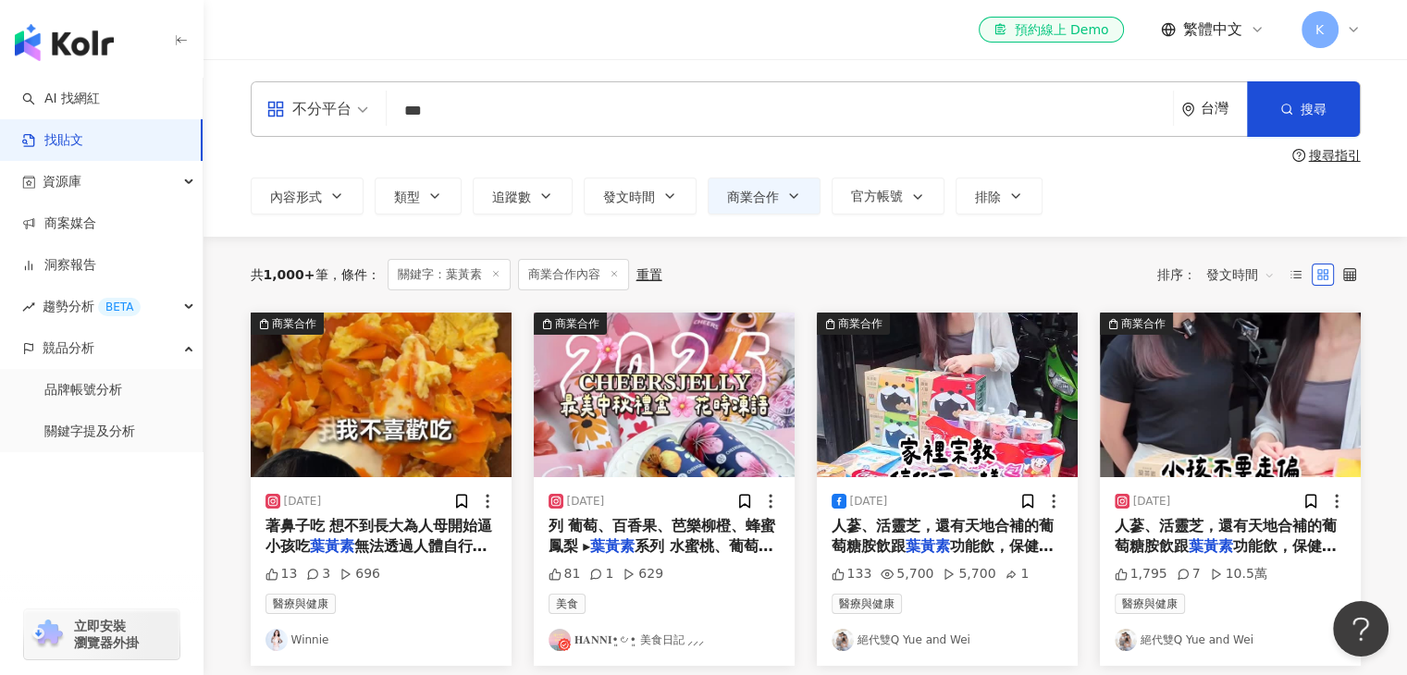
click at [1251, 278] on span "發文時間" at bounding box center [1240, 275] width 68 height 30
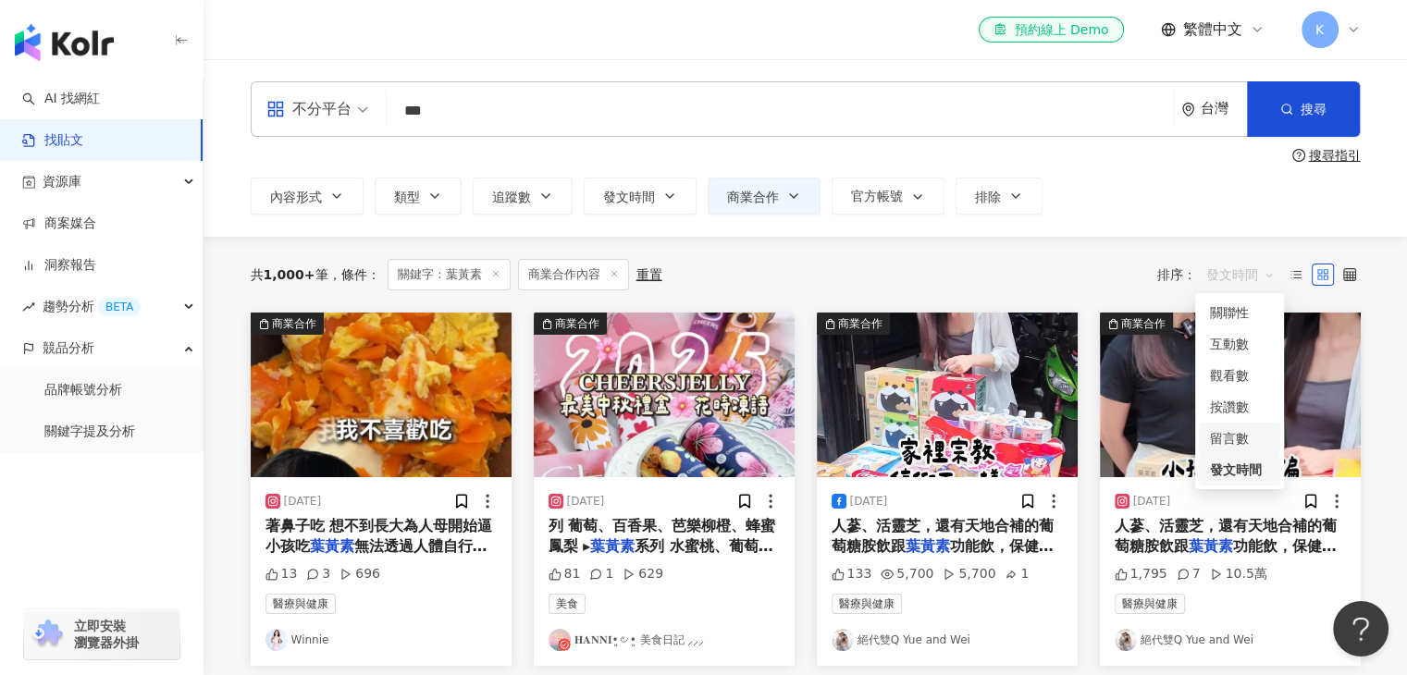
click at [1221, 440] on div "留言數" at bounding box center [1239, 438] width 59 height 20
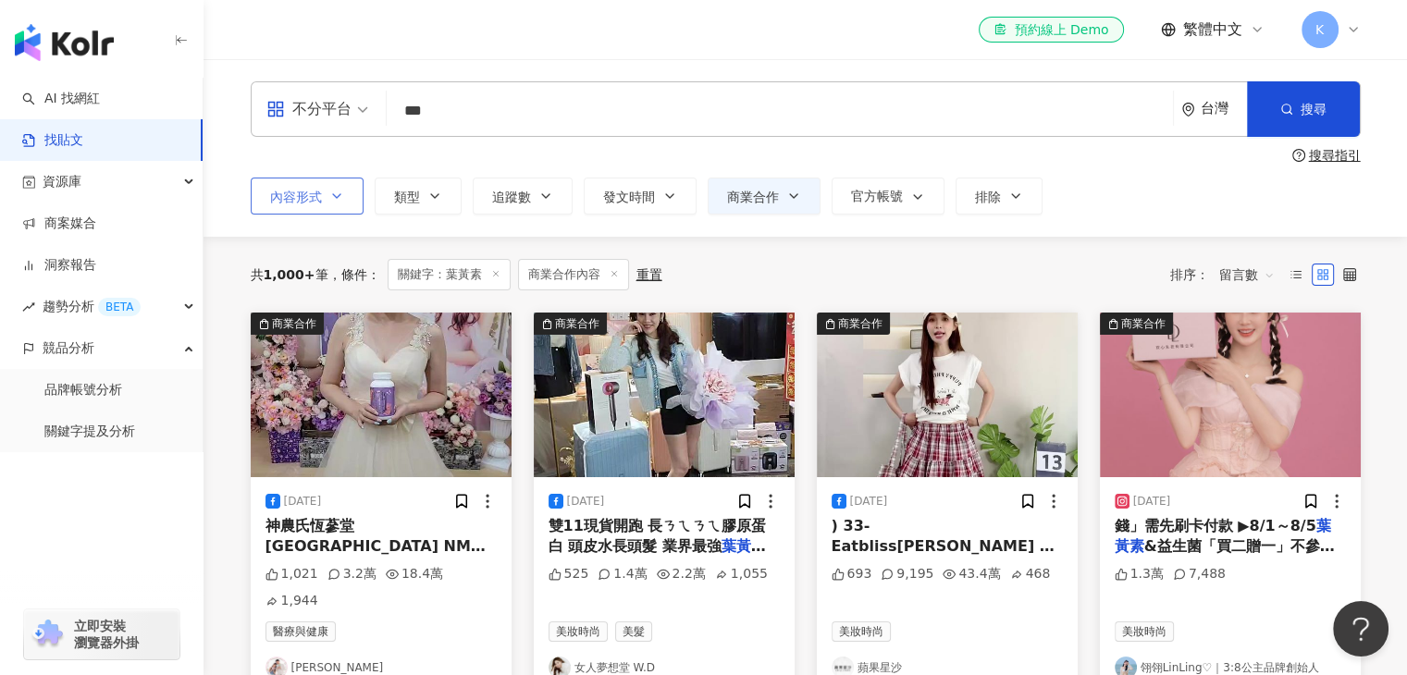
click at [337, 190] on icon "button" at bounding box center [336, 196] width 15 height 15
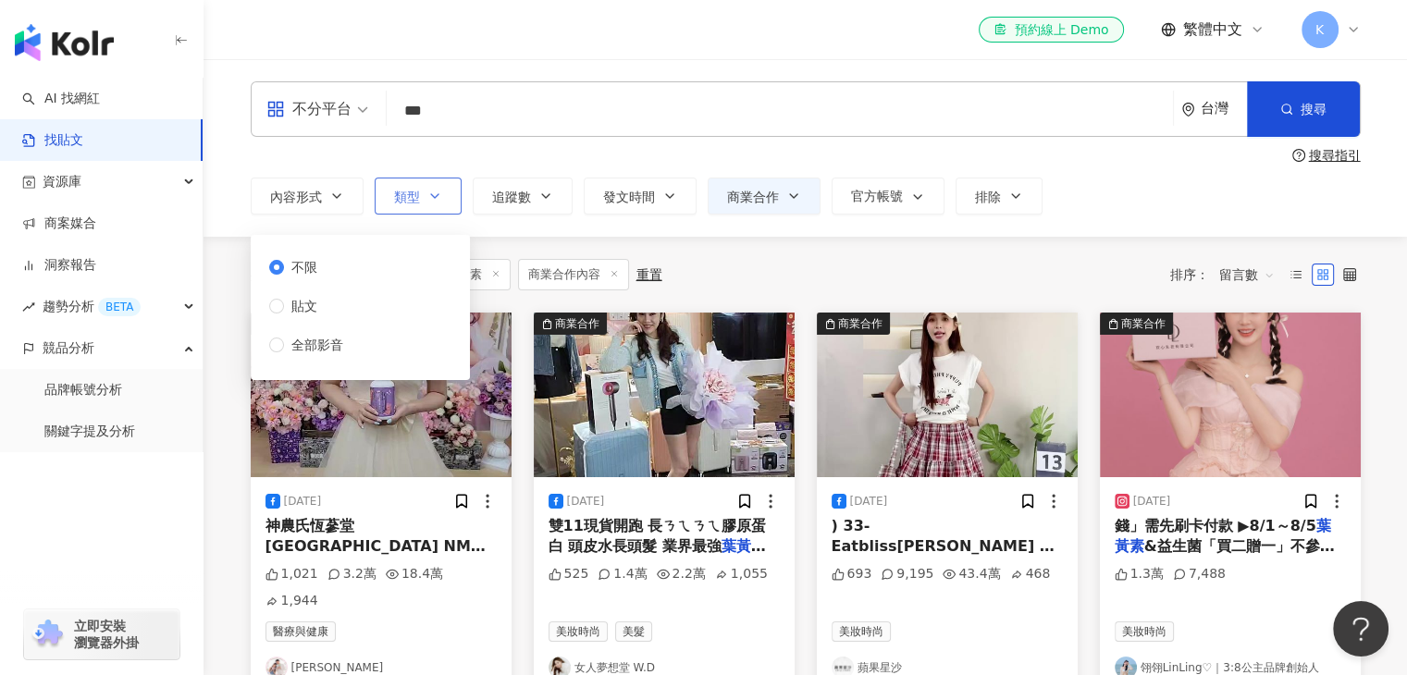
drag, startPoint x: 437, startPoint y: 167, endPoint x: 429, endPoint y: 186, distance: 19.9
click at [437, 167] on div "不分平台 *** 台灣 搜尋 searchOperator 插入語法 完全符合 "" 聯集 OR 交集 AND 排除 - 群組 {} 搜尋指引 內容形式 類型…" at bounding box center [806, 147] width 1184 height 133
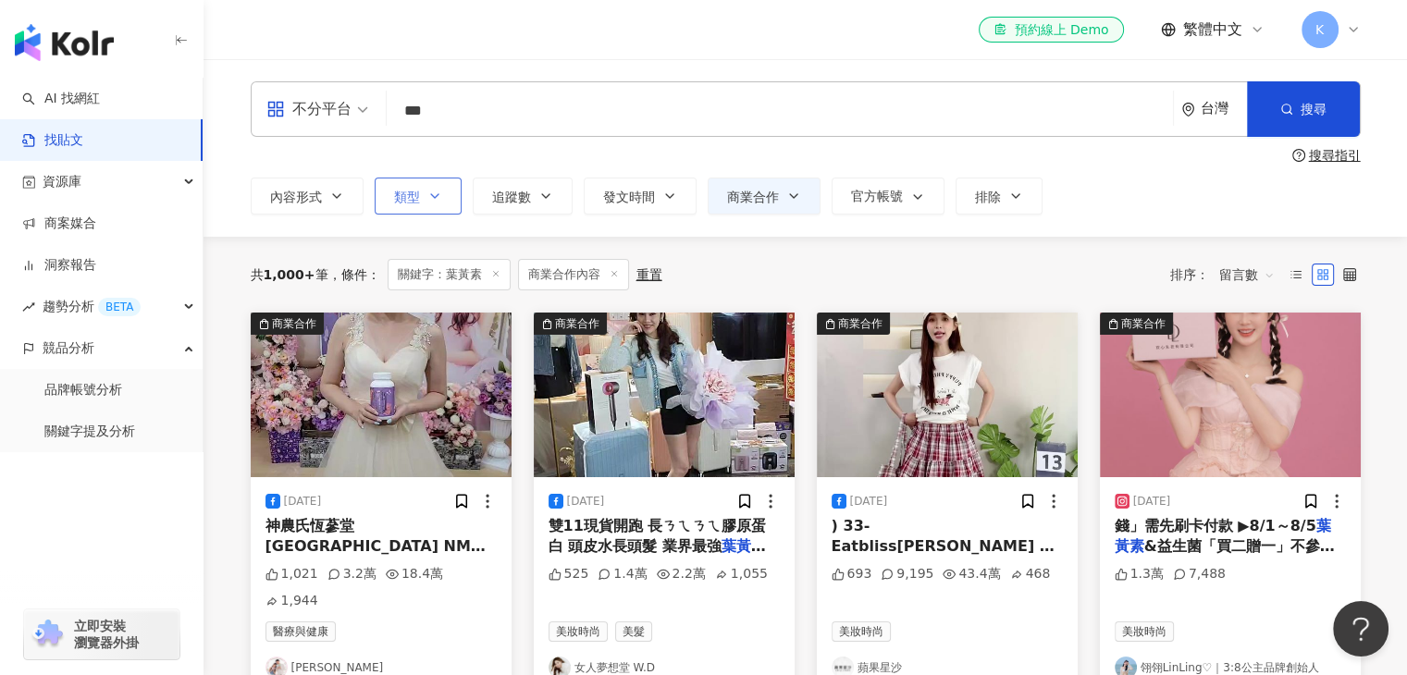
click at [427, 192] on icon "button" at bounding box center [434, 196] width 15 height 15
click at [538, 162] on div "搜尋指引" at bounding box center [806, 155] width 1110 height 15
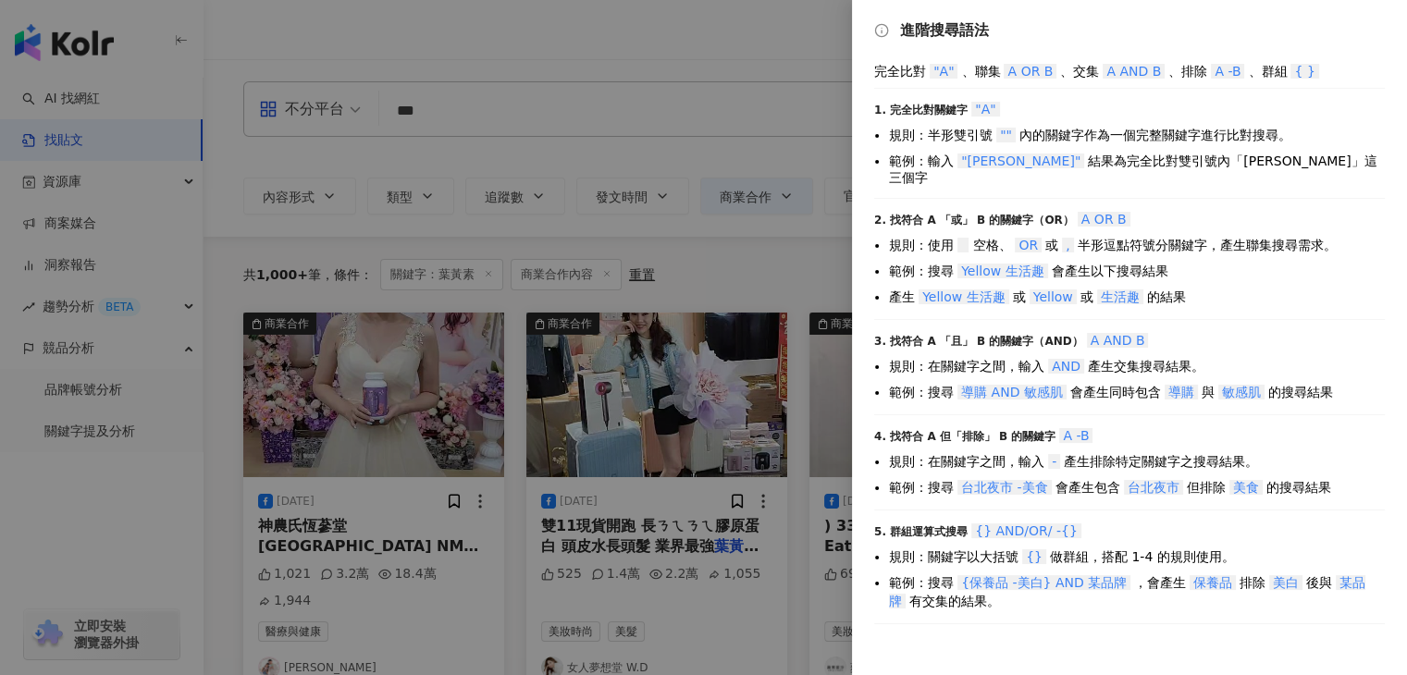
click at [777, 45] on div at bounding box center [703, 337] width 1407 height 675
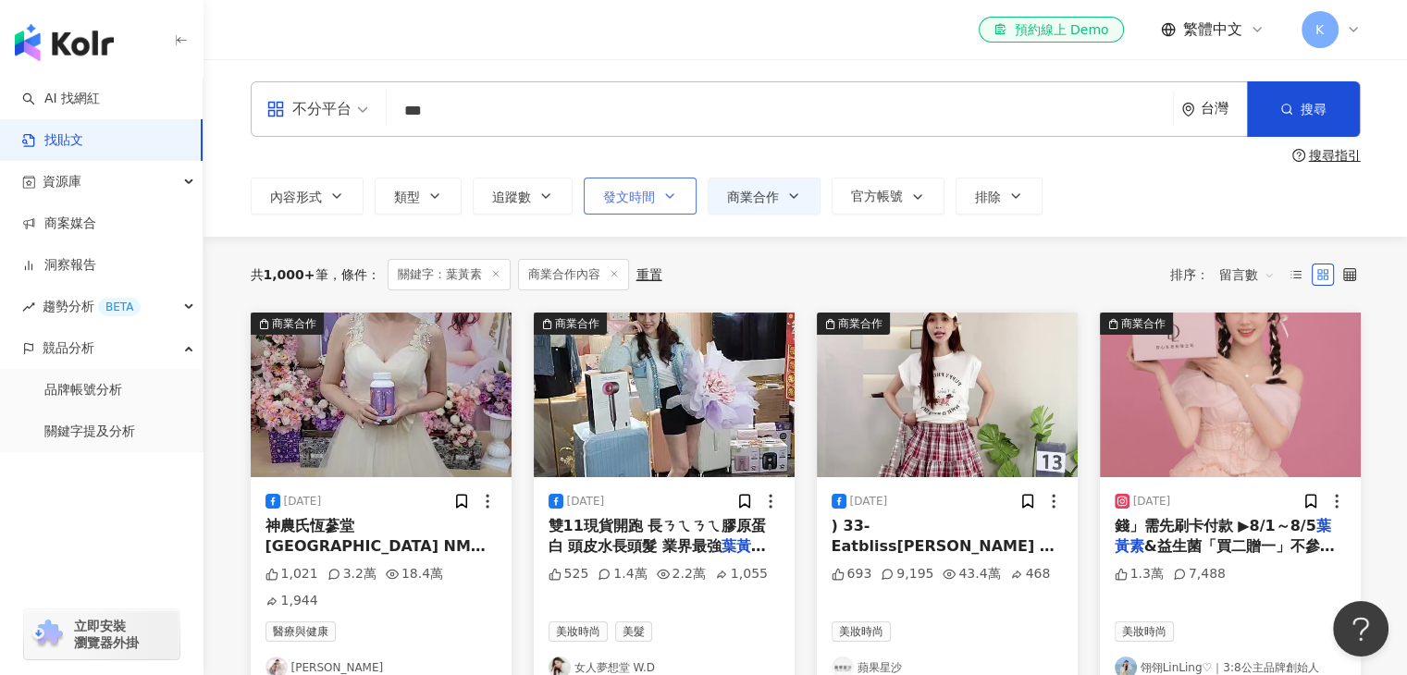
click at [629, 202] on span "發文時間" at bounding box center [629, 197] width 52 height 15
click at [707, 43] on div "el-icon-cs 預約線上 Demo 繁體中文 K" at bounding box center [806, 29] width 1110 height 59
click at [647, 401] on img at bounding box center [664, 395] width 261 height 165
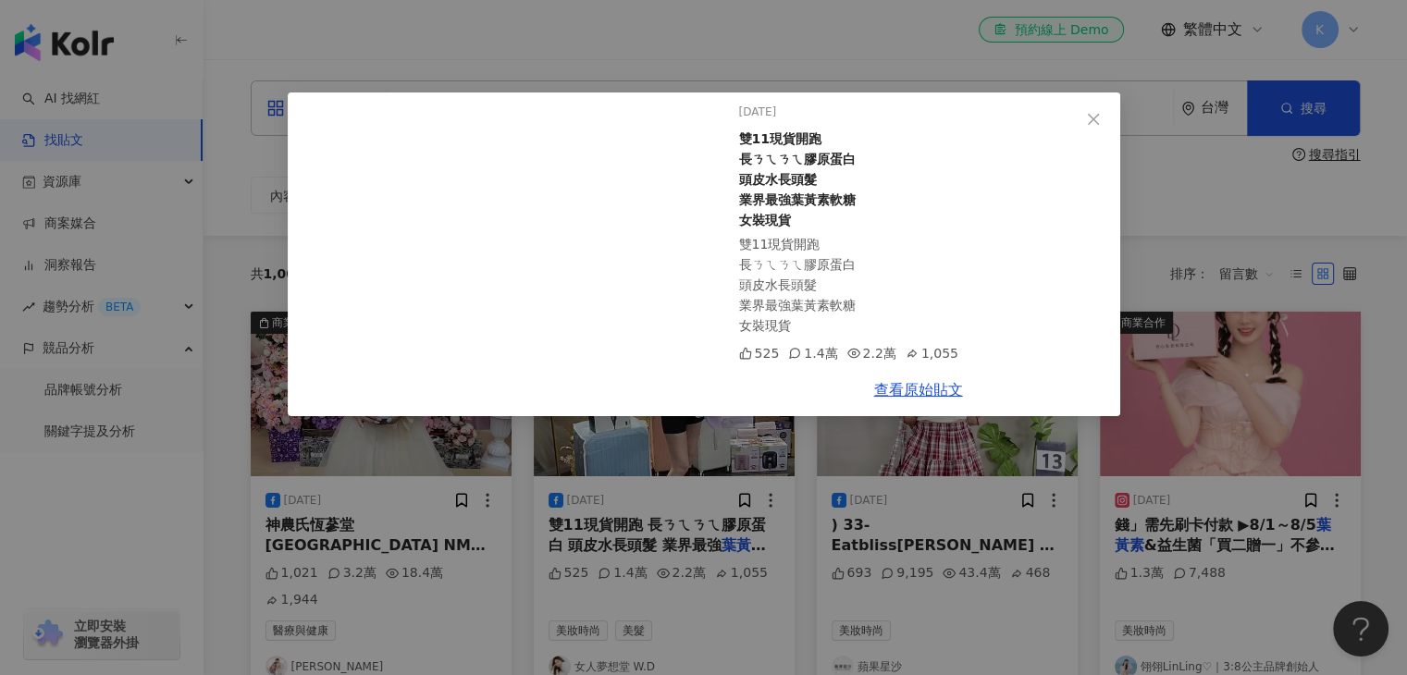
scroll to position [278, 0]
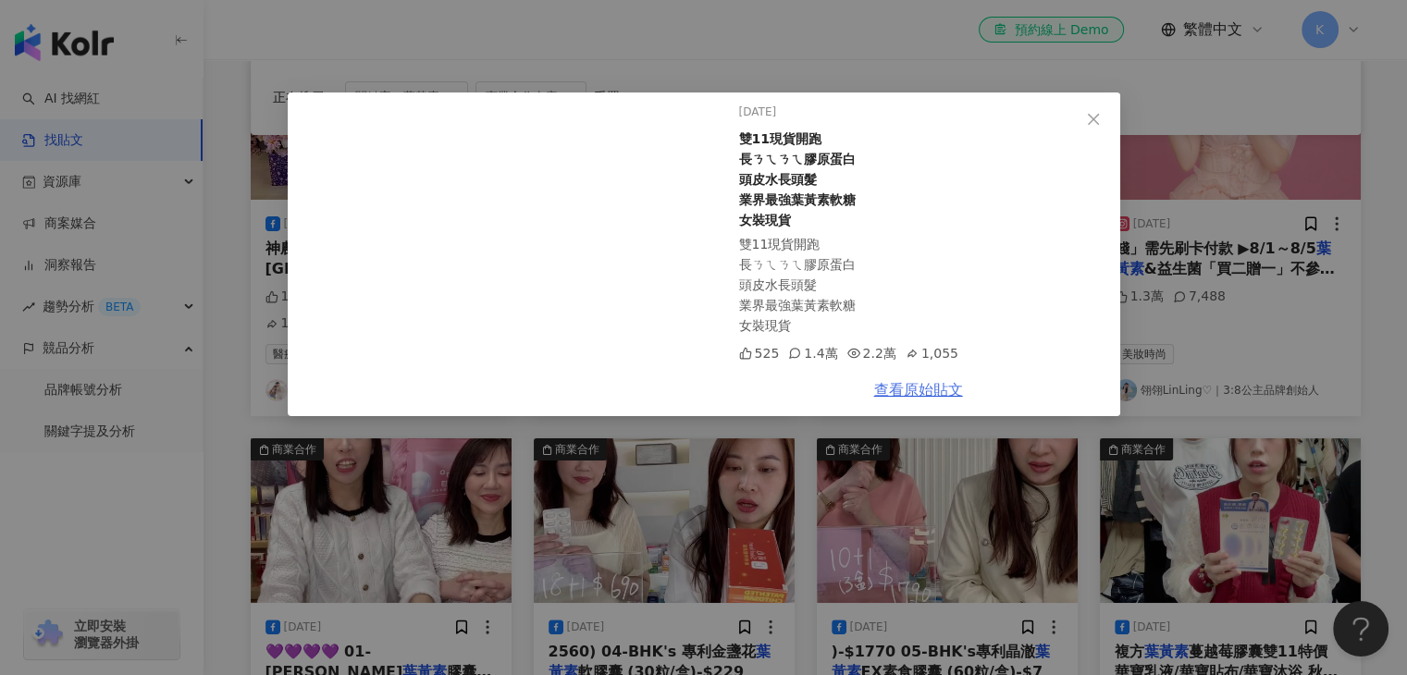
click at [902, 389] on link "查看原始貼文" at bounding box center [918, 390] width 89 height 18
click at [1088, 116] on icon "close" at bounding box center [1093, 119] width 15 height 15
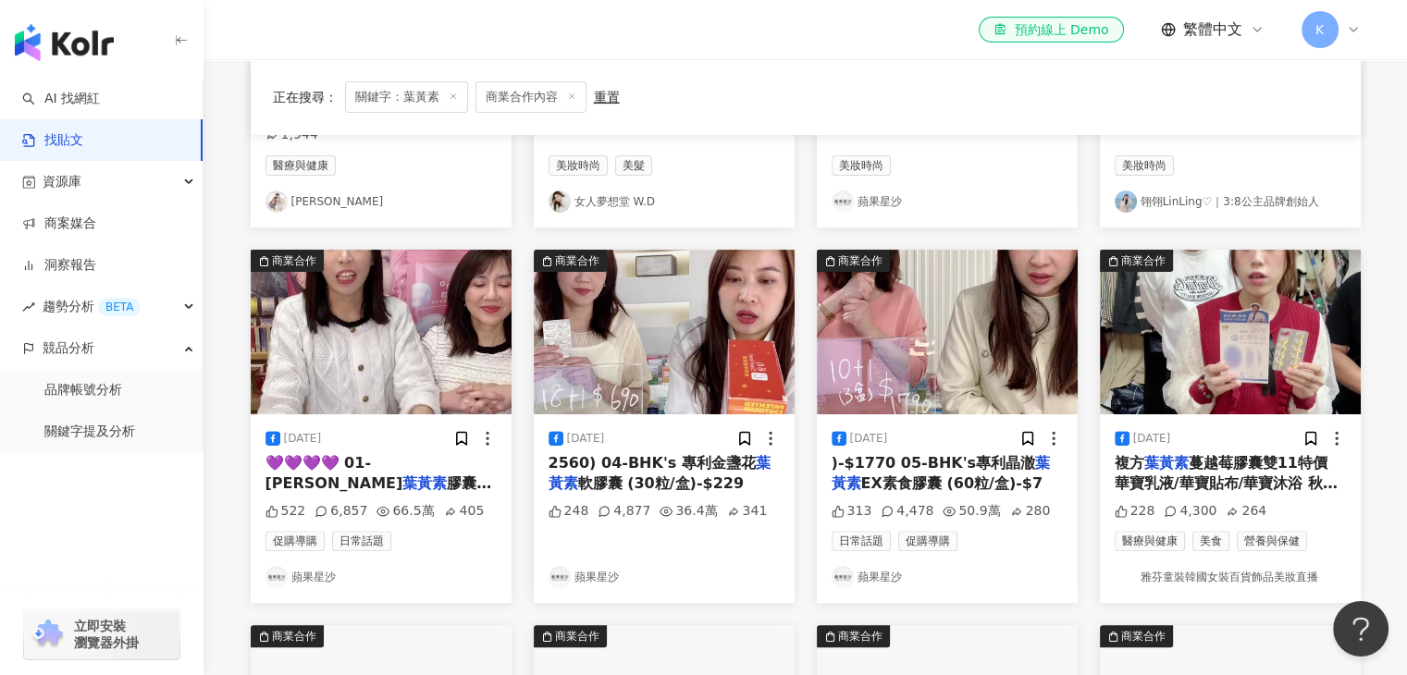
scroll to position [648, 0]
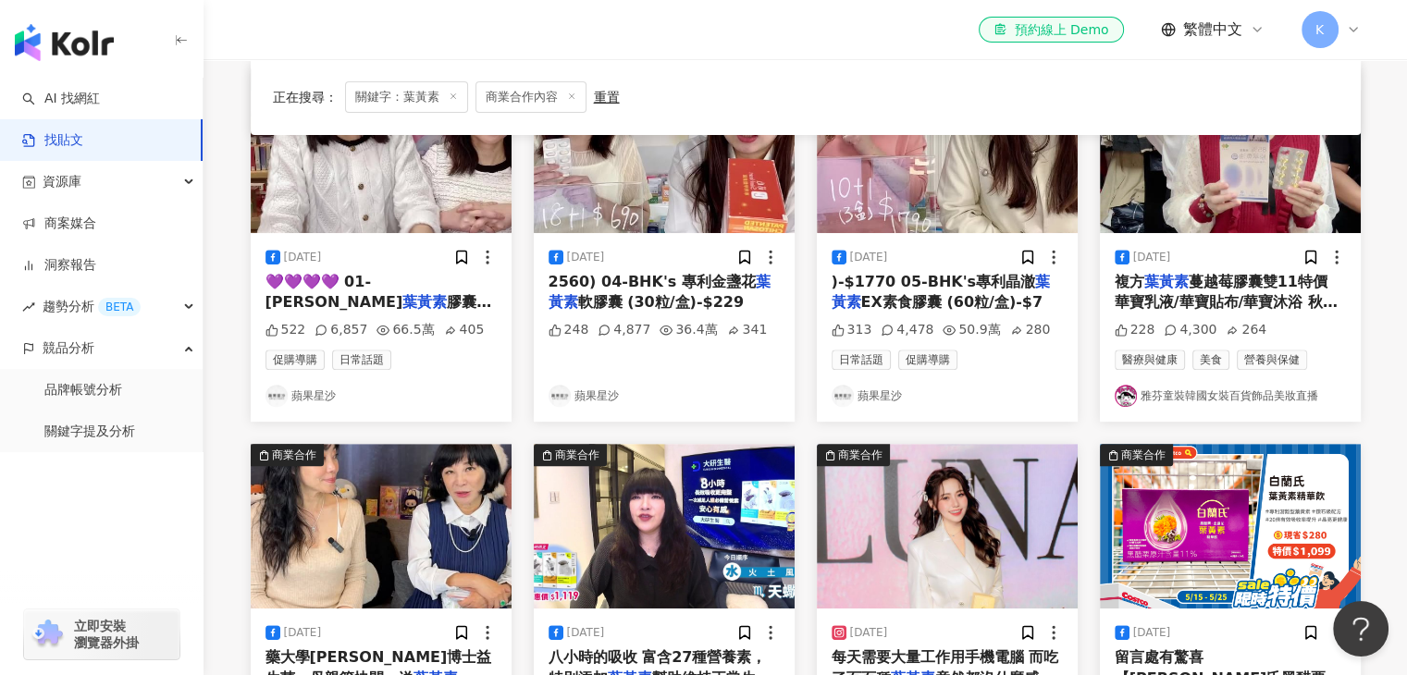
click at [936, 497] on img at bounding box center [947, 526] width 261 height 165
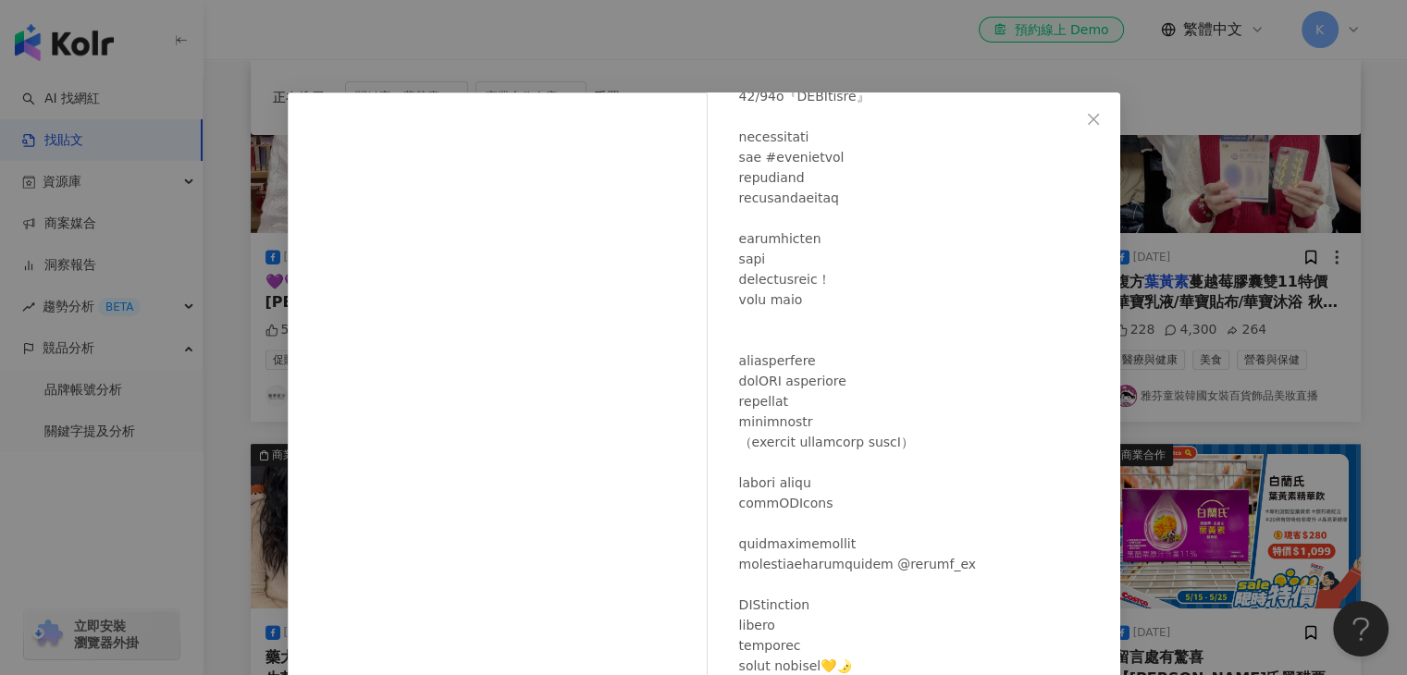
scroll to position [1681, 0]
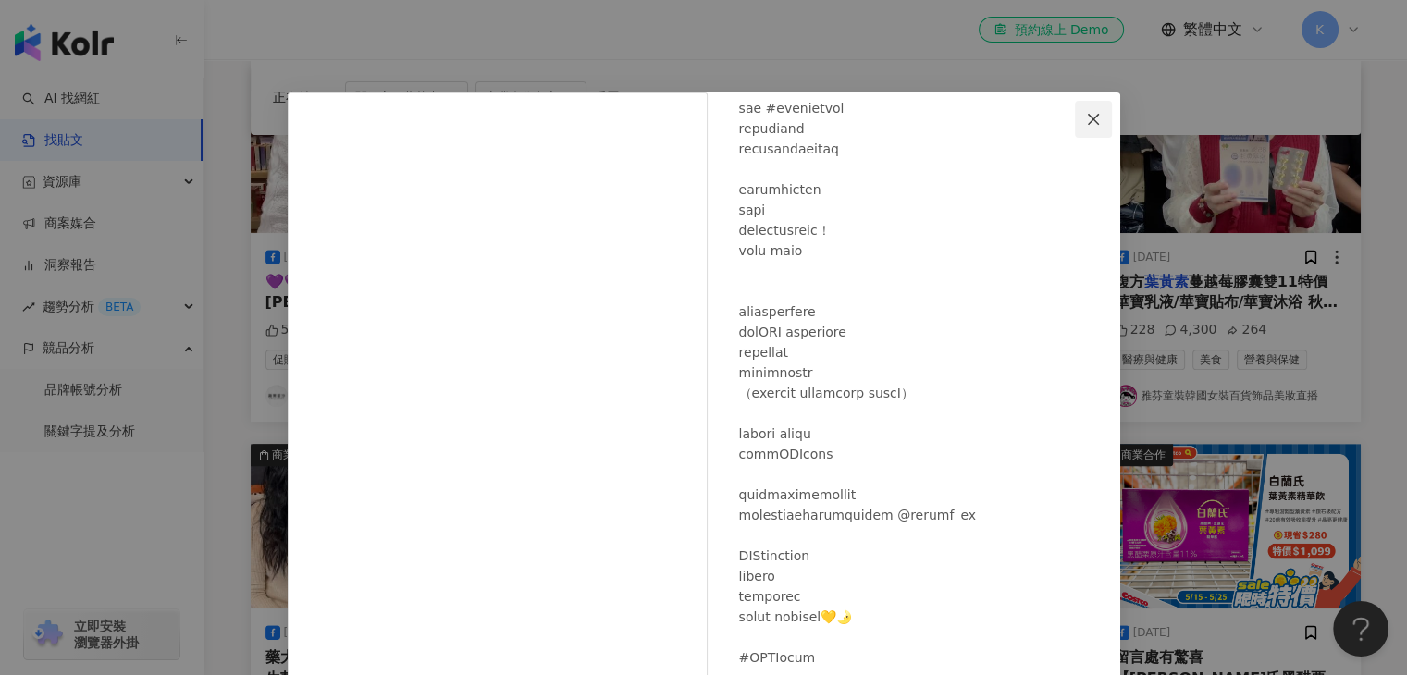
click at [1086, 112] on icon "close" at bounding box center [1093, 119] width 15 height 15
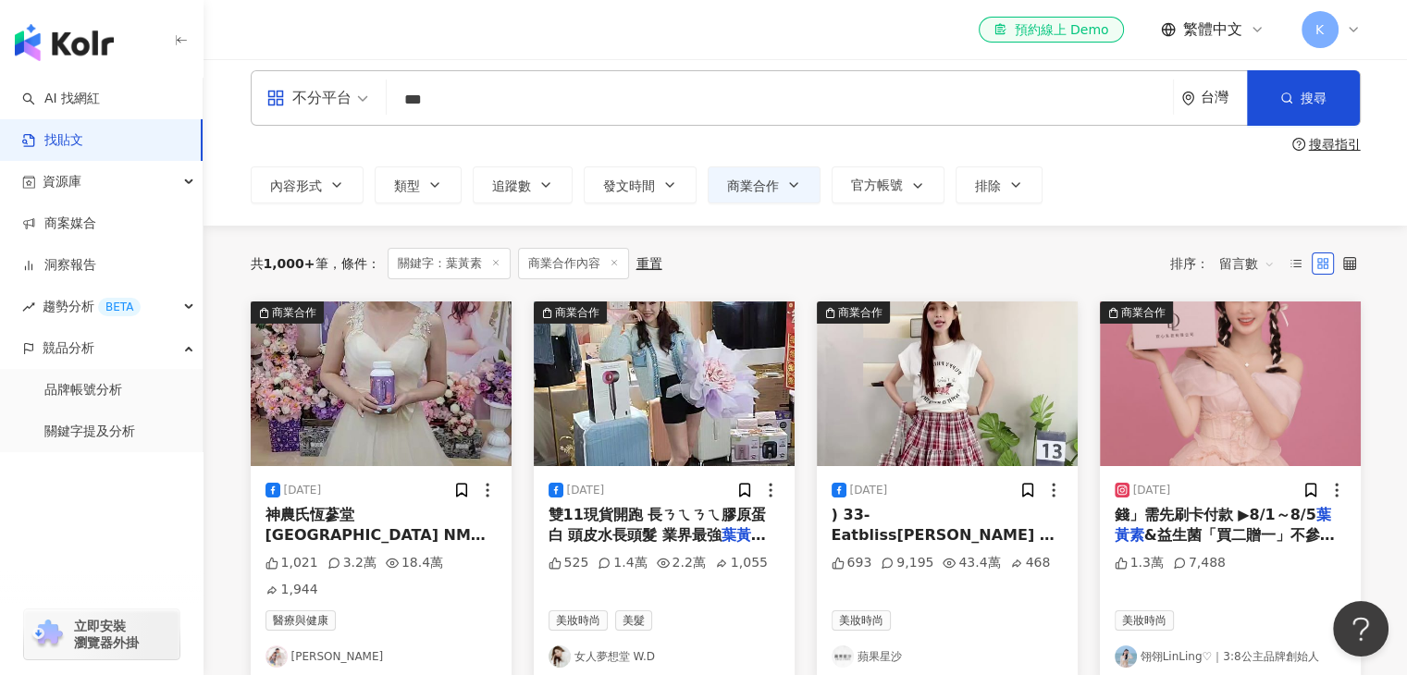
scroll to position [0, 0]
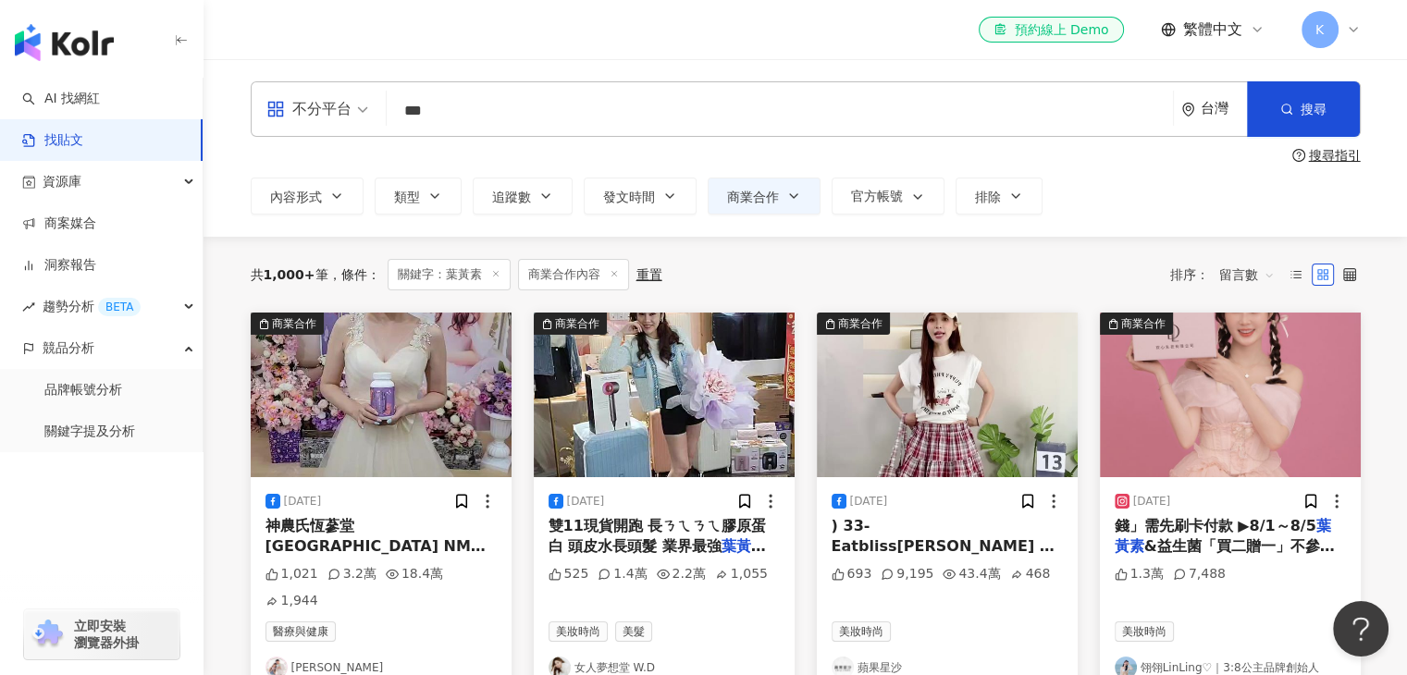
click at [940, 428] on img at bounding box center [947, 395] width 261 height 165
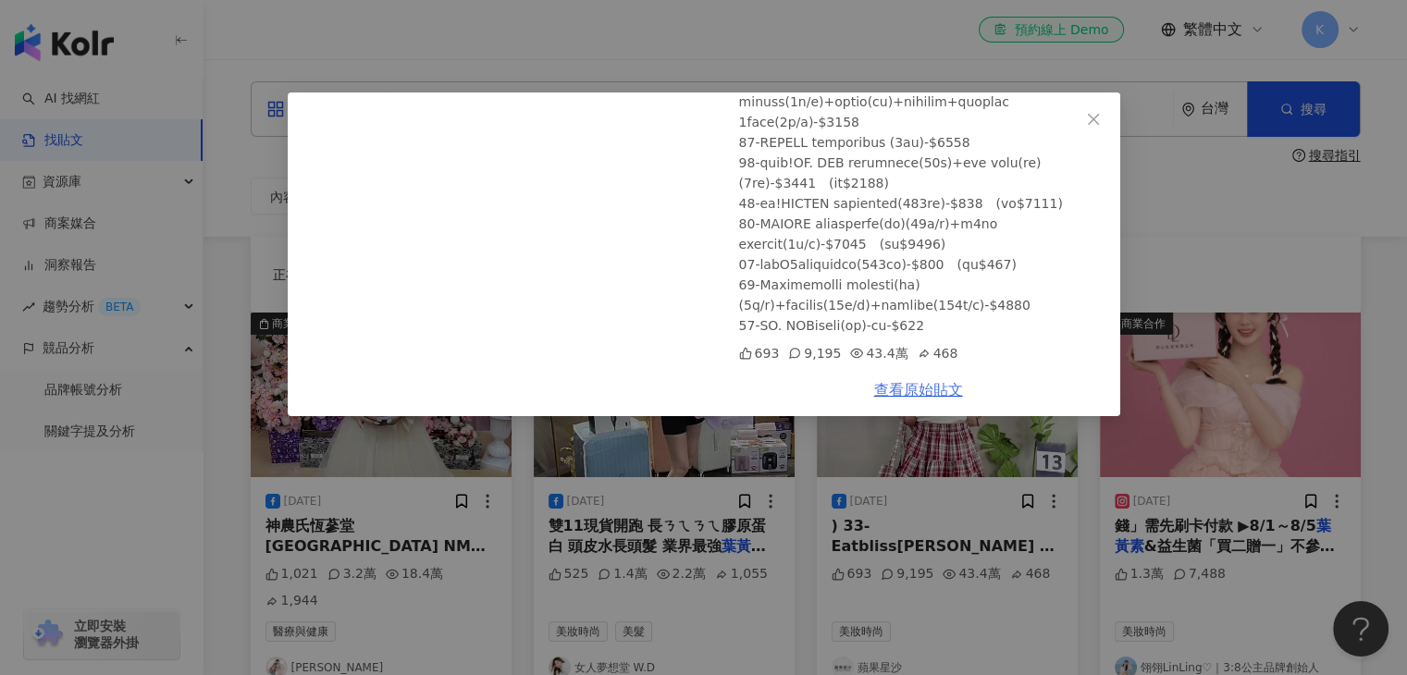
scroll to position [370, 0]
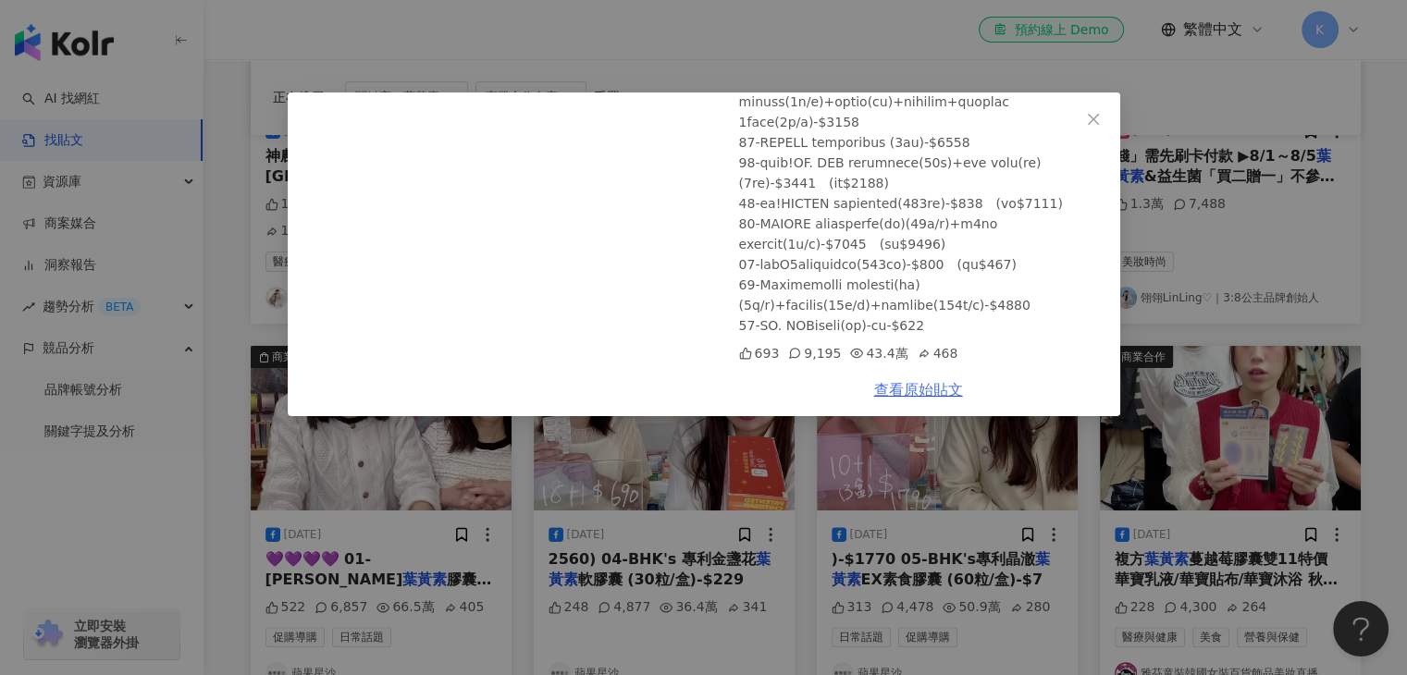
click at [937, 385] on link "查看原始貼文" at bounding box center [918, 390] width 89 height 18
click at [1093, 119] on icon "close" at bounding box center [1093, 119] width 15 height 15
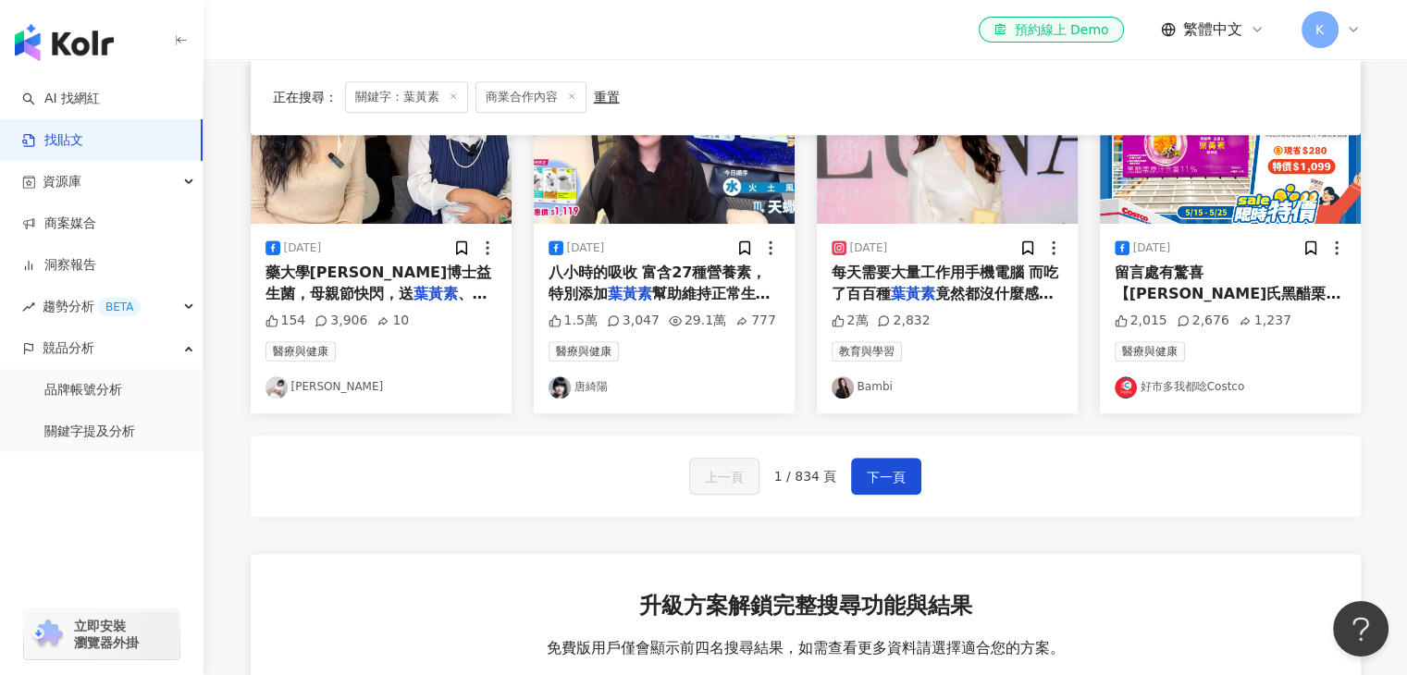
scroll to position [1203, 0]
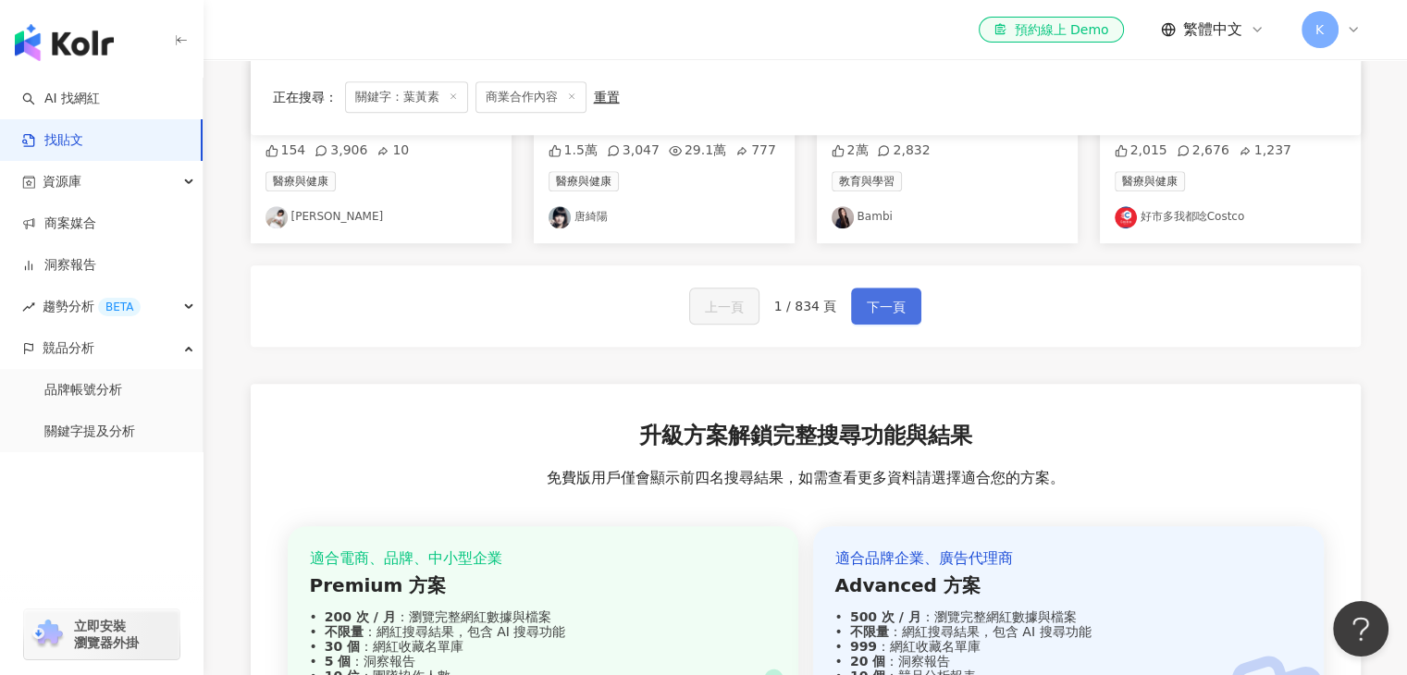
click at [903, 289] on button "下一頁" at bounding box center [886, 306] width 70 height 37
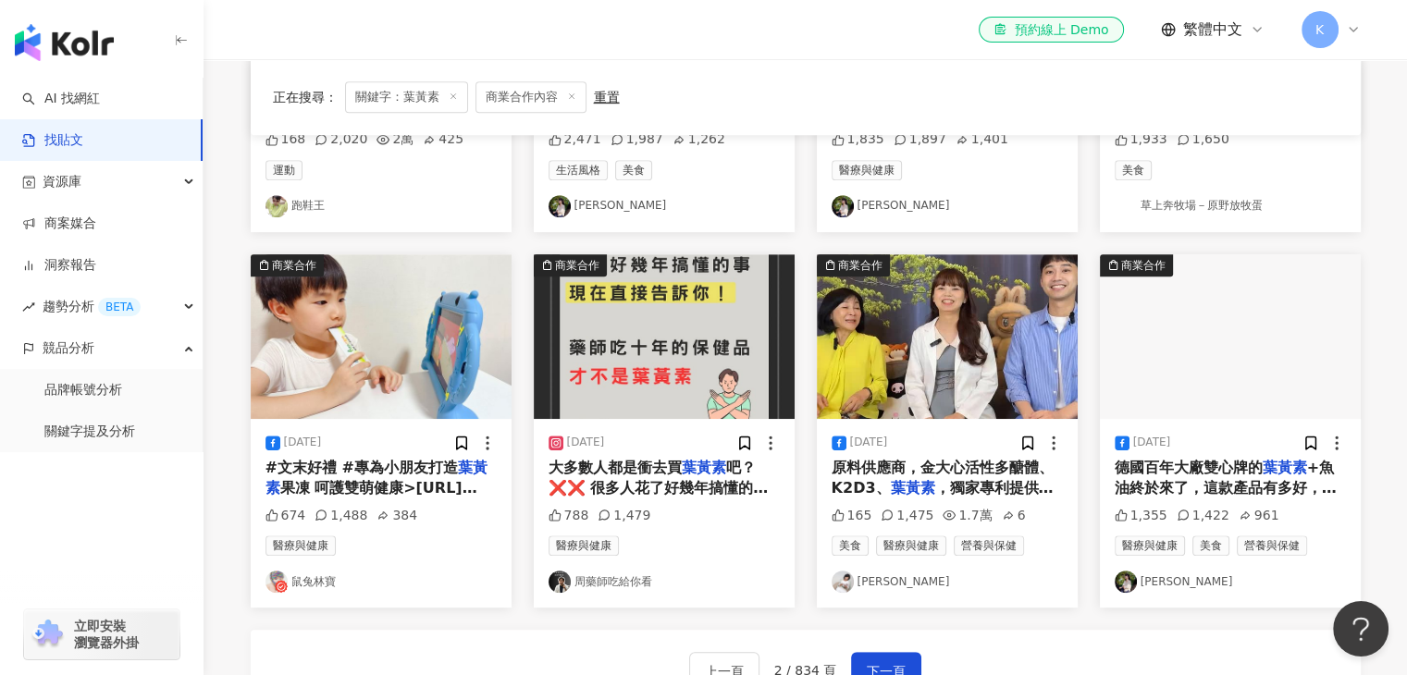
scroll to position [833, 0]
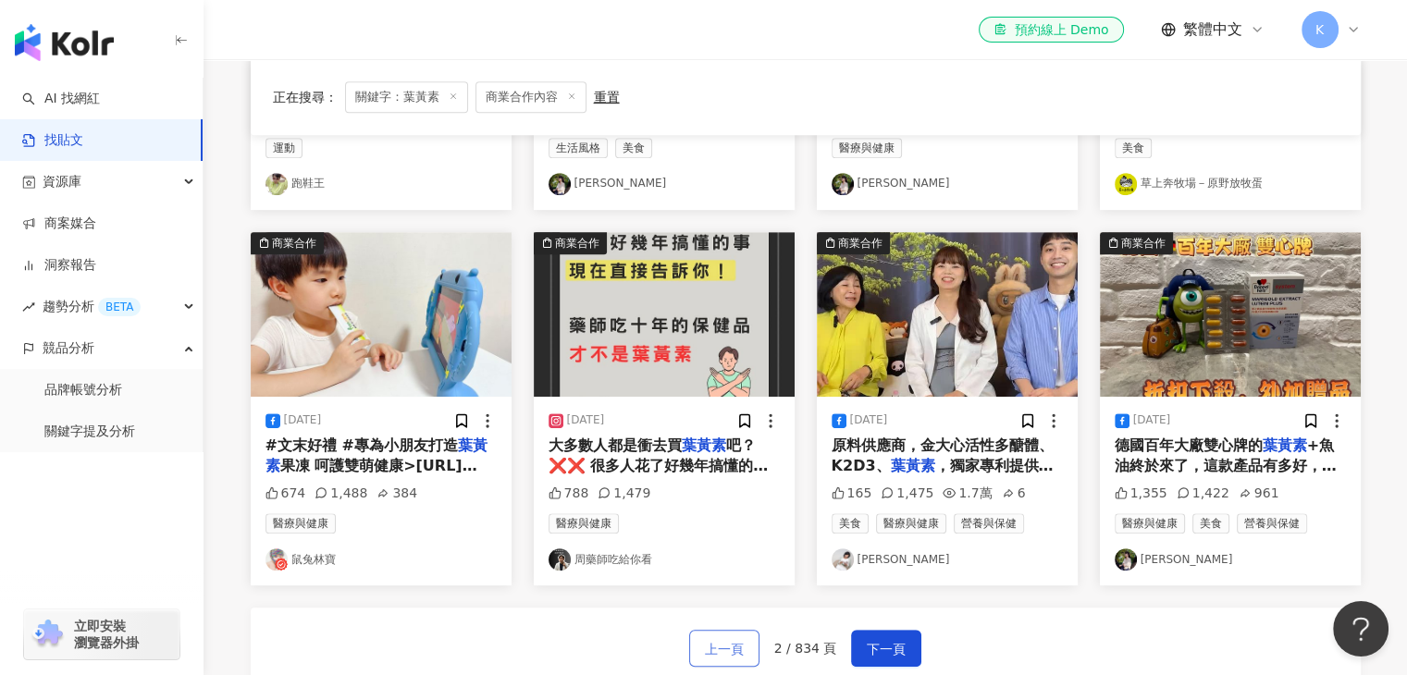
click at [709, 646] on span "上一頁" at bounding box center [724, 649] width 39 height 22
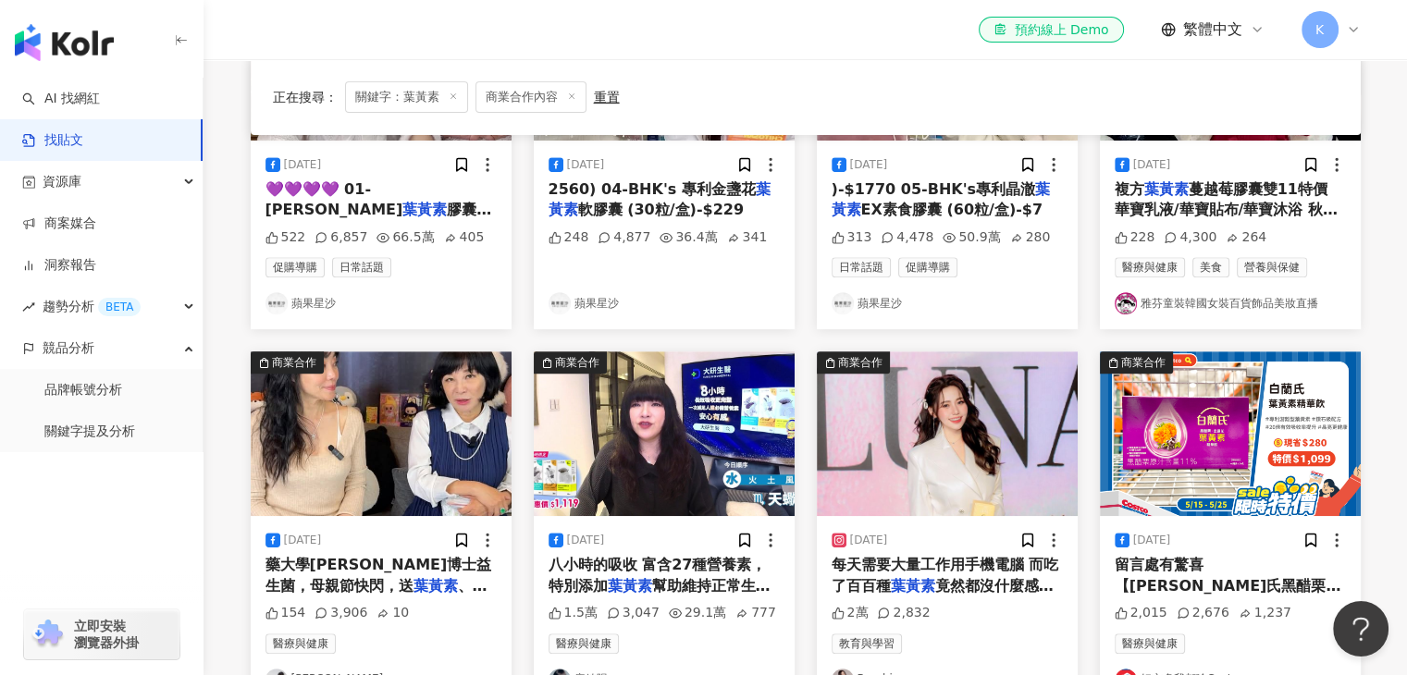
scroll to position [555, 0]
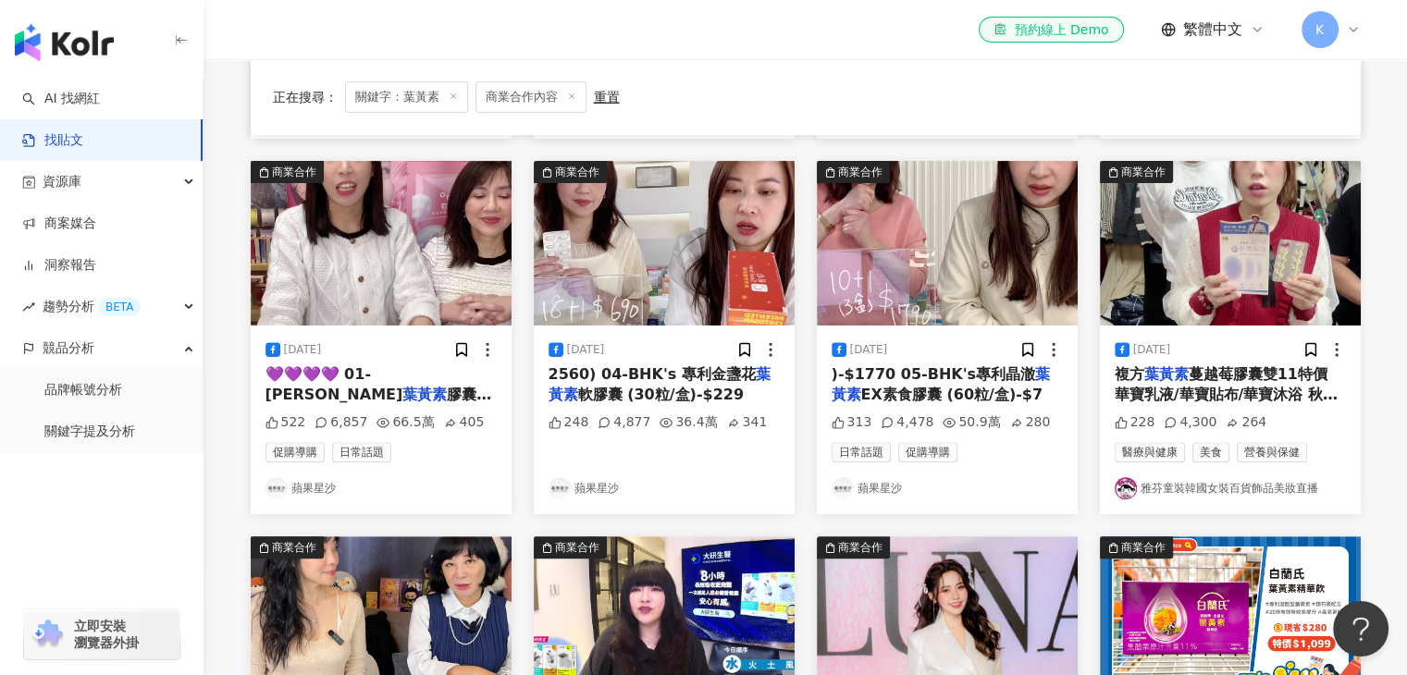
click at [740, 254] on img at bounding box center [664, 243] width 261 height 165
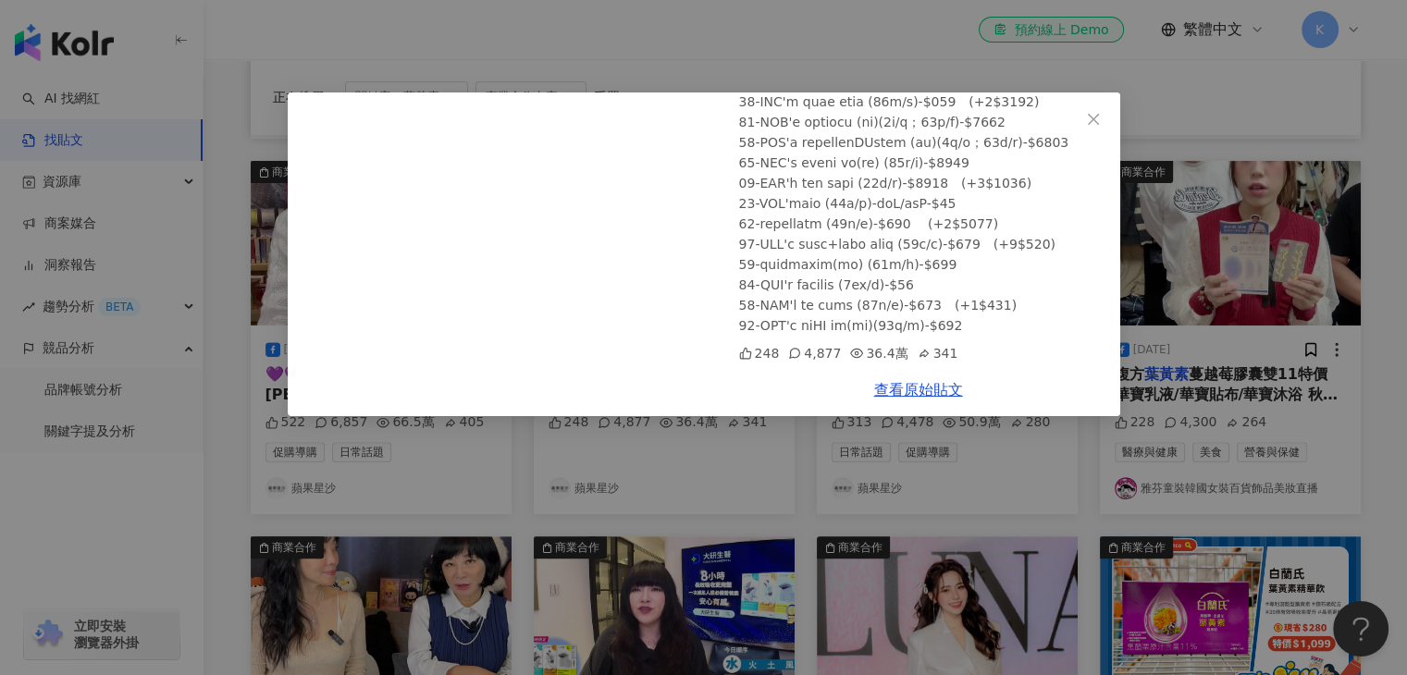
scroll to position [1589, 0]
click at [1093, 117] on icon "close" at bounding box center [1093, 118] width 11 height 11
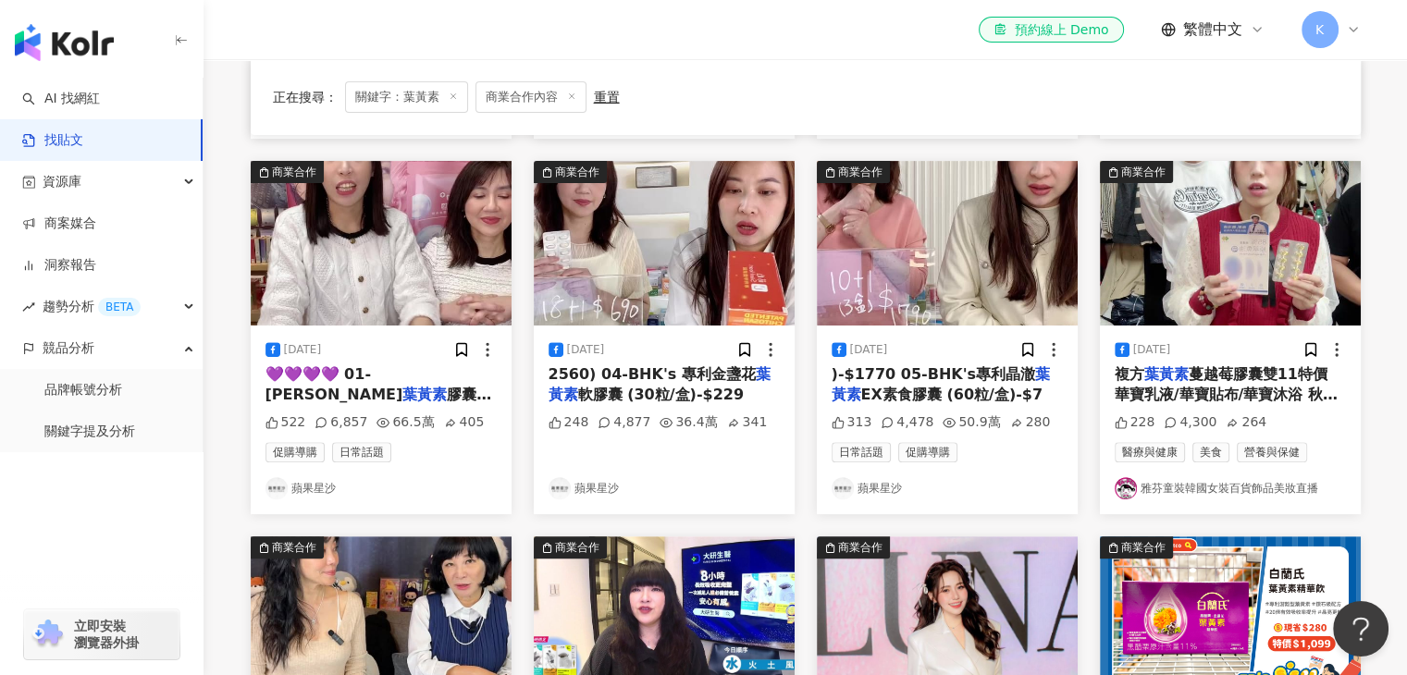
click at [1094, 93] on div "正在搜尋 ： 關鍵字：葉黃素 商業合作內容 重置 排序： 留言數" at bounding box center [806, 96] width 1066 height 31
click at [849, 64] on div "正在搜尋 ： 關鍵字：葉黃素 商業合作內容 重置 排序： 留言數" at bounding box center [806, 97] width 1110 height 76
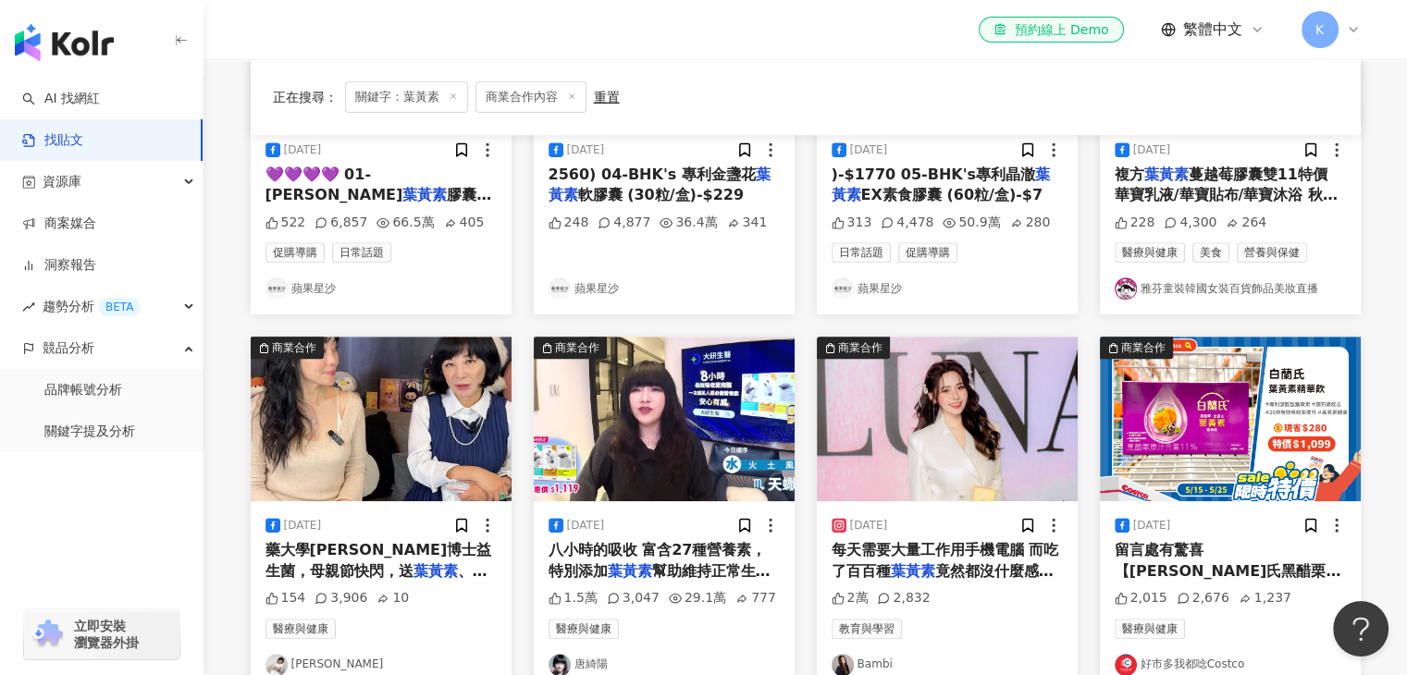
scroll to position [1018, 0]
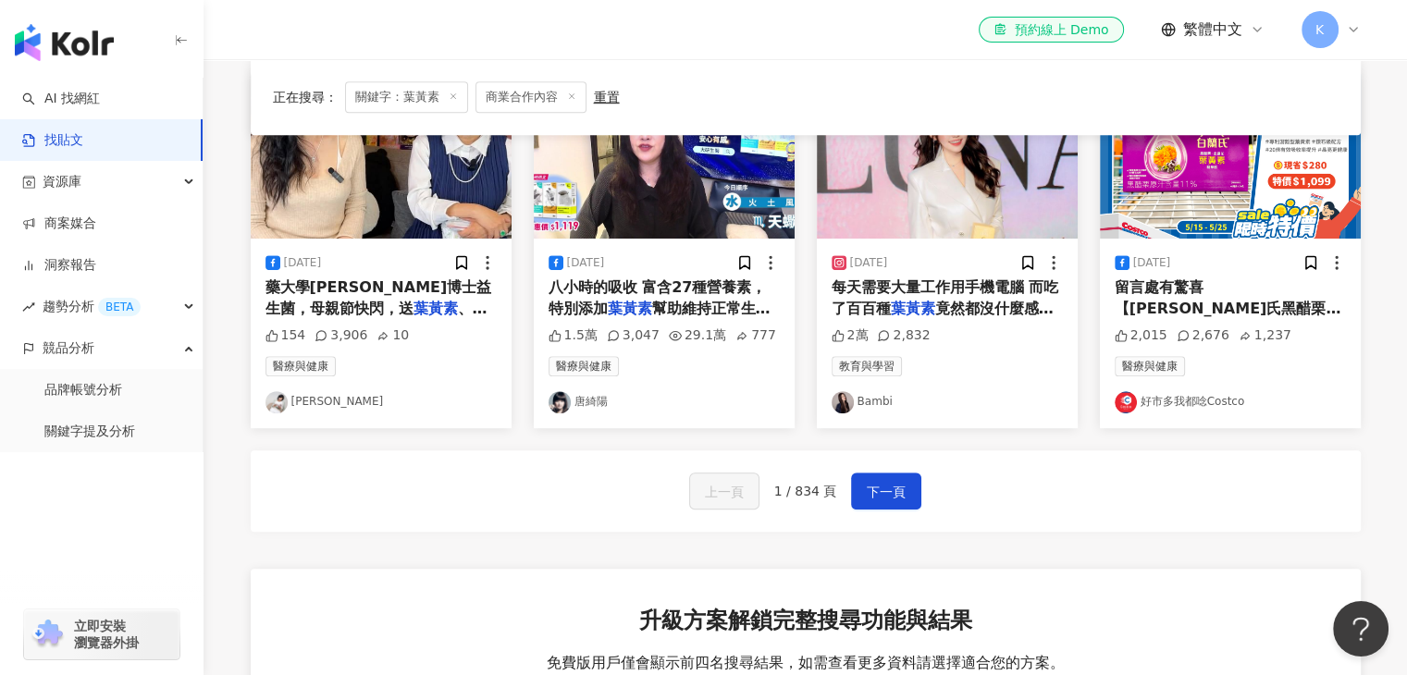
click at [978, 499] on div "上一頁 1 / 834 頁 下一頁" at bounding box center [806, 491] width 1110 height 81
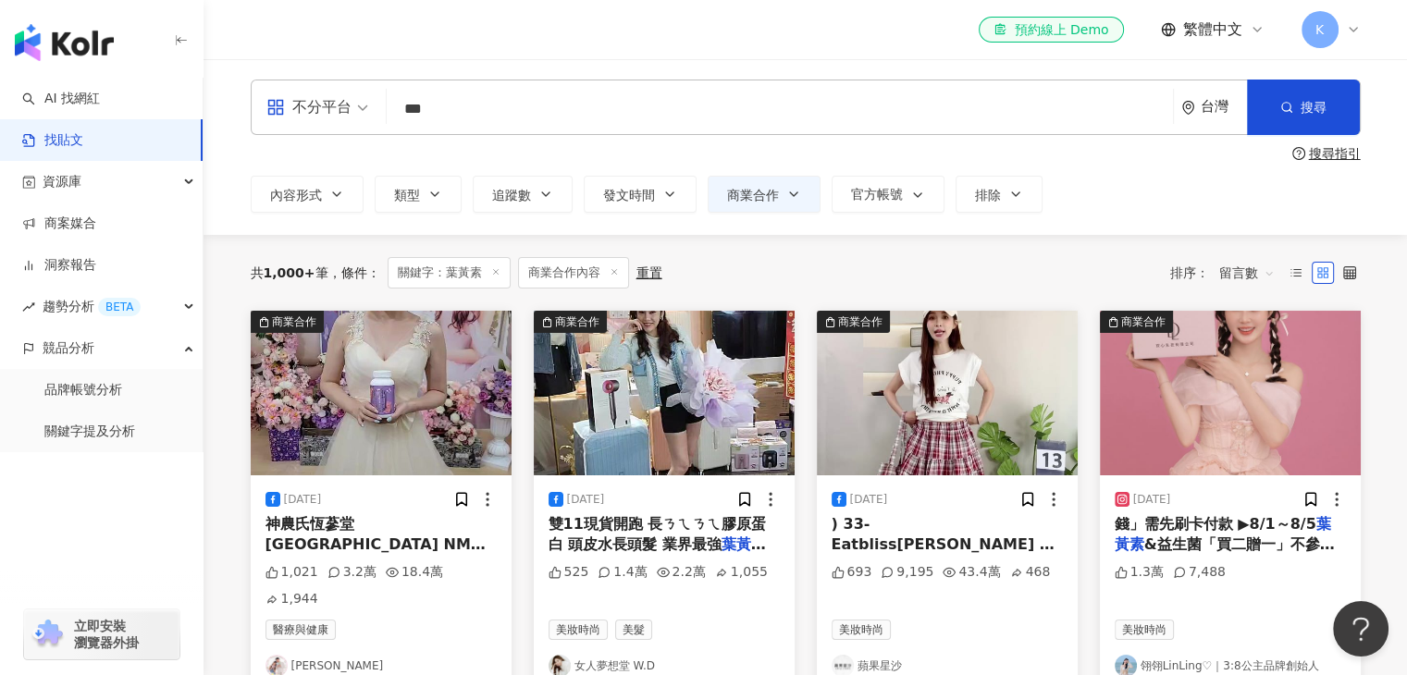
scroll to position [0, 0]
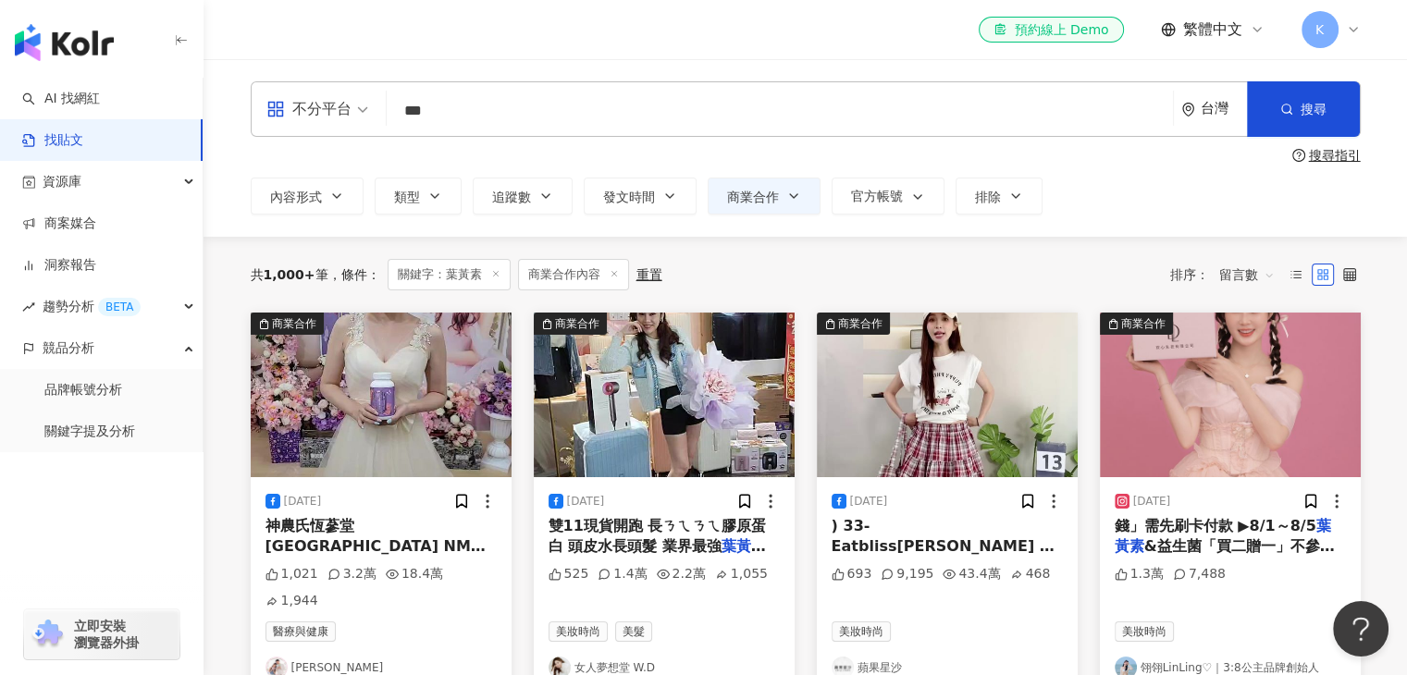
click at [857, 45] on div "el-icon-cs 預約線上 Demo 繁體中文 K" at bounding box center [806, 29] width 1110 height 59
